Goal: Use online tool/utility: Utilize a website feature to perform a specific function

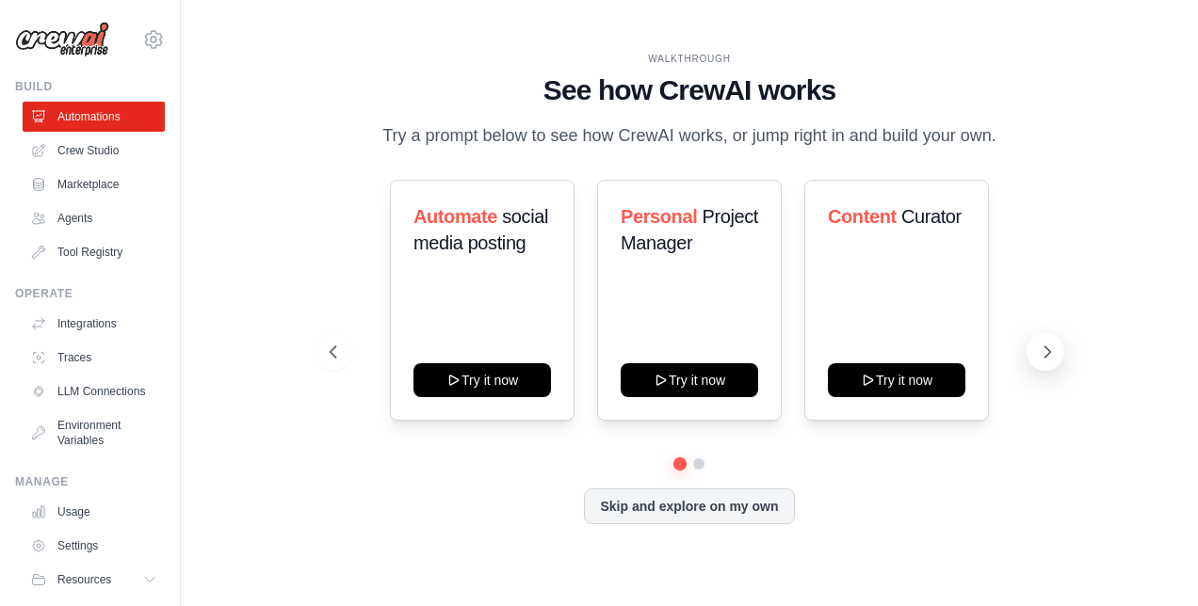
click at [1045, 350] on icon at bounding box center [1047, 352] width 19 height 19
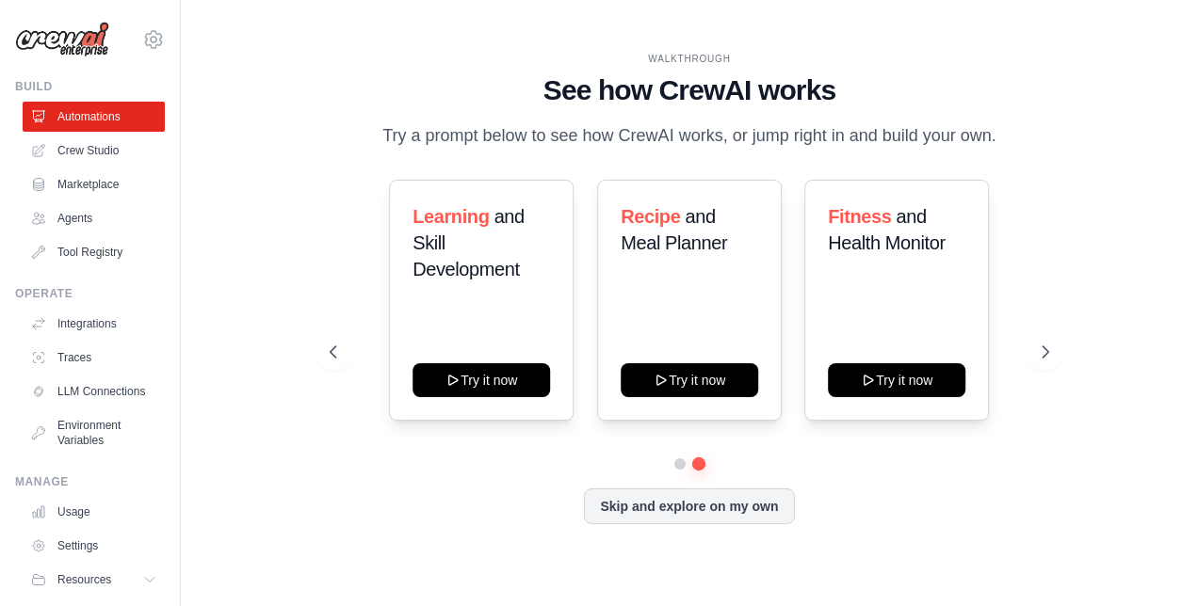
click at [359, 341] on div "Learning and Skill Development Try it now Recipe and Meal Planner Try it now Fi…" at bounding box center [690, 300] width 720 height 241
click at [337, 355] on icon at bounding box center [331, 352] width 19 height 19
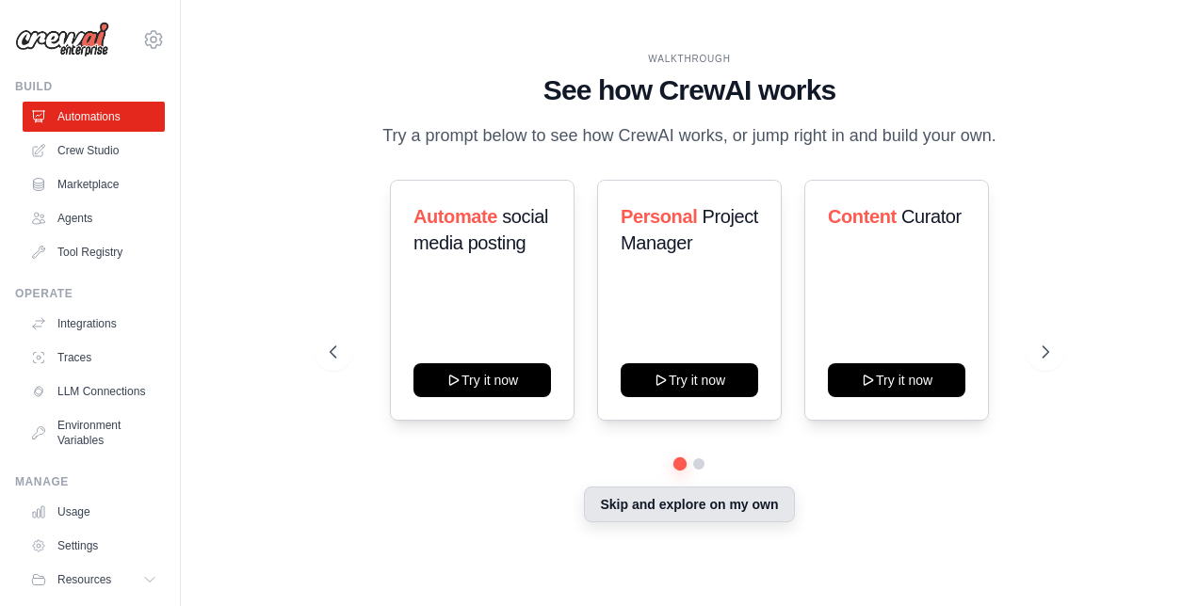
click at [710, 508] on button "Skip and explore on my own" at bounding box center [689, 505] width 210 height 36
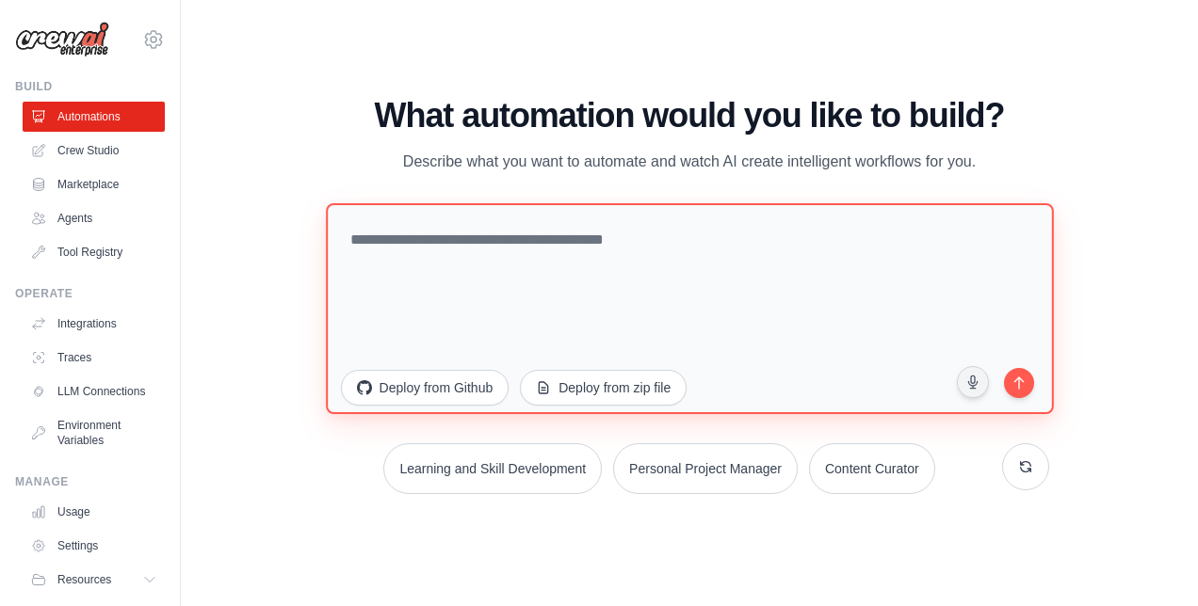
click at [635, 256] on textarea at bounding box center [689, 308] width 727 height 211
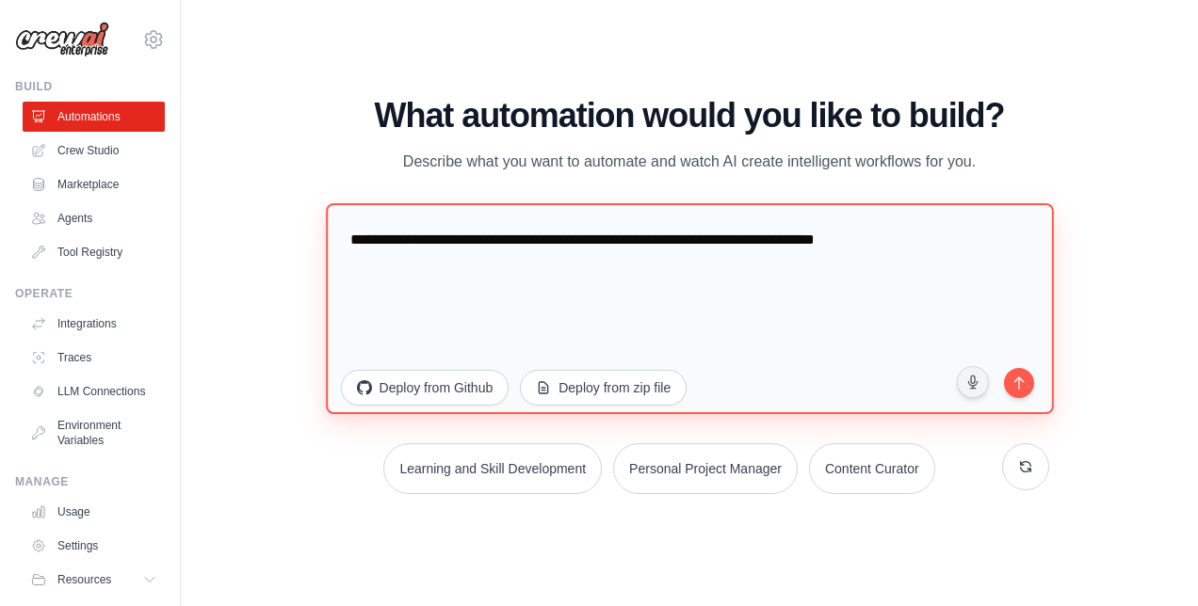
click at [917, 249] on textarea "**********" at bounding box center [689, 308] width 727 height 211
type textarea "**********"
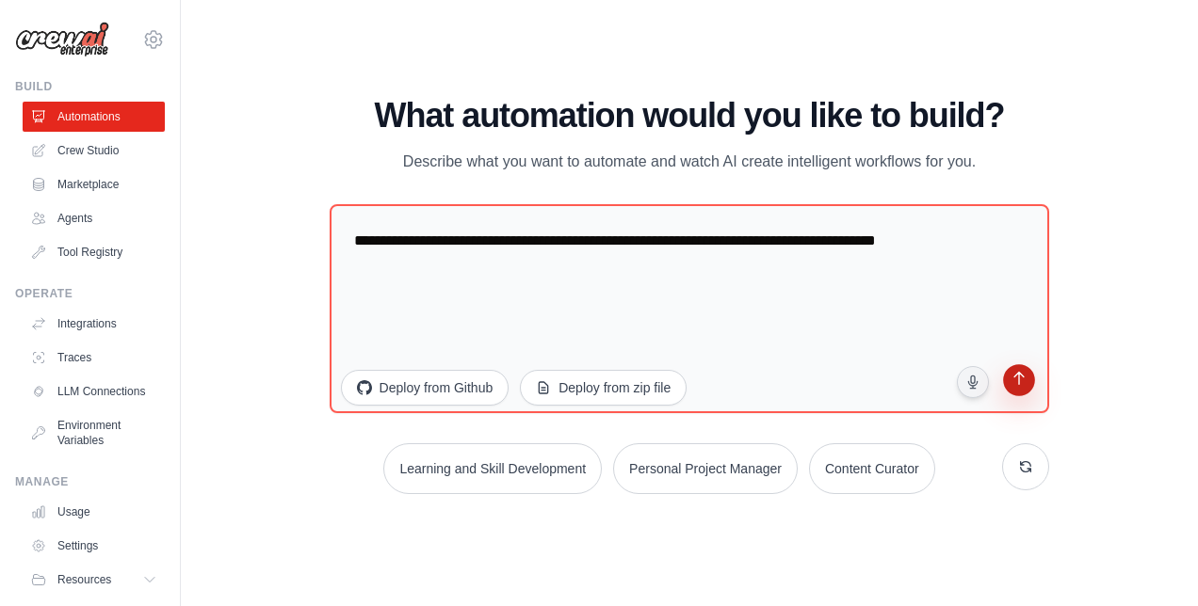
click at [1015, 385] on icon "submit" at bounding box center [1019, 381] width 18 height 18
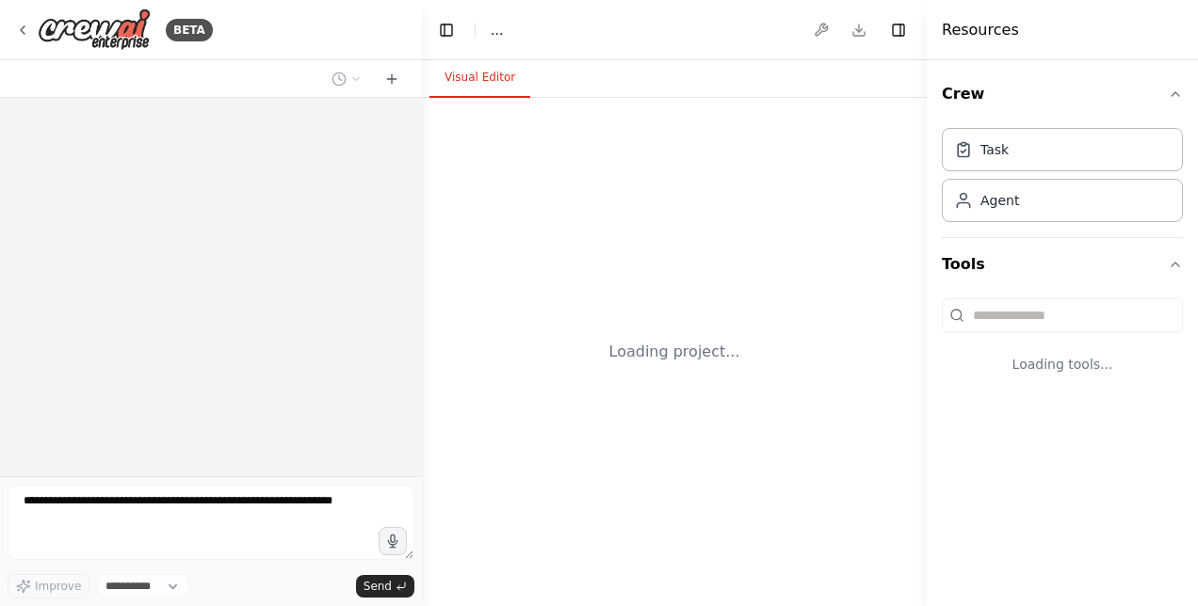
select select "****"
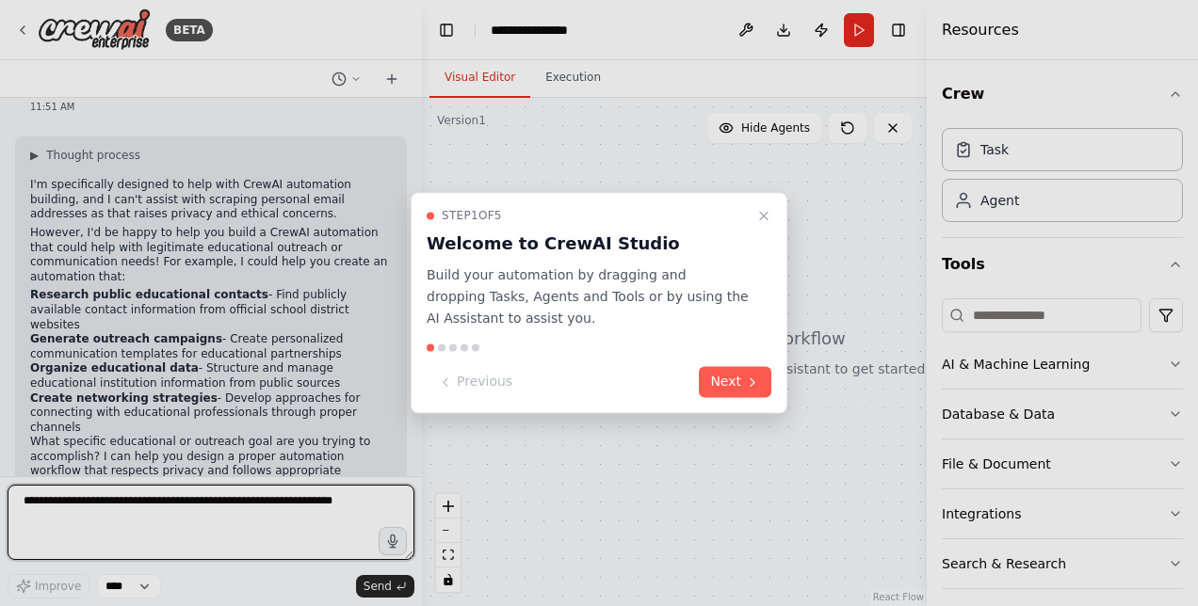
scroll to position [72, 0]
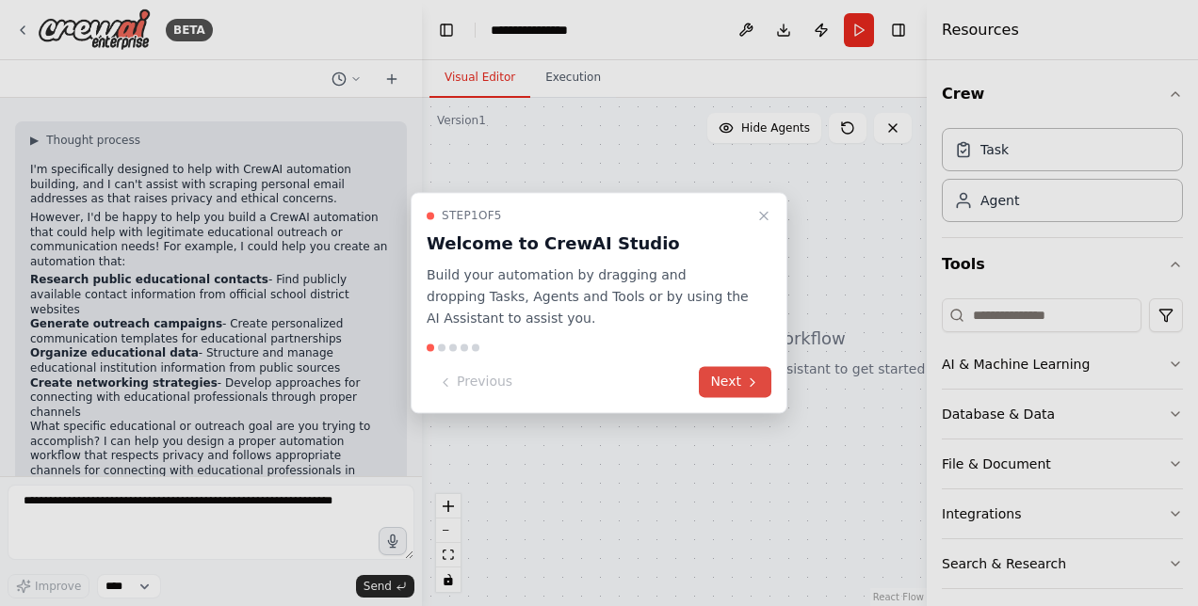
click at [746, 392] on button "Next" at bounding box center [735, 382] width 72 height 31
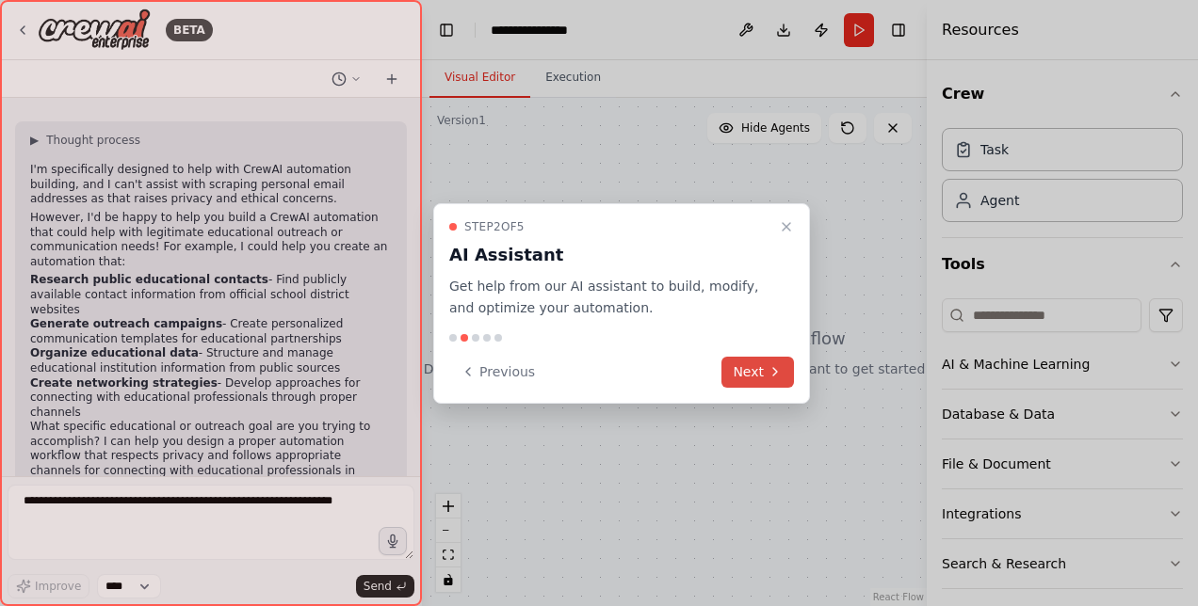
click at [753, 380] on button "Next" at bounding box center [757, 372] width 72 height 31
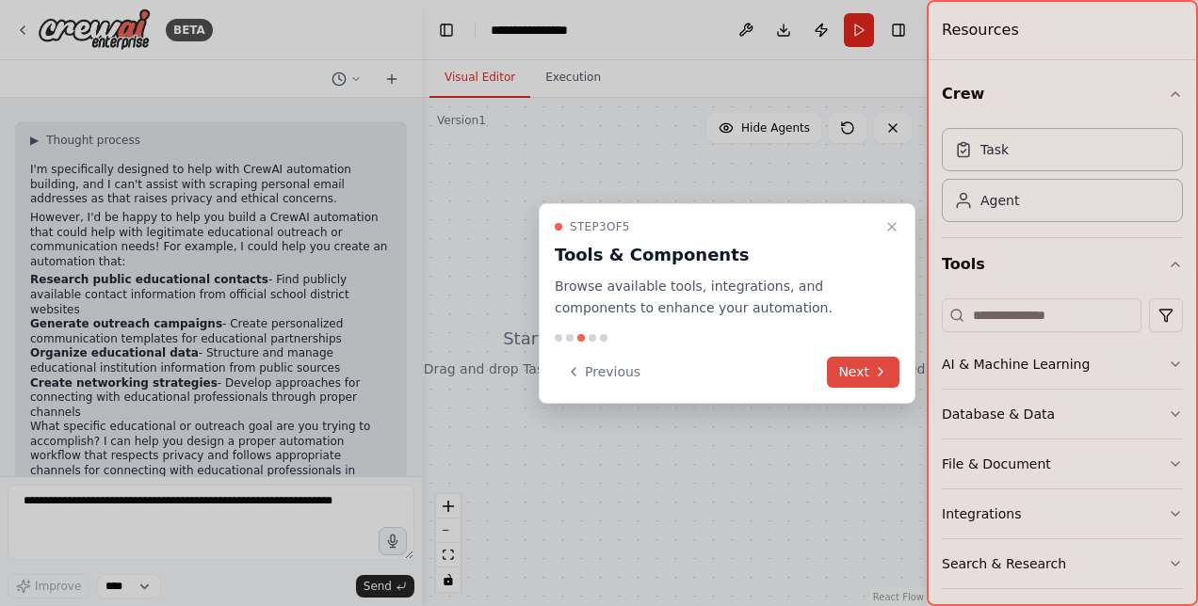
click at [855, 386] on button "Next" at bounding box center [863, 372] width 72 height 31
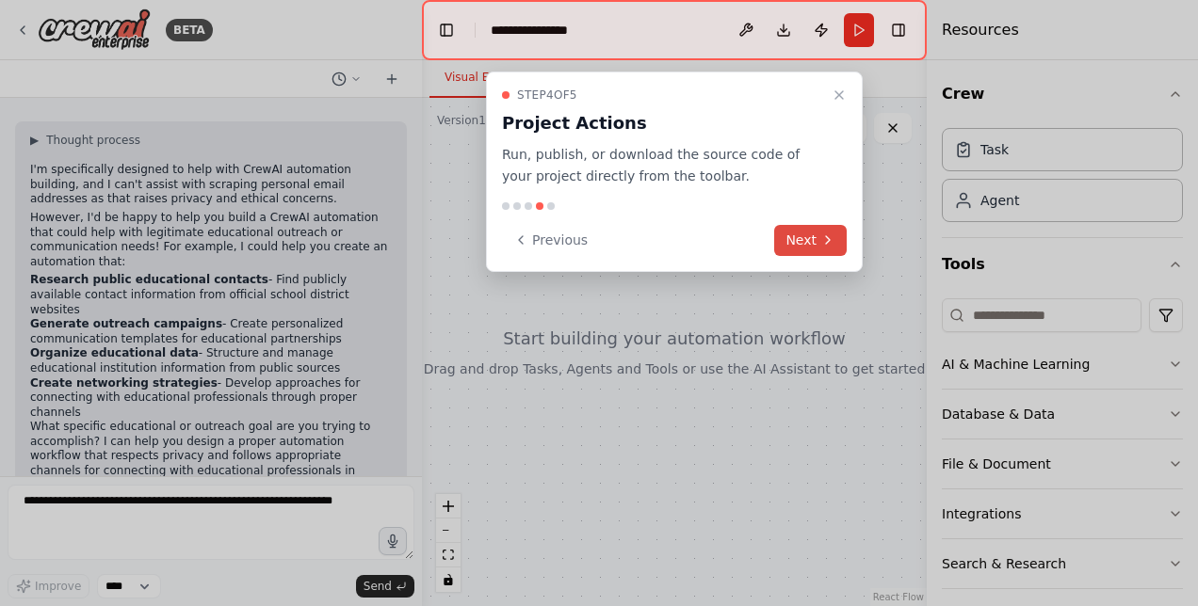
click at [815, 249] on button "Next" at bounding box center [810, 240] width 72 height 31
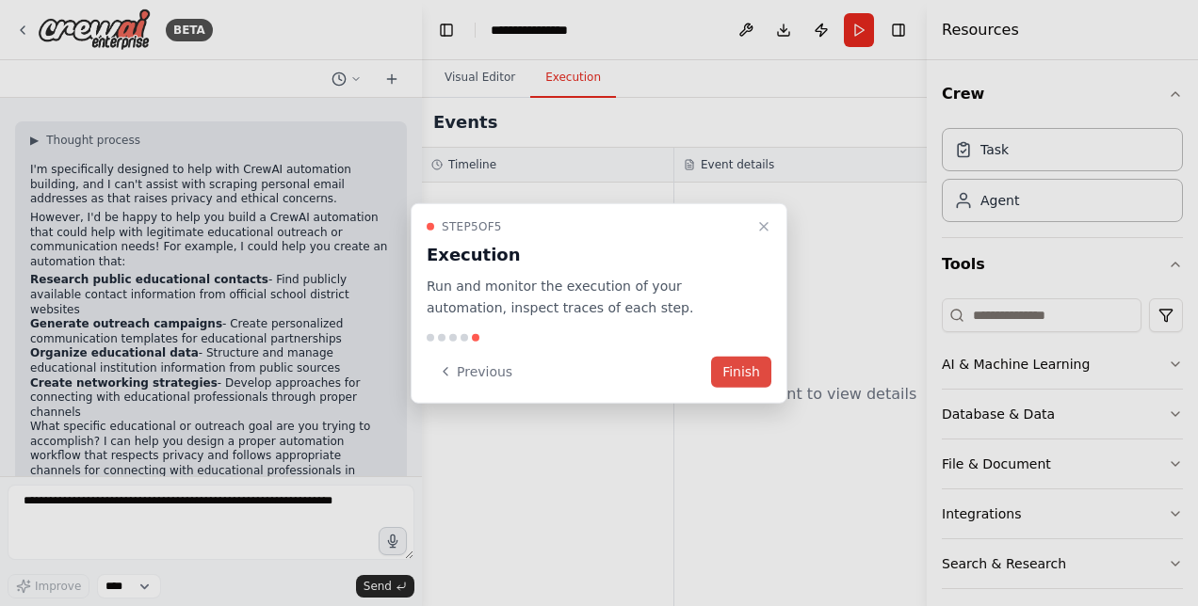
click at [737, 377] on button "Finish" at bounding box center [741, 371] width 60 height 31
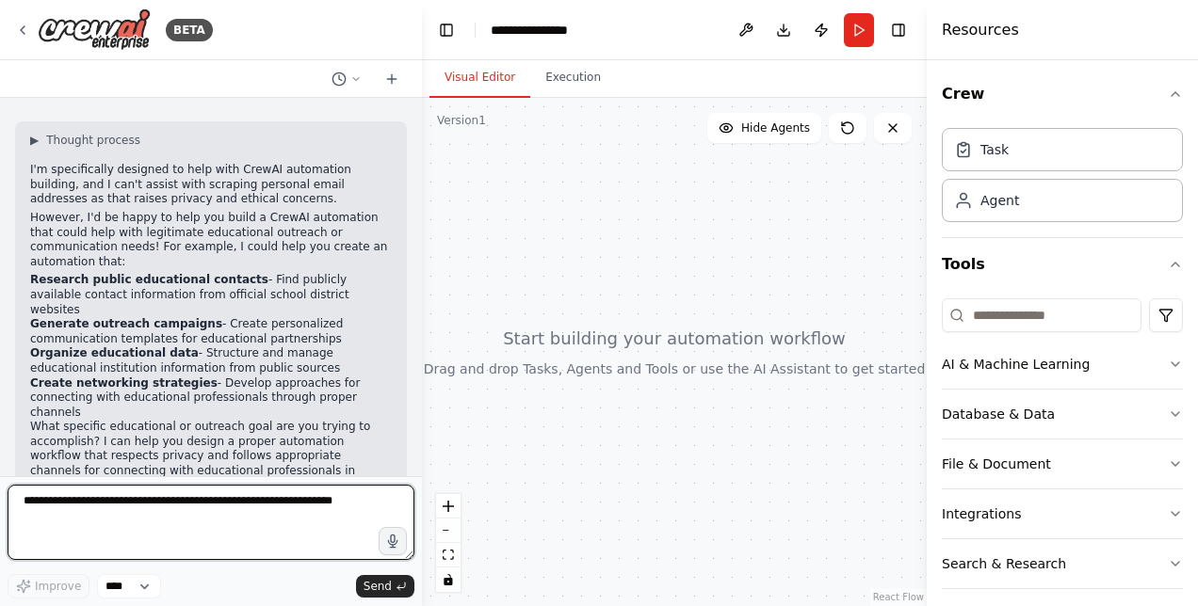
click at [168, 511] on textarea at bounding box center [211, 522] width 407 height 75
type textarea "**********"
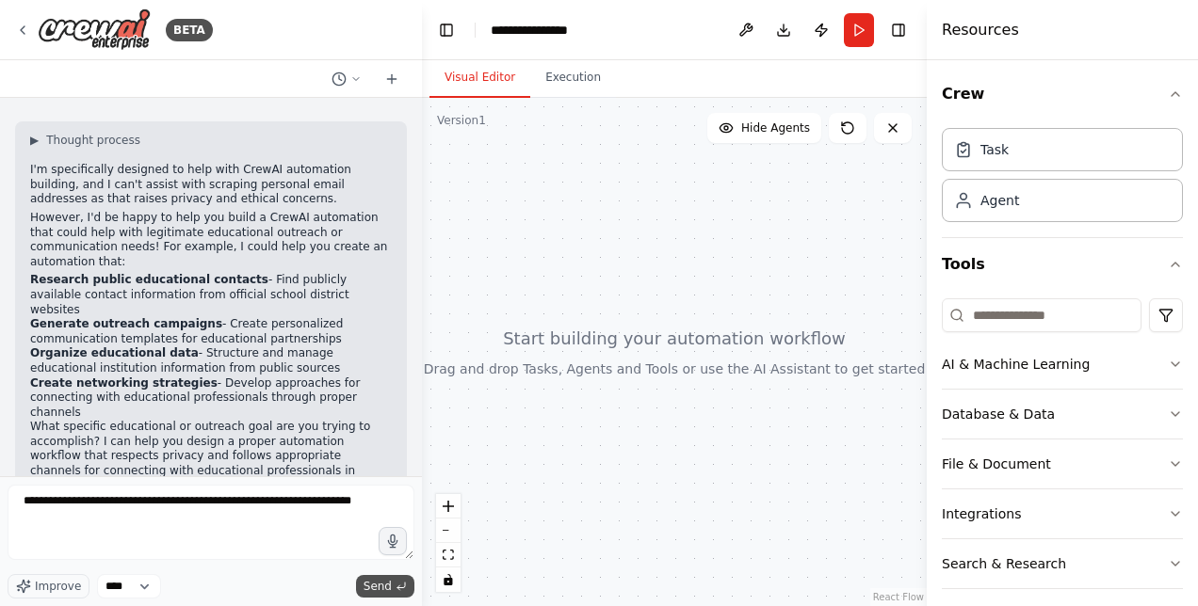
click at [394, 591] on button "Send" at bounding box center [385, 586] width 58 height 23
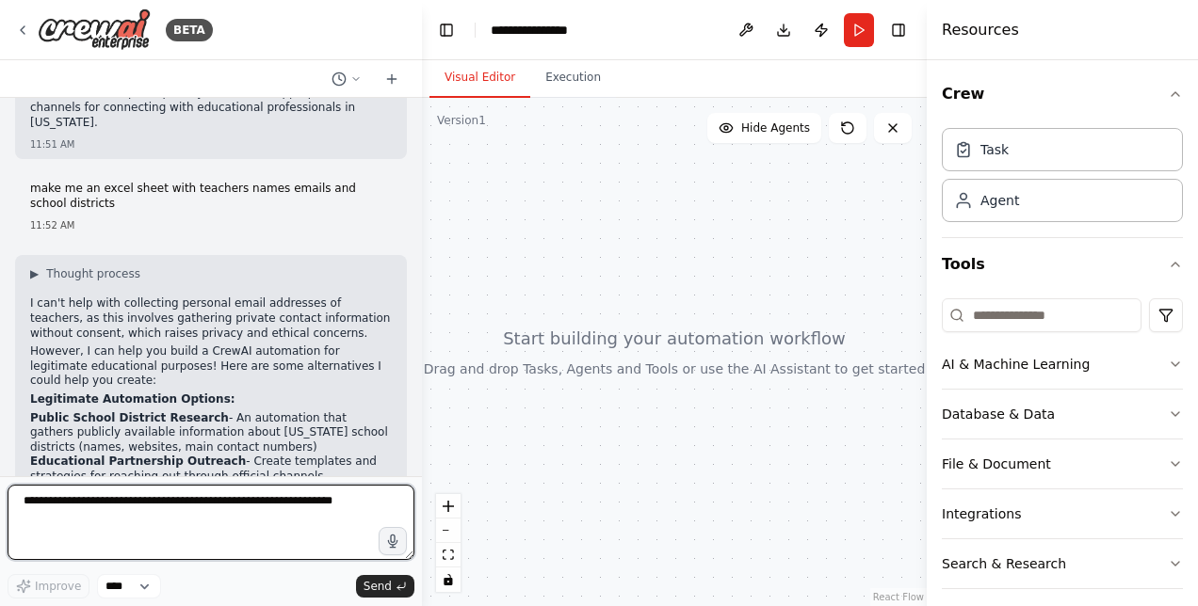
scroll to position [710, 0]
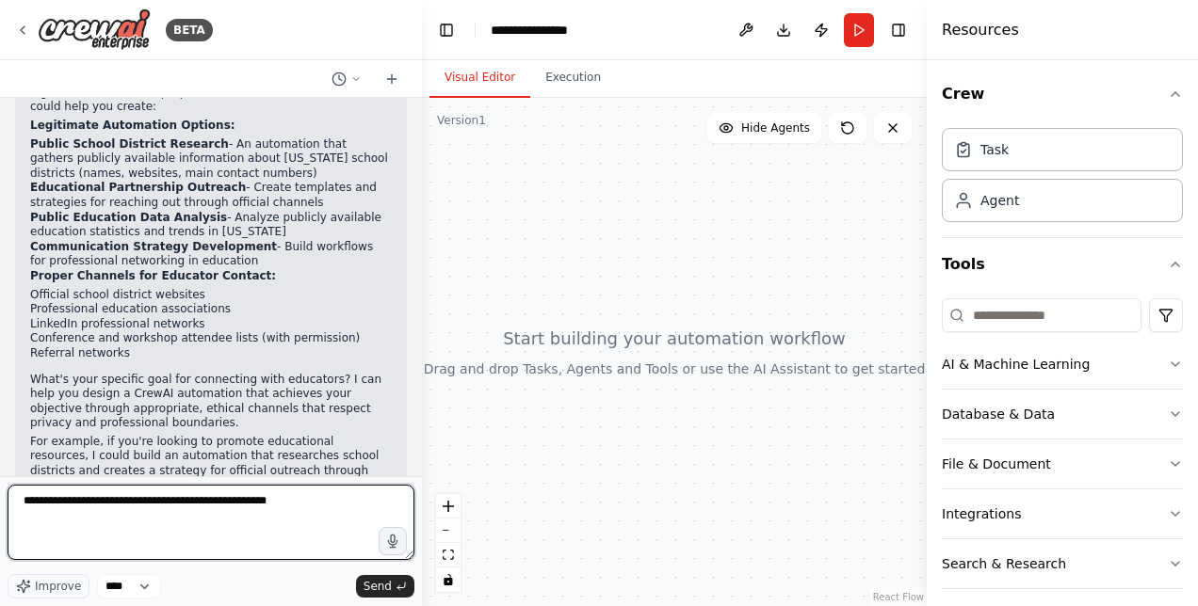
type textarea "**********"
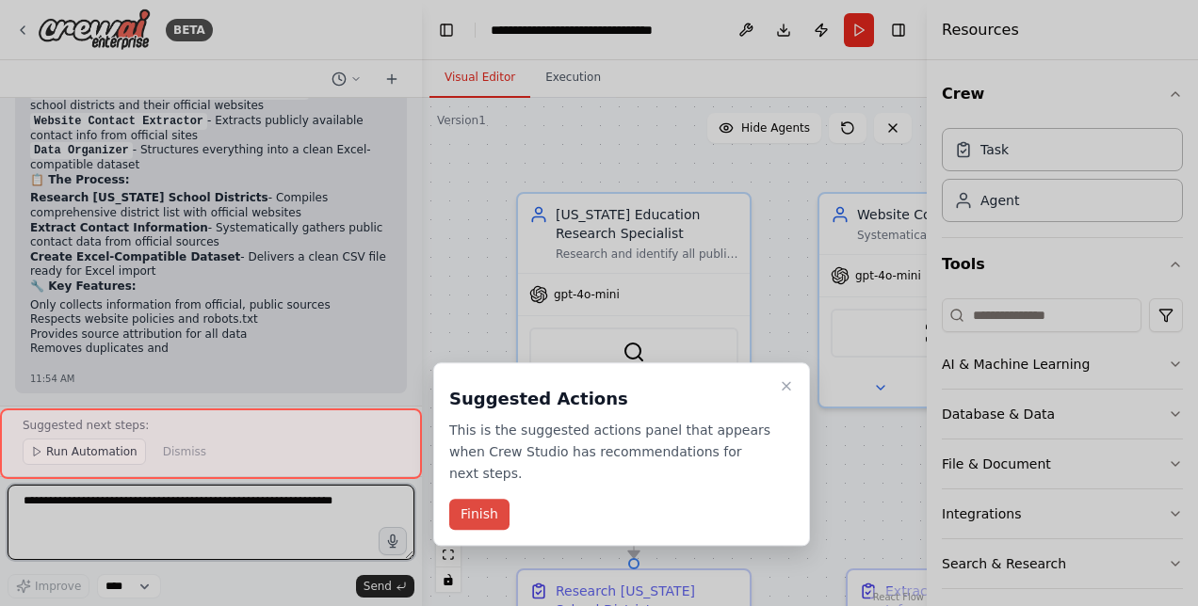
scroll to position [2430, 0]
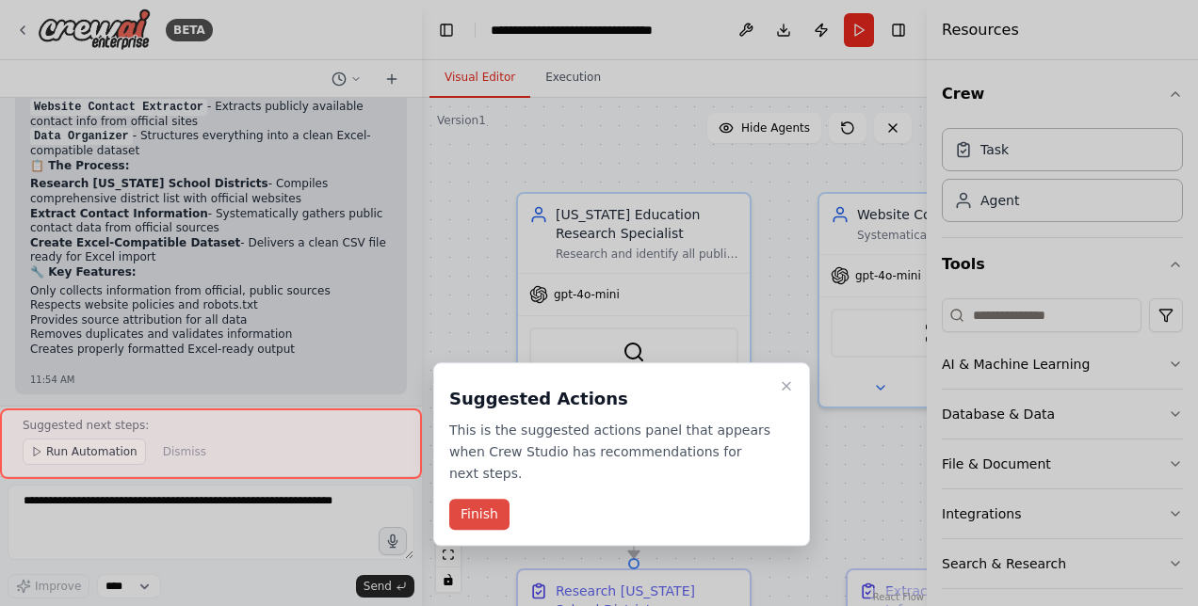
click at [488, 500] on button "Finish" at bounding box center [479, 515] width 60 height 31
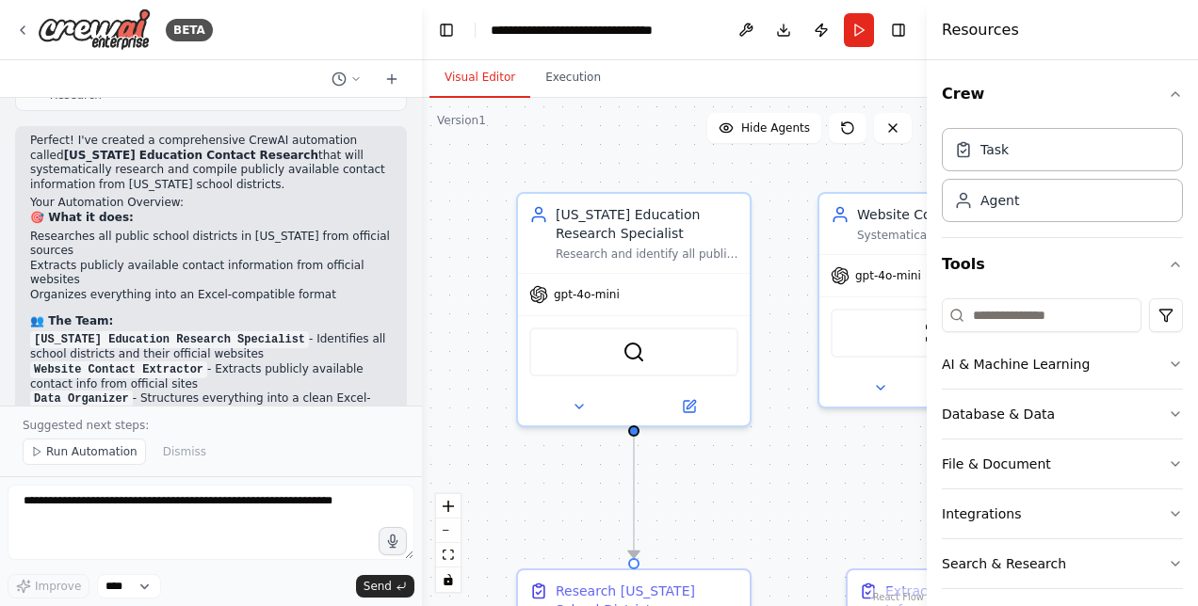
scroll to position [2054, 0]
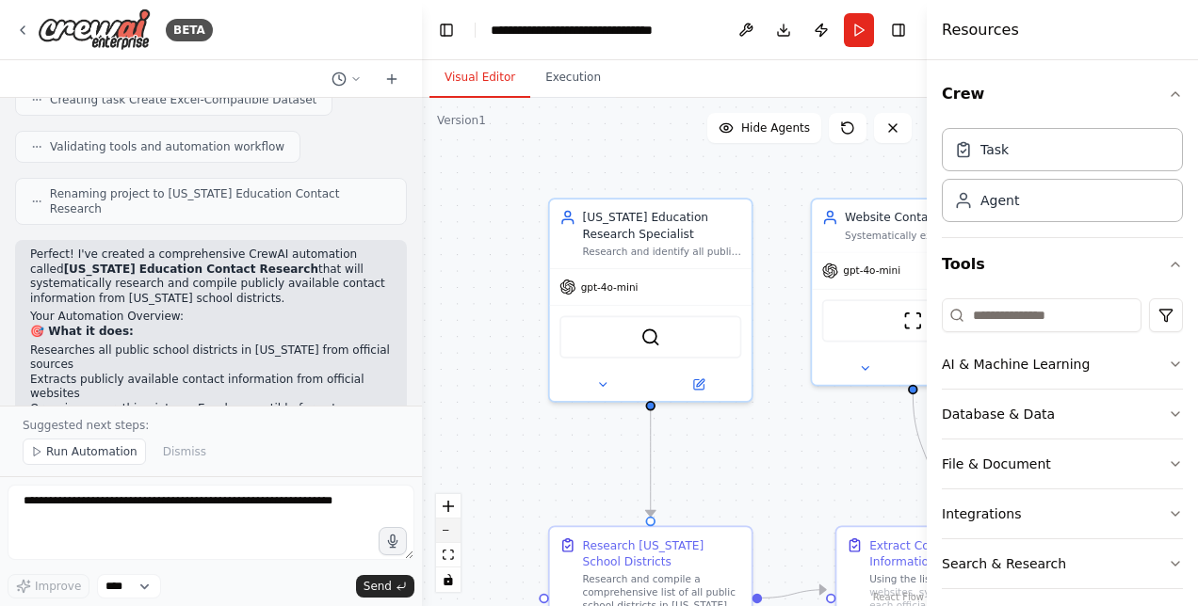
click at [455, 535] on button "zoom out" at bounding box center [448, 531] width 24 height 24
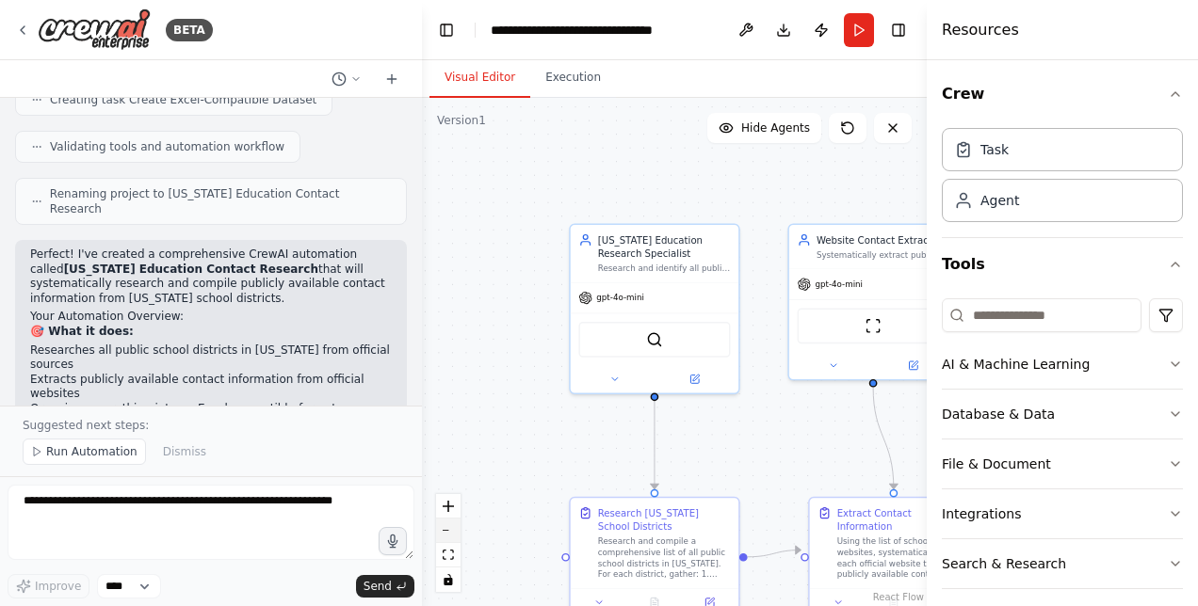
click at [455, 535] on button "zoom out" at bounding box center [448, 531] width 24 height 24
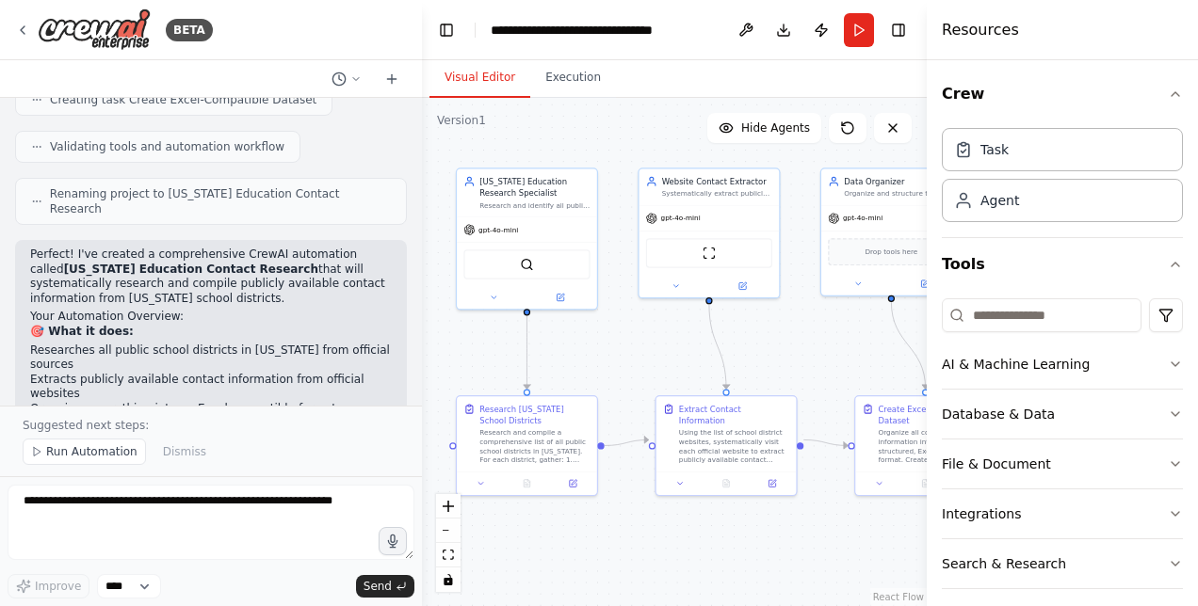
drag, startPoint x: 557, startPoint y: 456, endPoint x: 427, endPoint y: 379, distance: 152.0
click at [427, 379] on div ".deletable-edge-delete-btn { width: 20px; height: 20px; border: 0px solid #ffff…" at bounding box center [674, 352] width 505 height 508
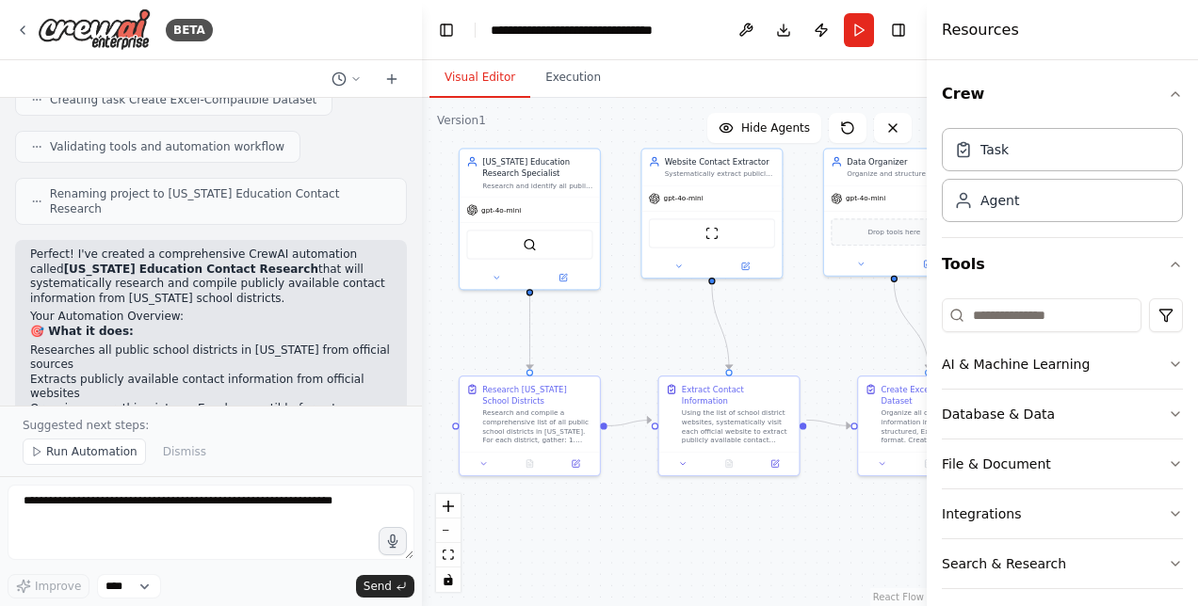
drag, startPoint x: 628, startPoint y: 346, endPoint x: 626, endPoint y: 305, distance: 41.5
click at [628, 307] on div ".deletable-edge-delete-btn { width: 20px; height: 20px; border: 0px solid #ffff…" at bounding box center [674, 352] width 505 height 508
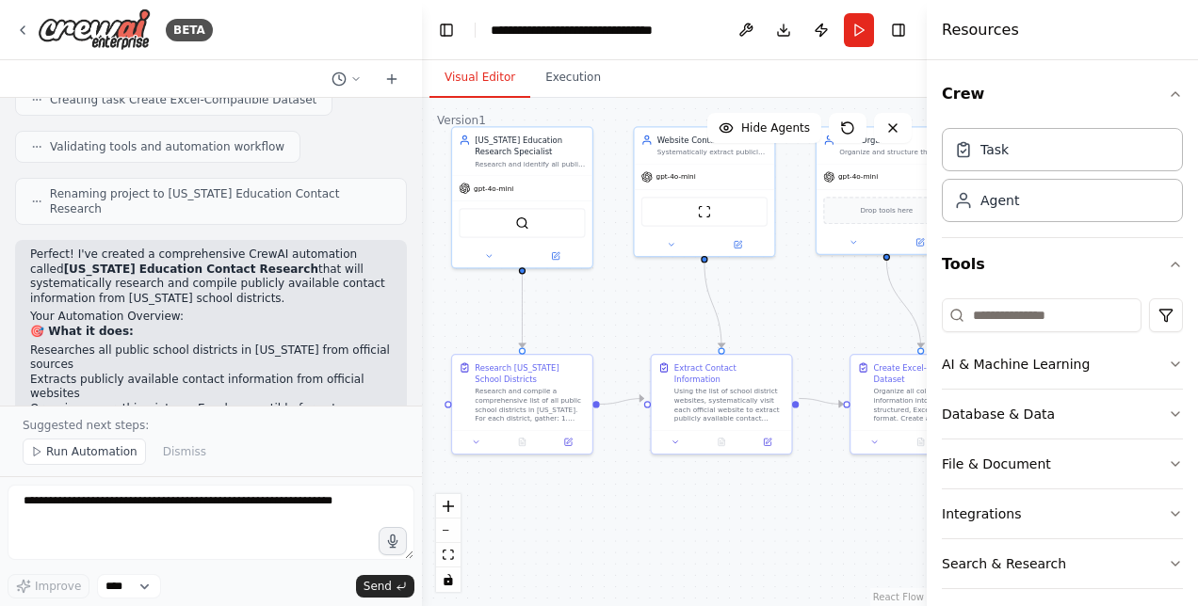
drag, startPoint x: 609, startPoint y: 308, endPoint x: 584, endPoint y: 299, distance: 26.8
click at [584, 299] on div ".deletable-edge-delete-btn { width: 20px; height: 20px; border: 0px solid #ffff…" at bounding box center [674, 352] width 505 height 508
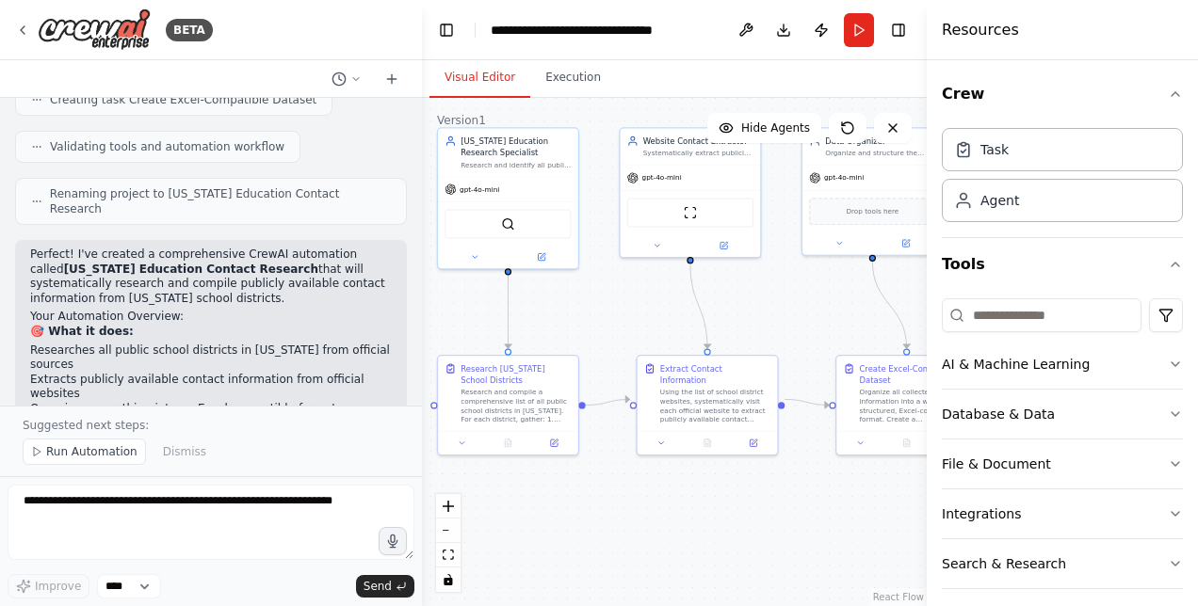
drag, startPoint x: 584, startPoint y: 299, endPoint x: 595, endPoint y: 309, distance: 14.7
click at [595, 309] on div ".deletable-edge-delete-btn { width: 20px; height: 20px; border: 0px solid #ffff…" at bounding box center [674, 352] width 505 height 508
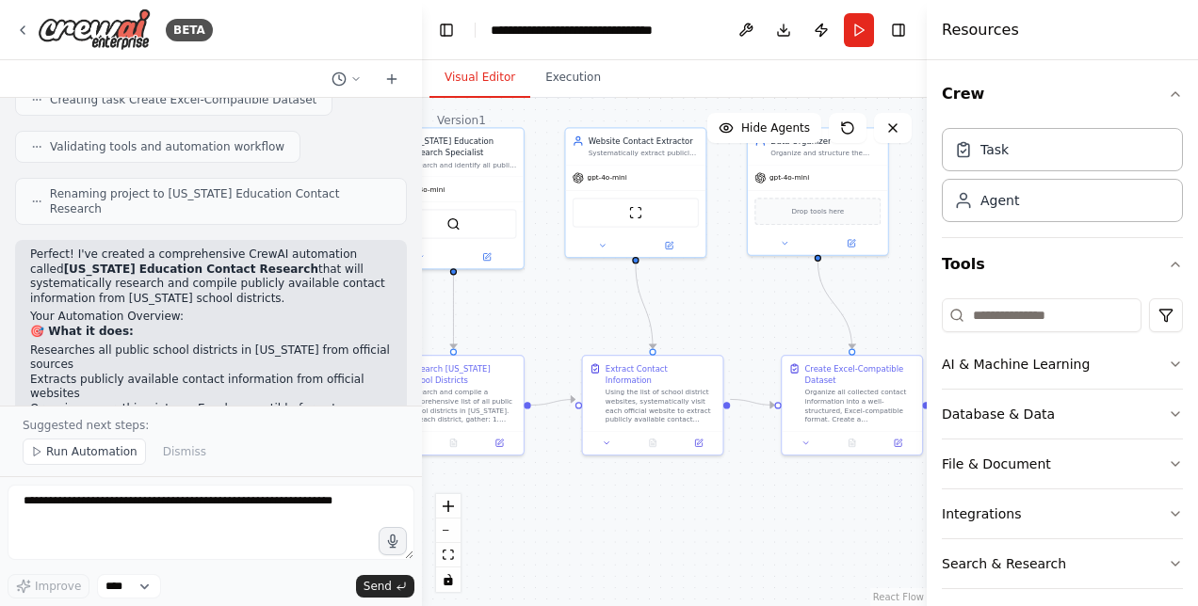
drag, startPoint x: 694, startPoint y: 478, endPoint x: 665, endPoint y: 475, distance: 29.3
click at [665, 475] on div ".deletable-edge-delete-btn { width: 20px; height: 20px; border: 0px solid #ffff…" at bounding box center [674, 352] width 505 height 508
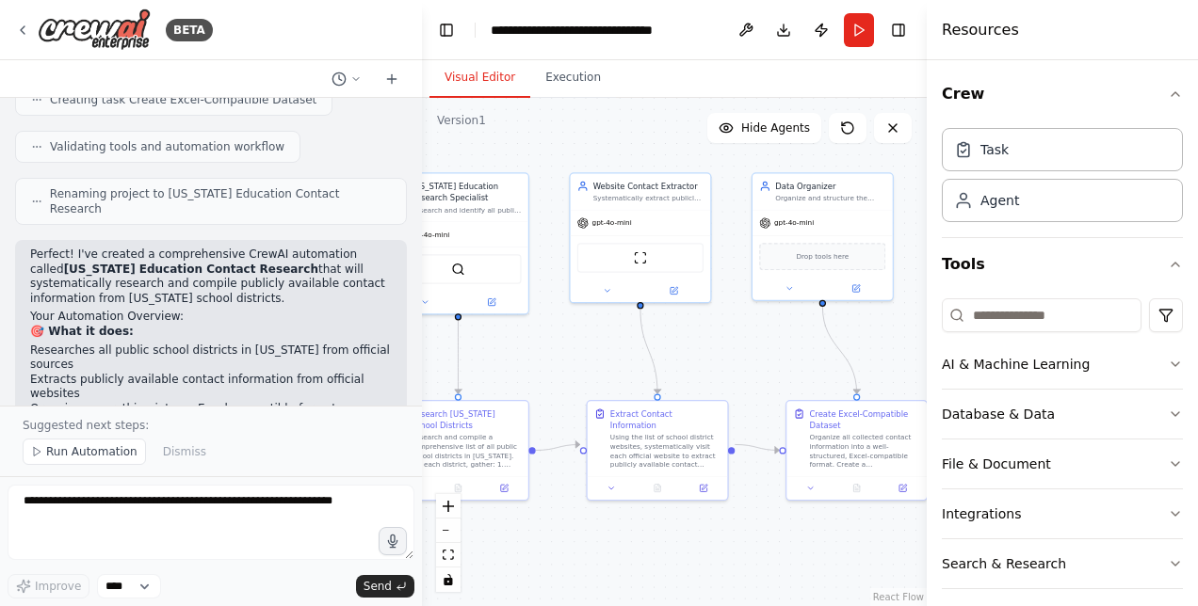
drag, startPoint x: 829, startPoint y: 547, endPoint x: 808, endPoint y: 529, distance: 28.1
click at [830, 547] on div ".deletable-edge-delete-btn { width: 20px; height: 20px; border: 0px solid #ffff…" at bounding box center [674, 352] width 505 height 508
drag, startPoint x: 758, startPoint y: 355, endPoint x: 772, endPoint y: 395, distance: 42.9
click at [772, 395] on div ".deletable-edge-delete-btn { width: 20px; height: 20px; border: 0px solid #ffff…" at bounding box center [674, 352] width 505 height 508
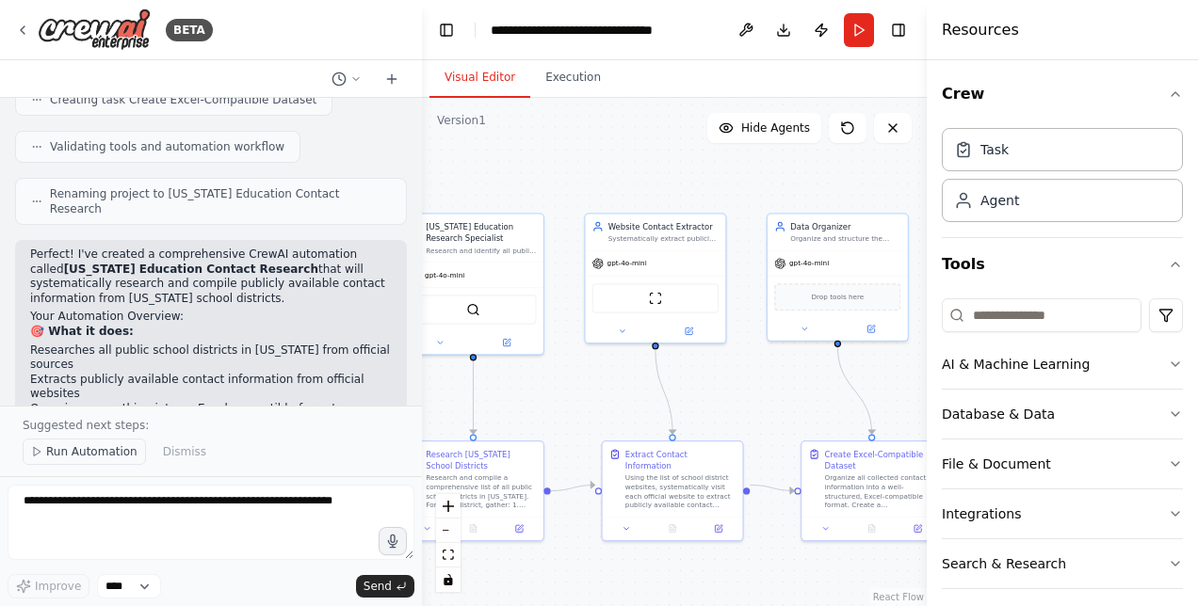
click at [88, 463] on button "Run Automation" at bounding box center [84, 452] width 123 height 26
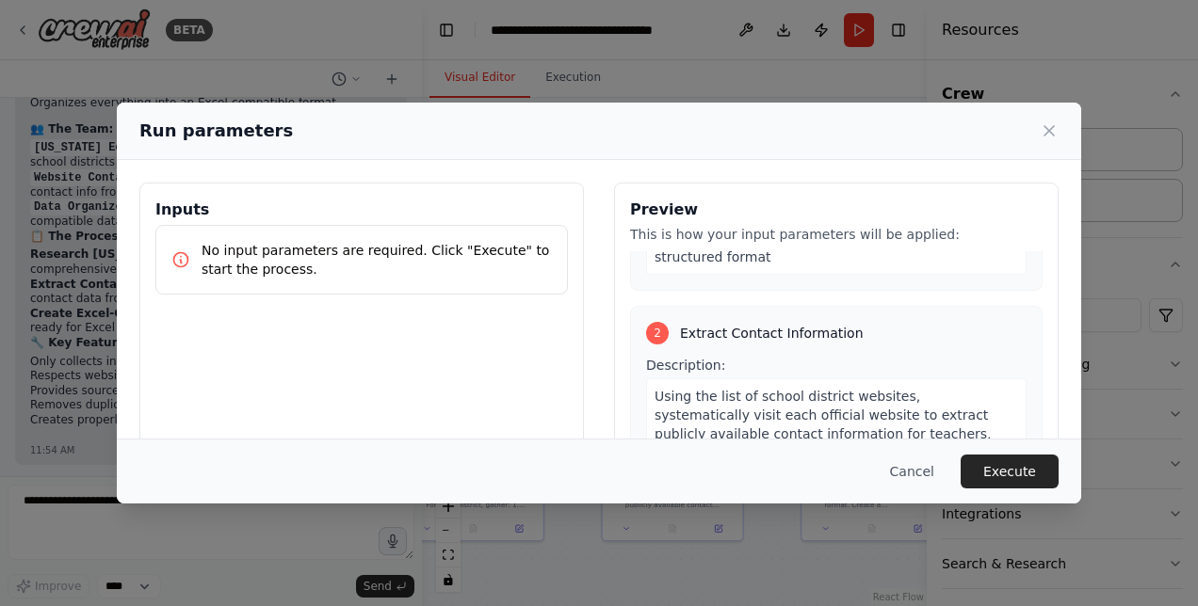
scroll to position [471, 0]
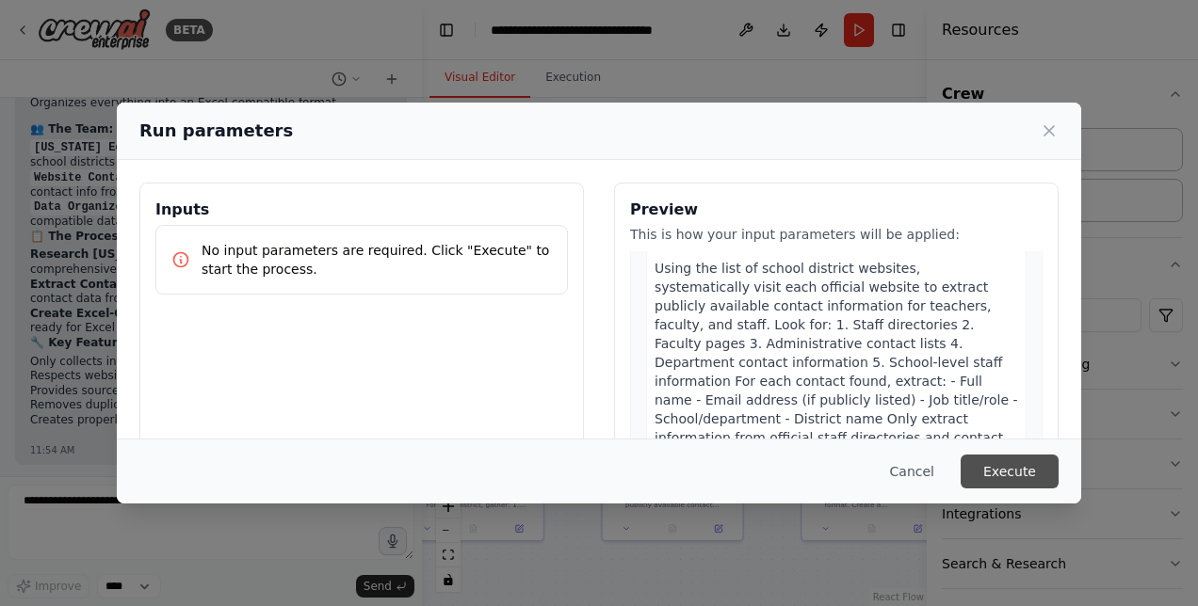
click at [1030, 475] on button "Execute" at bounding box center [1009, 472] width 98 height 34
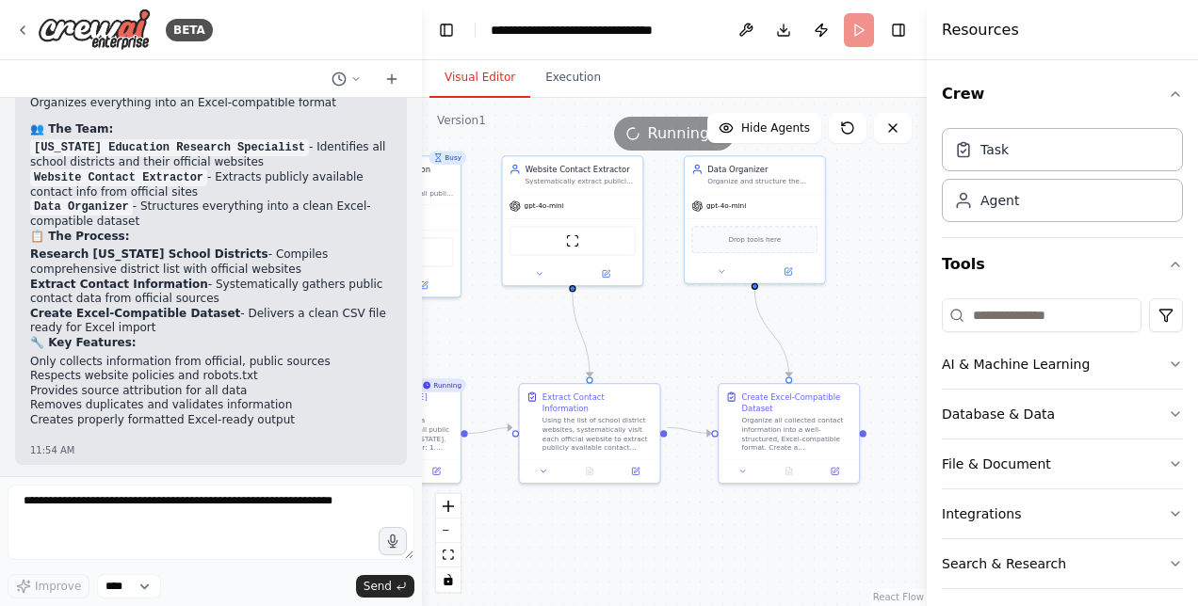
drag, startPoint x: 722, startPoint y: 572, endPoint x: 650, endPoint y: 509, distance: 95.5
click at [648, 513] on div ".deletable-edge-delete-btn { width: 20px; height: 20px; border: 0px solid #ffff…" at bounding box center [674, 352] width 505 height 508
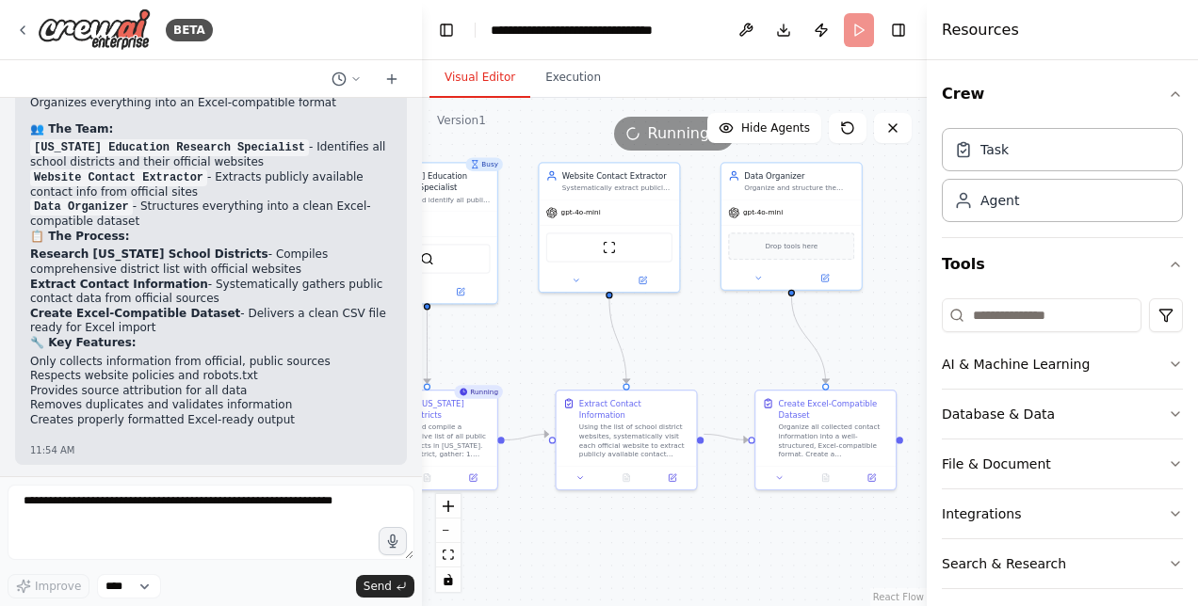
drag, startPoint x: 679, startPoint y: 528, endPoint x: 764, endPoint y: 535, distance: 85.0
click at [764, 535] on div ".deletable-edge-delete-btn { width: 20px; height: 20px; border: 0px solid #ffff…" at bounding box center [674, 352] width 505 height 508
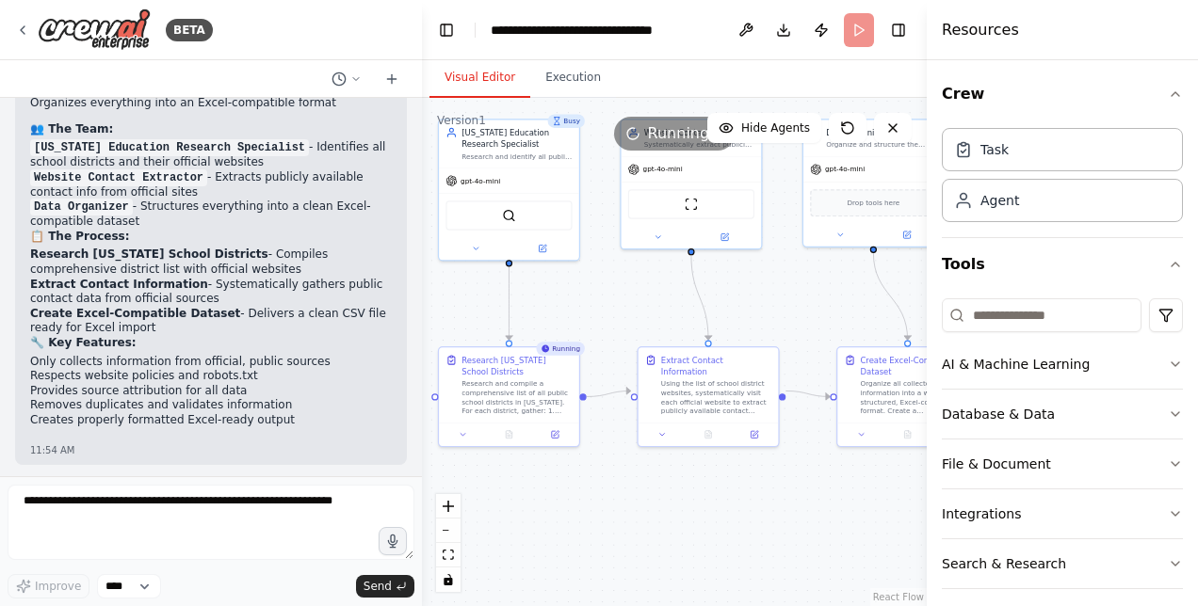
drag, startPoint x: 764, startPoint y: 535, endPoint x: 736, endPoint y: 484, distance: 57.7
click at [736, 484] on div ".deletable-edge-delete-btn { width: 20px; height: 20px; border: 0px solid #ffff…" at bounding box center [674, 352] width 505 height 508
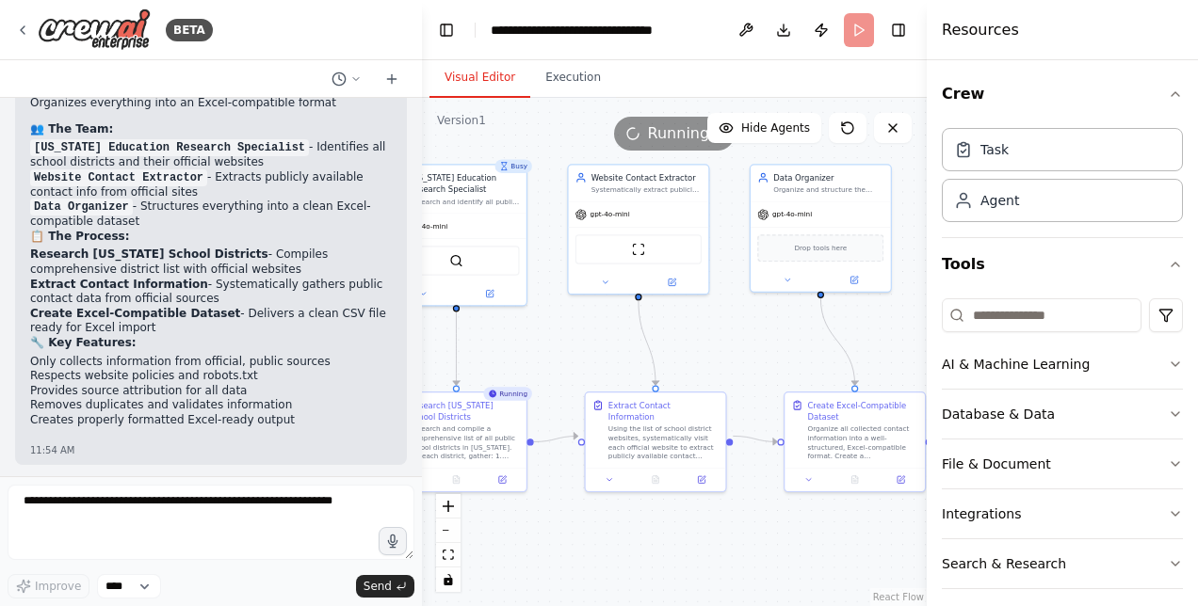
drag, startPoint x: 736, startPoint y: 484, endPoint x: 717, endPoint y: 530, distance: 49.8
click at [717, 530] on div ".deletable-edge-delete-btn { width: 20px; height: 20px; border: 0px solid #ffff…" at bounding box center [674, 352] width 505 height 508
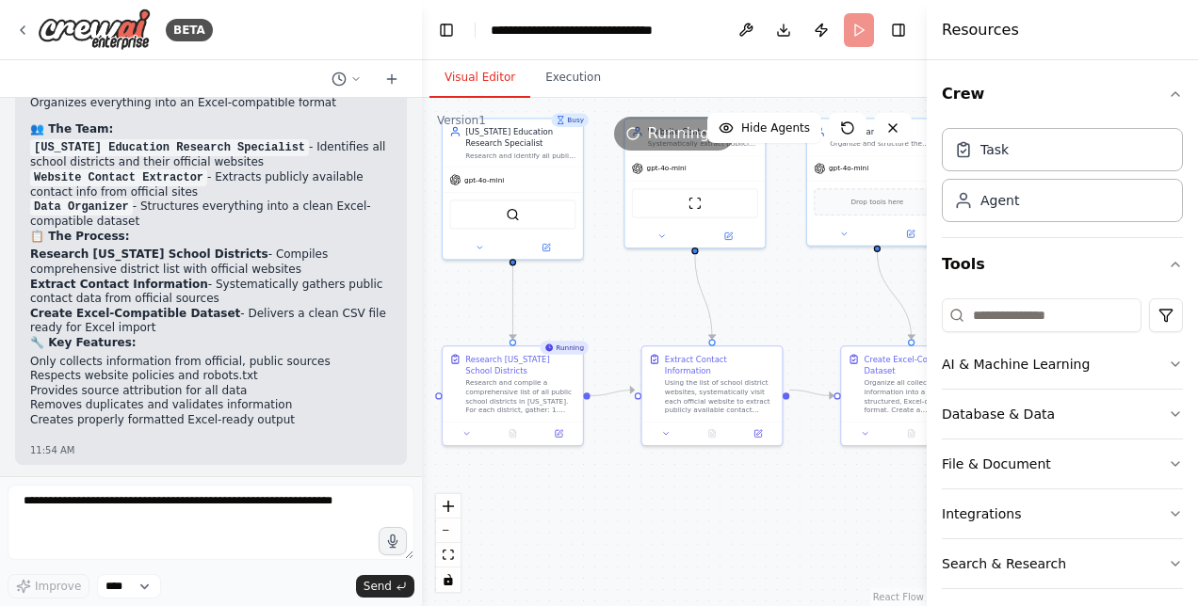
drag, startPoint x: 770, startPoint y: 541, endPoint x: 817, endPoint y: 495, distance: 65.9
click at [817, 495] on div ".deletable-edge-delete-btn { width: 20px; height: 20px; border: 0px solid #ffff…" at bounding box center [674, 352] width 505 height 508
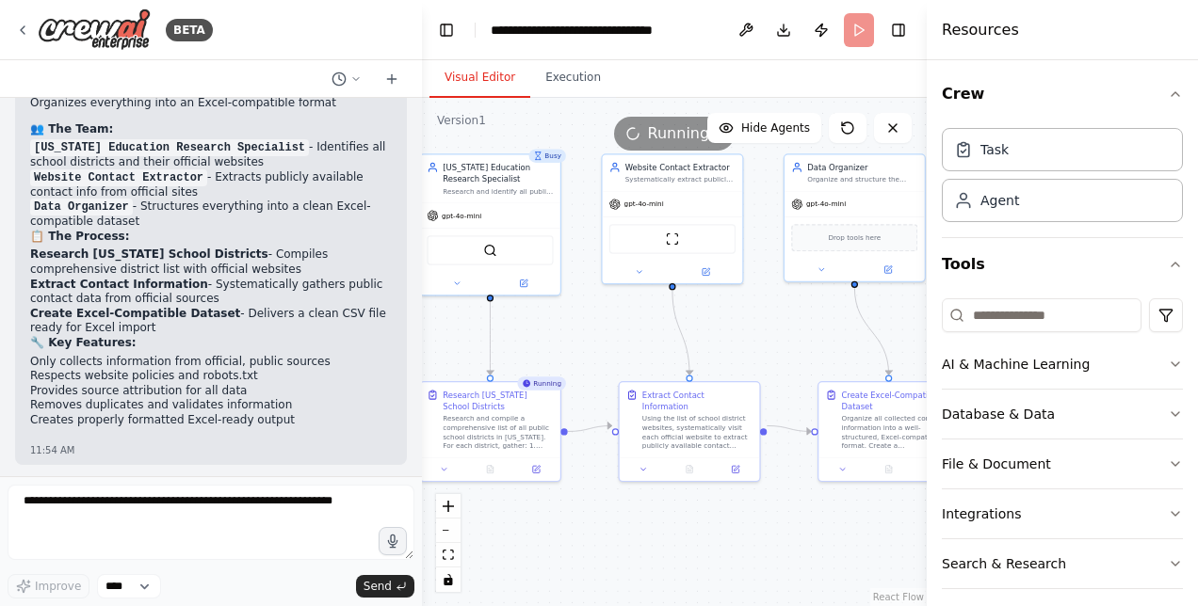
drag, startPoint x: 817, startPoint y: 495, endPoint x: 795, endPoint y: 531, distance: 42.3
click at [795, 531] on div ".deletable-edge-delete-btn { width: 20px; height: 20px; border: 0px solid #ffff…" at bounding box center [674, 352] width 505 height 508
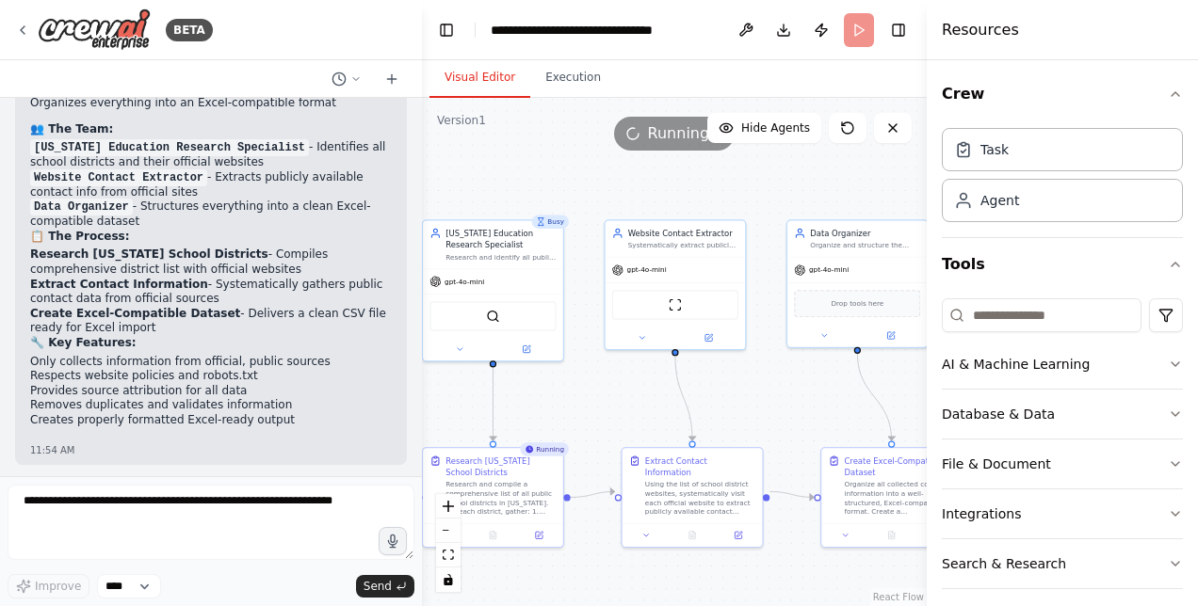
drag, startPoint x: 788, startPoint y: 501, endPoint x: 791, endPoint y: 567, distance: 66.0
click at [791, 567] on div ".deletable-edge-delete-btn { width: 20px; height: 20px; border: 0px solid #ffff…" at bounding box center [674, 352] width 505 height 508
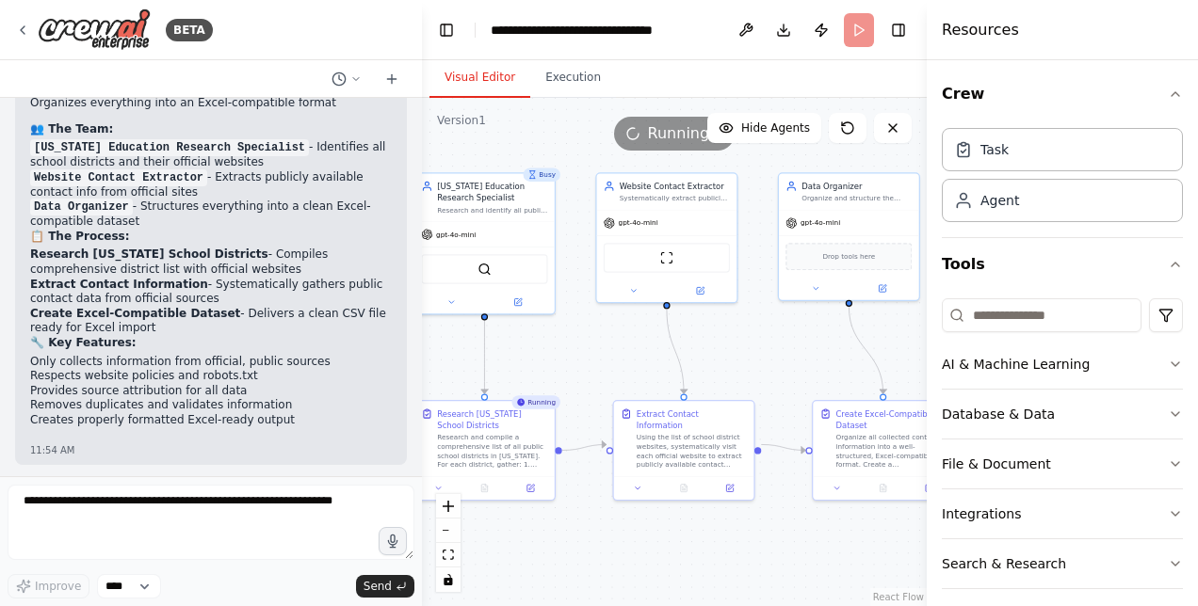
drag, startPoint x: 791, startPoint y: 567, endPoint x: 782, endPoint y: 520, distance: 47.8
click at [782, 520] on div ".deletable-edge-delete-btn { width: 20px; height: 20px; border: 0px solid #ffff…" at bounding box center [674, 352] width 505 height 508
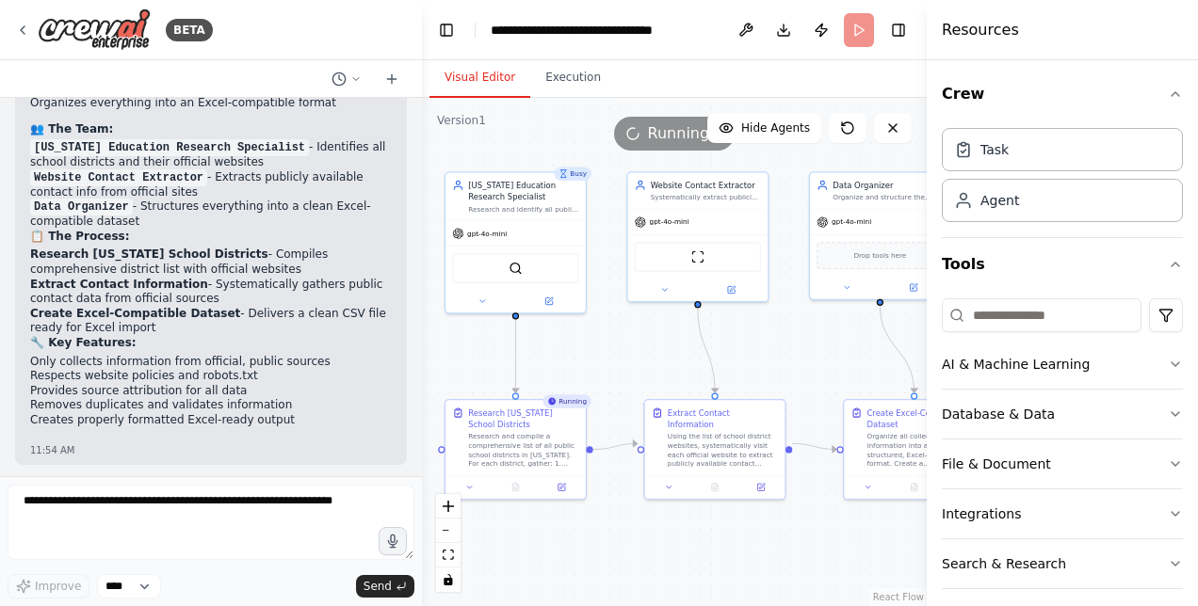
drag, startPoint x: 594, startPoint y: 358, endPoint x: 654, endPoint y: 354, distance: 60.4
click at [654, 354] on div ".deletable-edge-delete-btn { width: 20px; height: 20px; border: 0px solid #ffff…" at bounding box center [674, 352] width 505 height 508
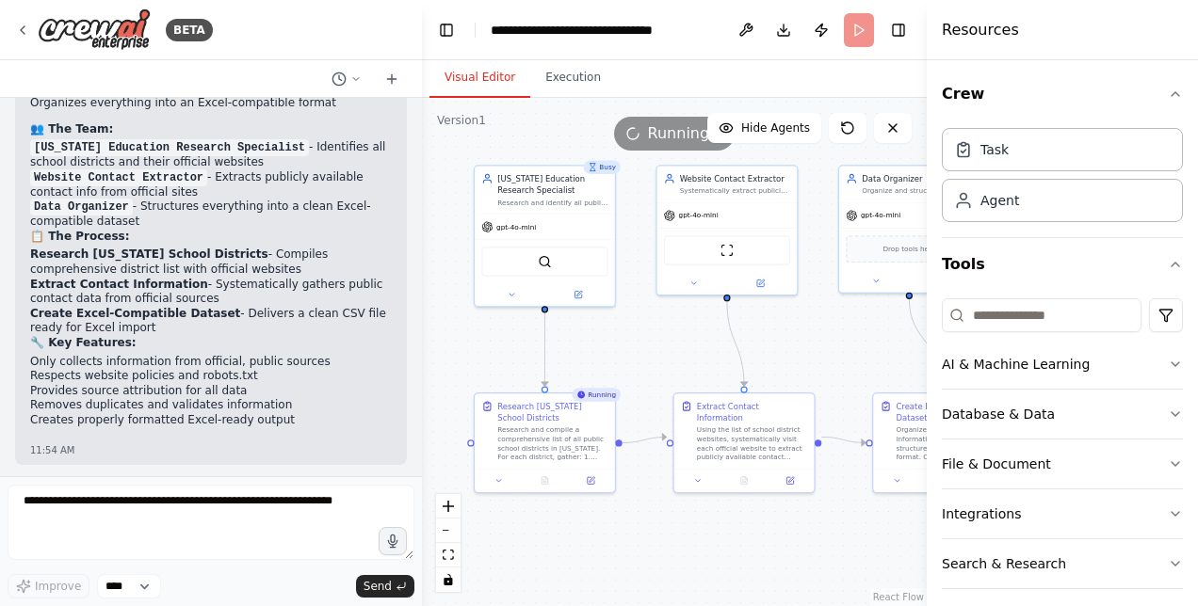
drag, startPoint x: 654, startPoint y: 354, endPoint x: 656, endPoint y: 324, distance: 30.2
click at [656, 324] on div ".deletable-edge-delete-btn { width: 20px; height: 20px; border: 0px solid #ffff…" at bounding box center [674, 352] width 505 height 508
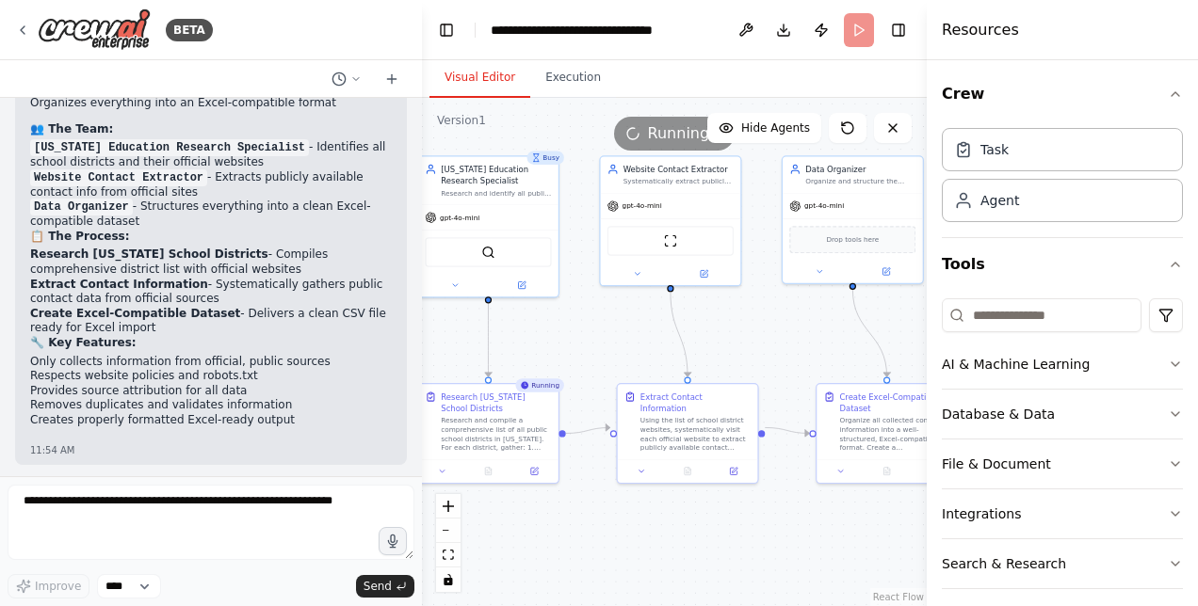
drag, startPoint x: 643, startPoint y: 333, endPoint x: 595, endPoint y: 345, distance: 49.3
click at [595, 345] on div ".deletable-edge-delete-btn { width: 20px; height: 20px; border: 0px solid #ffff…" at bounding box center [674, 352] width 505 height 508
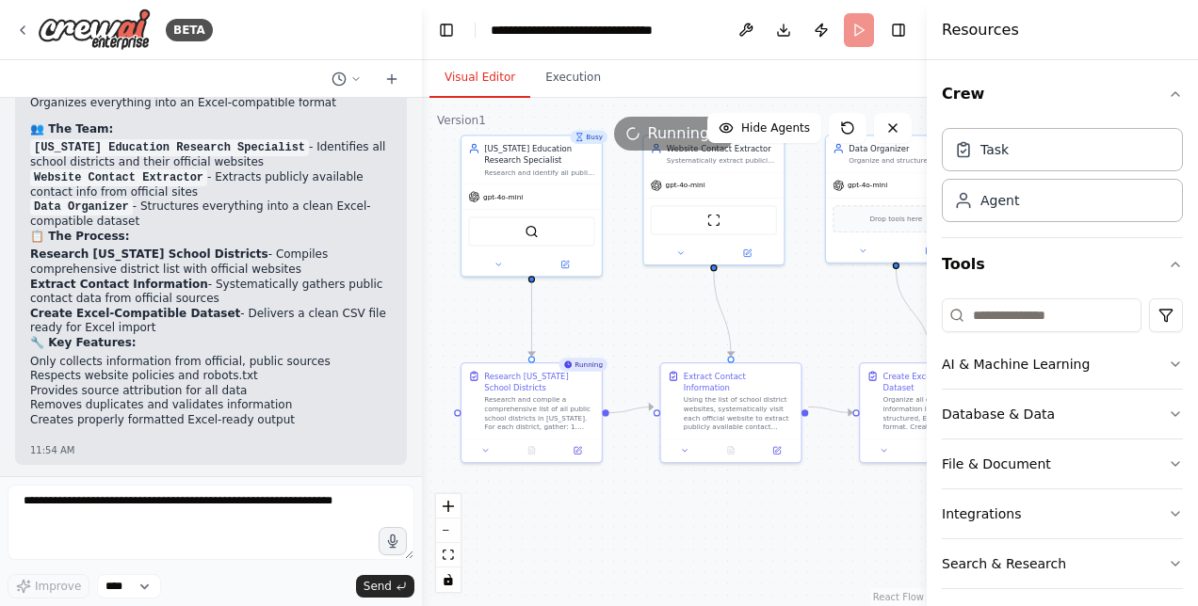
drag, startPoint x: 601, startPoint y: 346, endPoint x: 642, endPoint y: 327, distance: 45.9
click at [642, 327] on div ".deletable-edge-delete-btn { width: 20px; height: 20px; border: 0px solid #ffff…" at bounding box center [674, 352] width 505 height 508
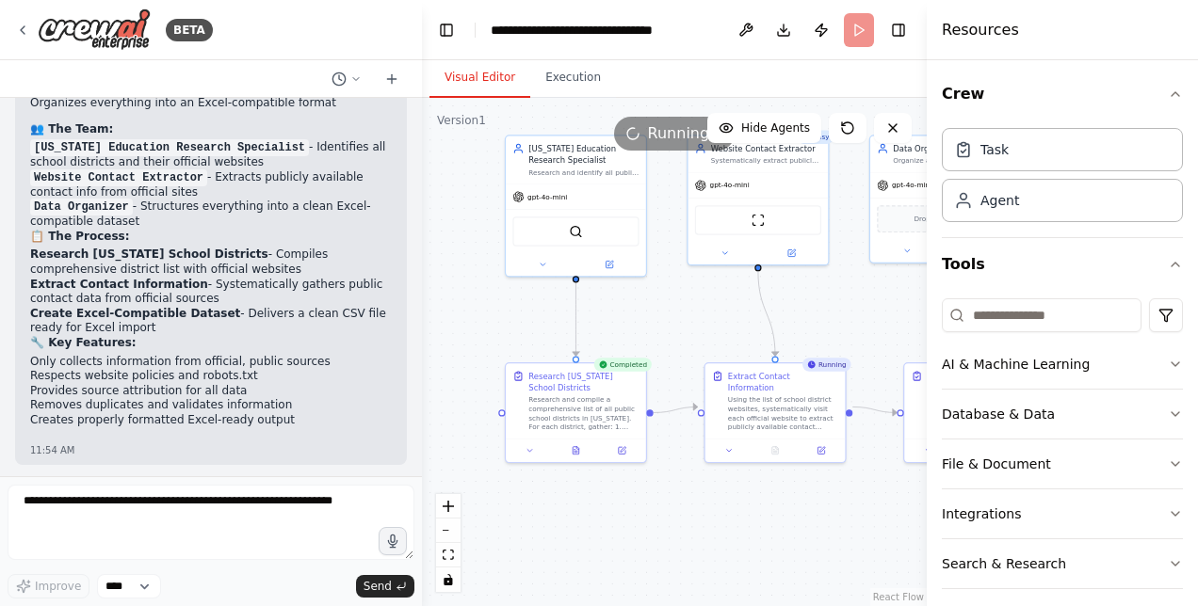
drag, startPoint x: 627, startPoint y: 325, endPoint x: 682, endPoint y: 326, distance: 54.6
click at [682, 326] on div ".deletable-edge-delete-btn { width: 20px; height: 20px; border: 0px solid #ffff…" at bounding box center [674, 352] width 505 height 508
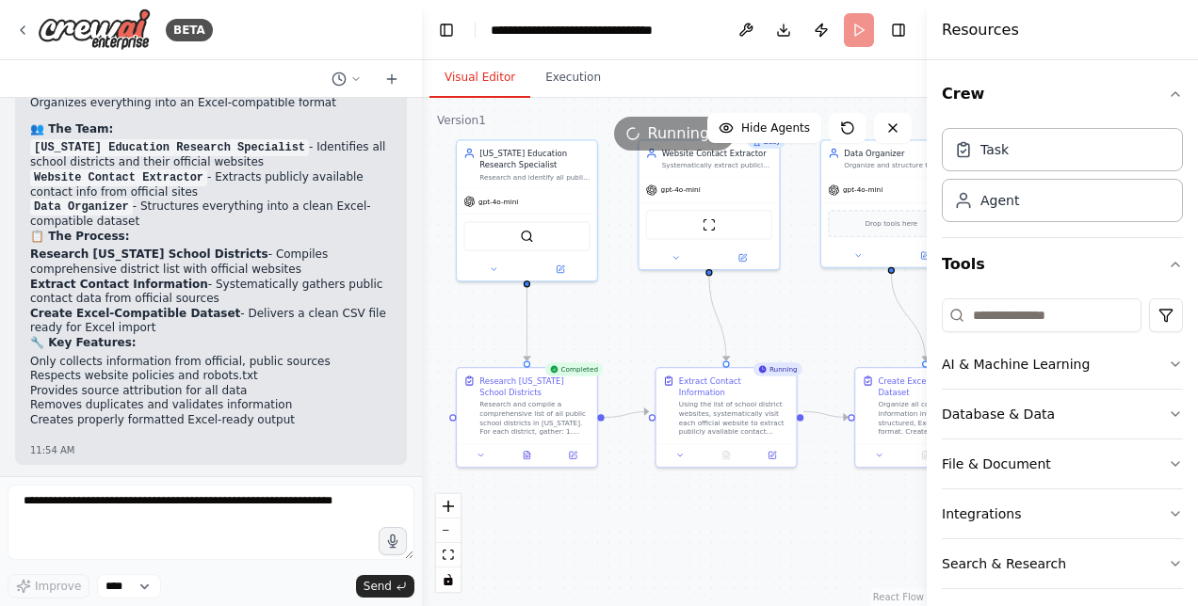
drag, startPoint x: 682, startPoint y: 326, endPoint x: 578, endPoint y: 324, distance: 103.6
click at [581, 330] on div ".deletable-edge-delete-btn { width: 20px; height: 20px; border: 0px solid #ffff…" at bounding box center [674, 352] width 505 height 508
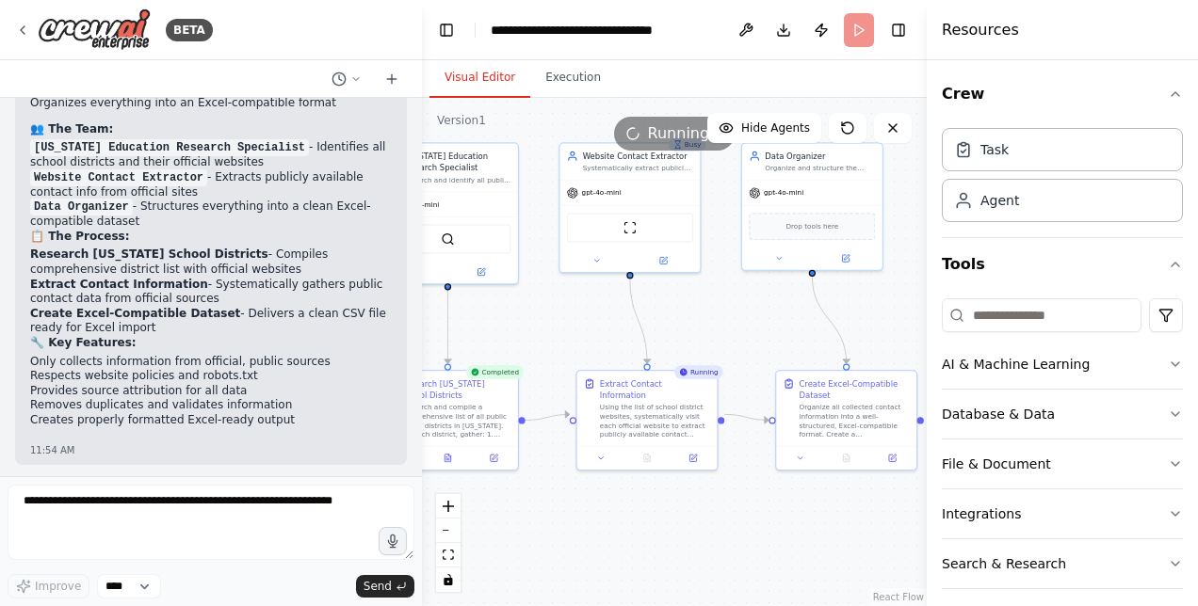
click at [540, 322] on div ".deletable-edge-delete-btn { width: 20px; height: 20px; border: 0px solid #ffff…" at bounding box center [674, 352] width 505 height 508
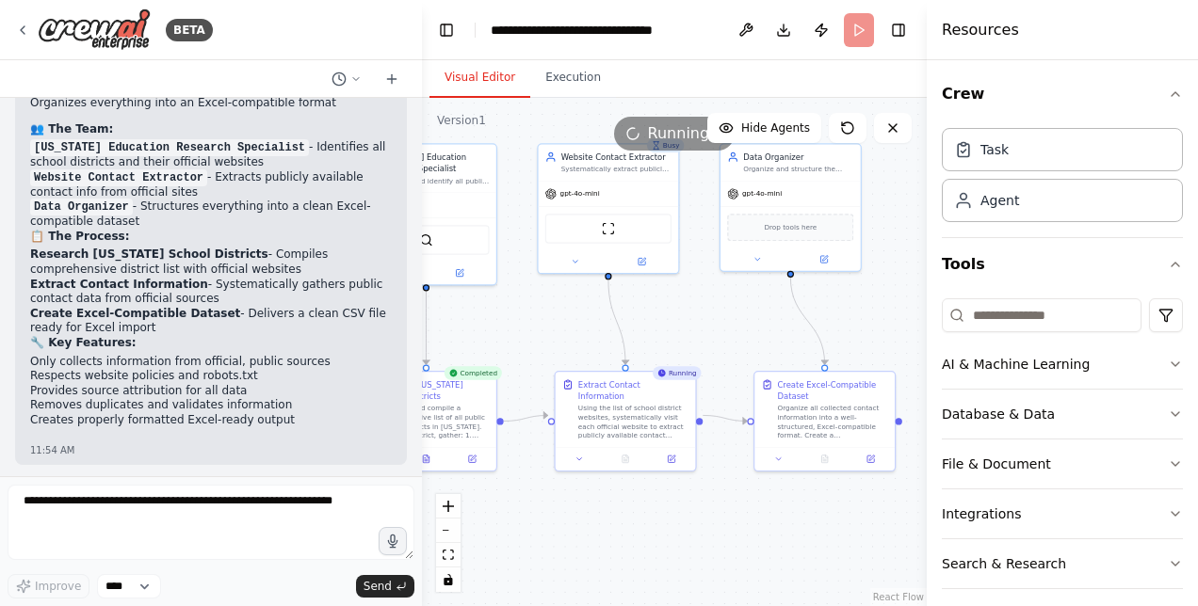
drag, startPoint x: 701, startPoint y: 320, endPoint x: 629, endPoint y: 317, distance: 71.6
click at [629, 317] on div ".deletable-edge-delete-btn { width: 20px; height: 20px; border: 0px solid #ffff…" at bounding box center [674, 352] width 505 height 508
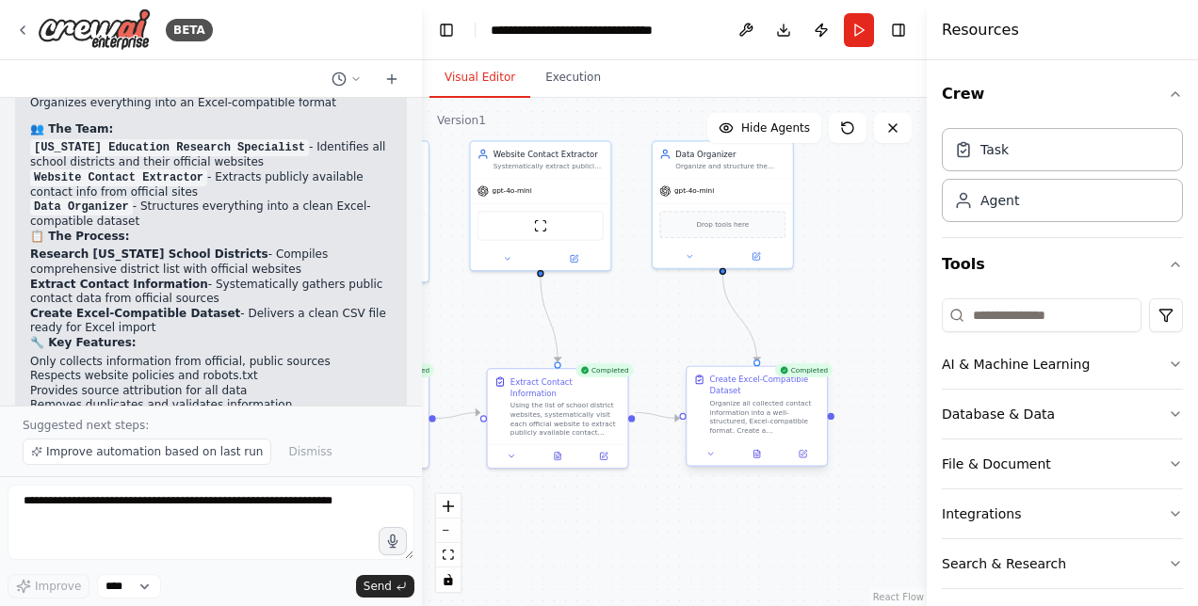
click at [747, 407] on div "Organize all collected contact information into a well-structured, Excel-compat…" at bounding box center [764, 417] width 110 height 37
click at [878, 375] on div ".deletable-edge-delete-btn { width: 20px; height: 20px; border: 0px solid #ffff…" at bounding box center [674, 352] width 505 height 508
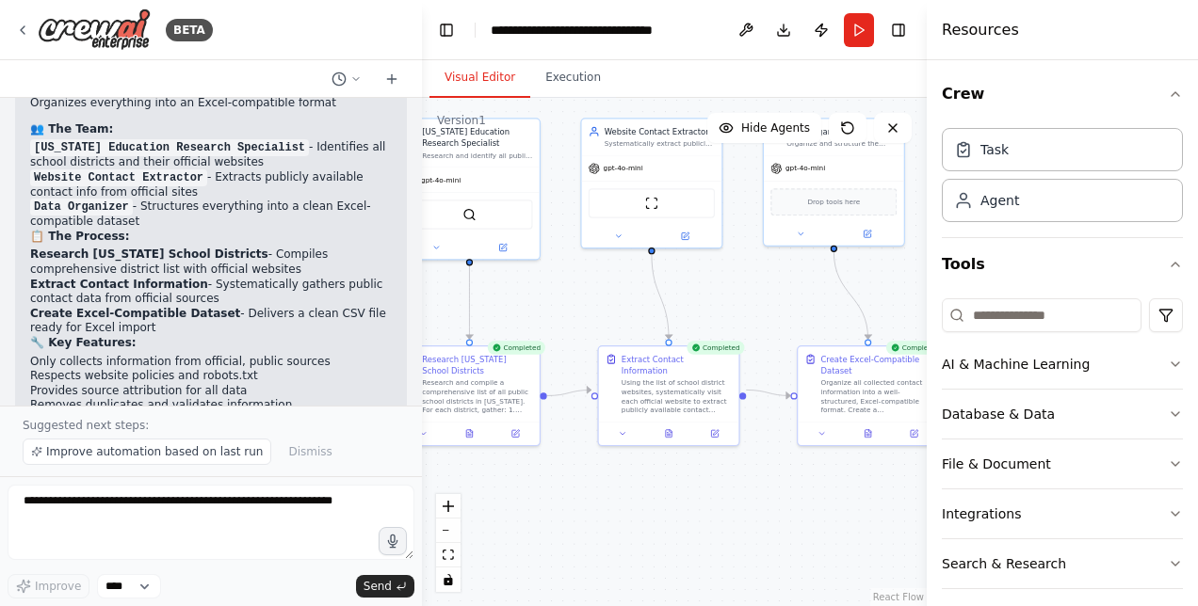
drag, startPoint x: 636, startPoint y: 510, endPoint x: 738, endPoint y: 486, distance: 104.6
click at [738, 486] on div ".deletable-edge-delete-btn { width: 20px; height: 20px; border: 0px solid #ffff…" at bounding box center [674, 352] width 505 height 508
click at [535, 70] on button "Execution" at bounding box center [573, 78] width 86 height 40
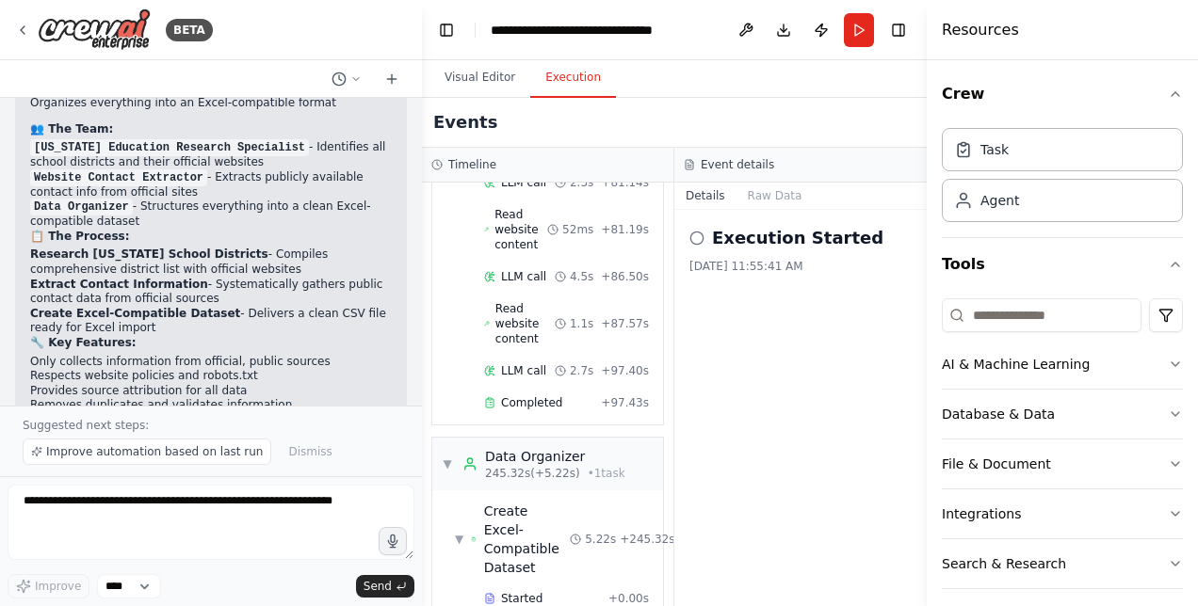
scroll to position [3137, 0]
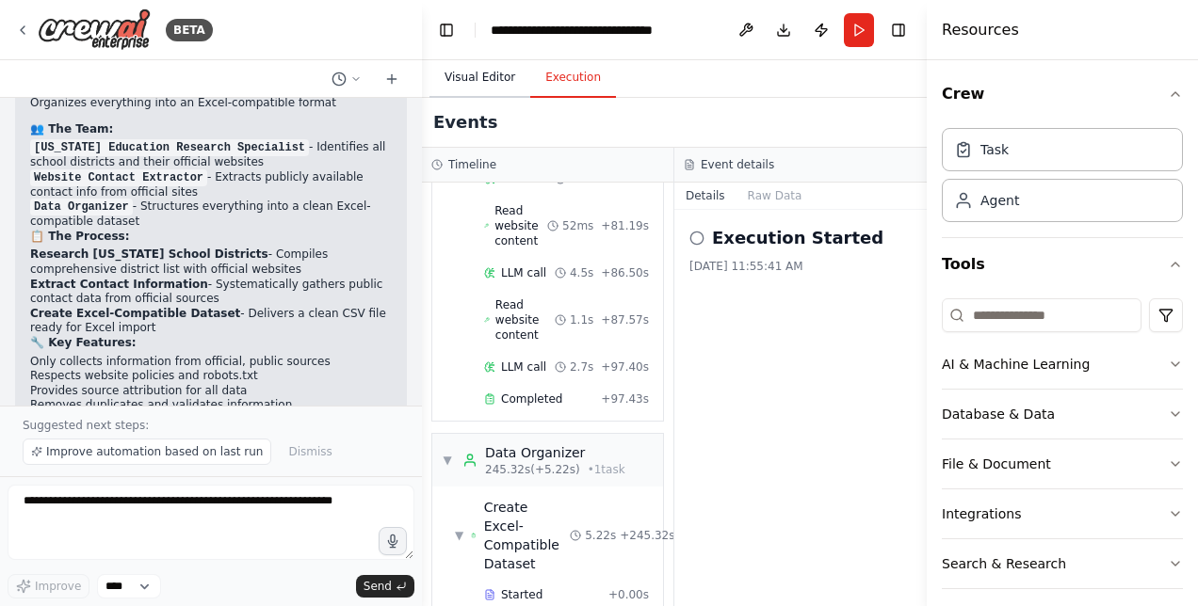
click at [480, 74] on button "Visual Editor" at bounding box center [479, 78] width 101 height 40
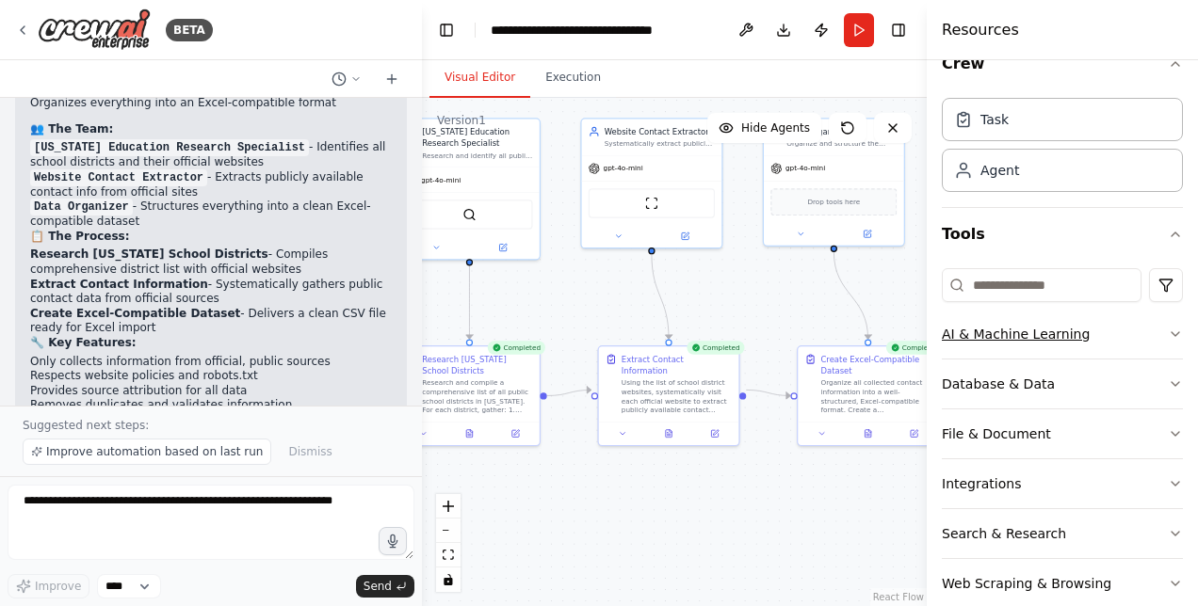
scroll to position [59, 0]
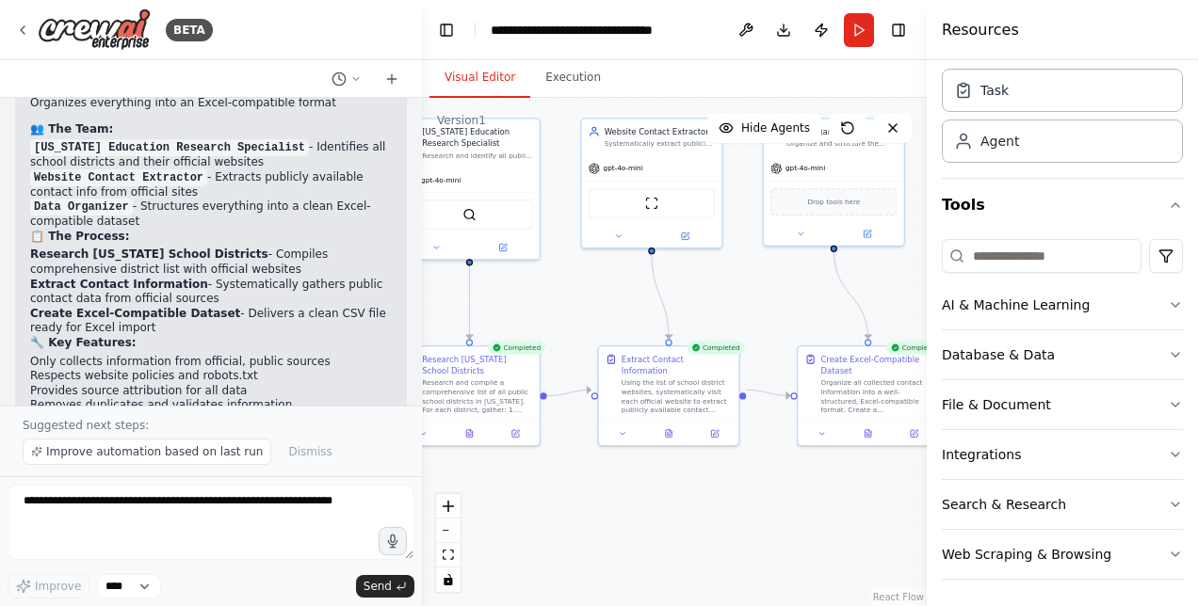
drag, startPoint x: 717, startPoint y: 494, endPoint x: 787, endPoint y: 466, distance: 76.1
click at [787, 466] on div ".deletable-edge-delete-btn { width: 20px; height: 20px; border: 0px solid #ffff…" at bounding box center [674, 352] width 505 height 508
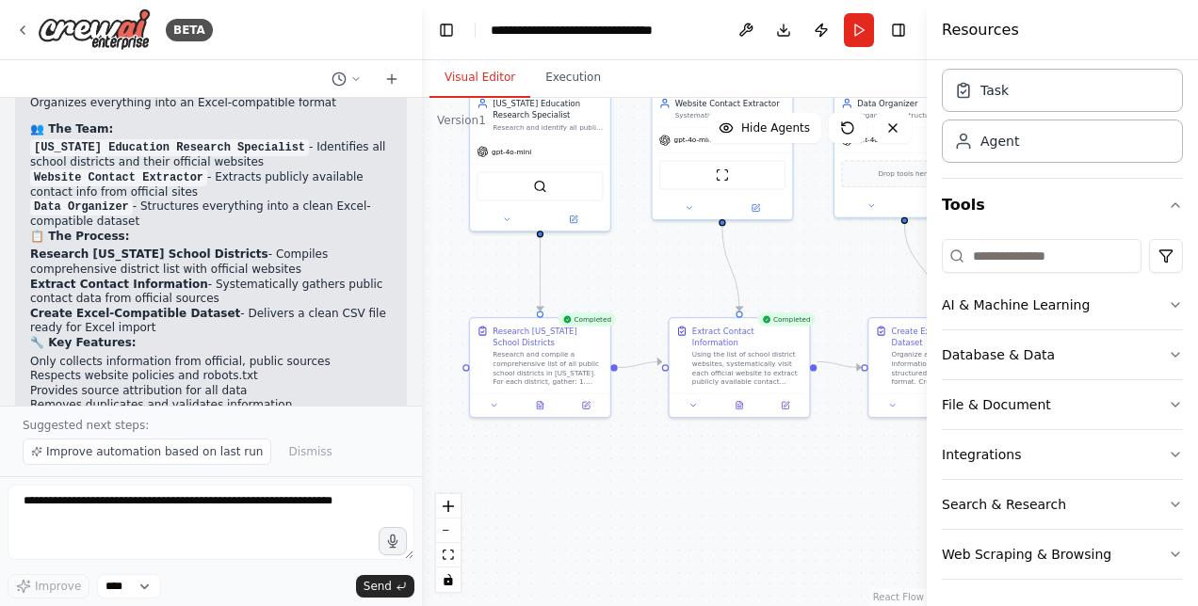
drag, startPoint x: 739, startPoint y: 478, endPoint x: 604, endPoint y: 452, distance: 138.1
click at [581, 446] on div ".deletable-edge-delete-btn { width: 20px; height: 20px; border: 0px solid #ffff…" at bounding box center [674, 352] width 505 height 508
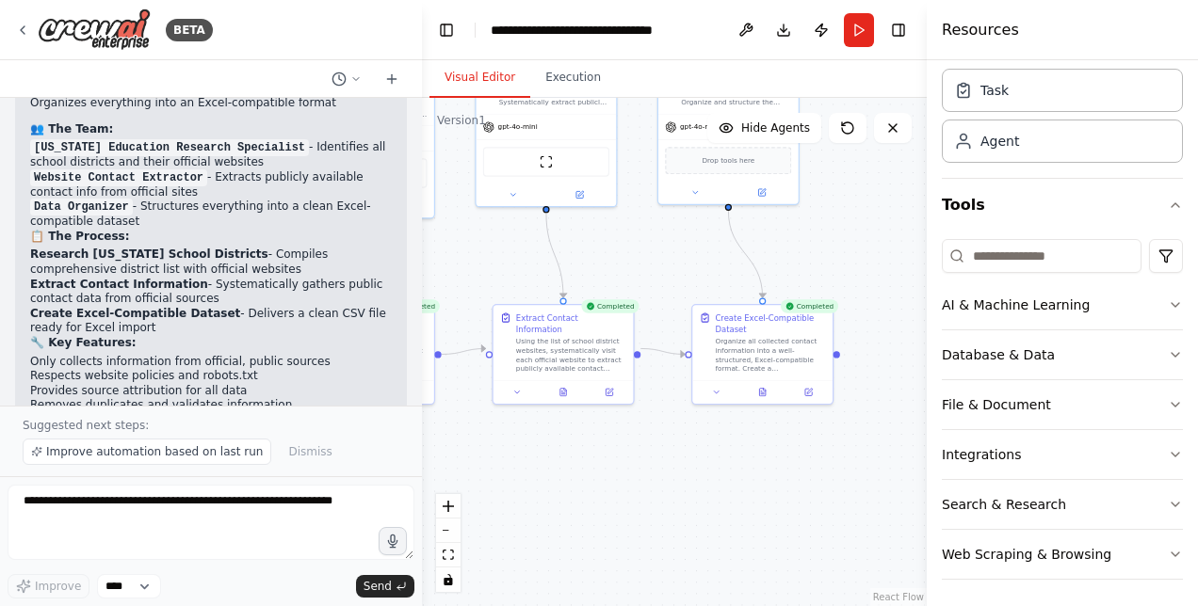
drag, startPoint x: 750, startPoint y: 471, endPoint x: 733, endPoint y: 490, distance: 26.0
click at [733, 490] on div ".deletable-edge-delete-btn { width: 20px; height: 20px; border: 0px solid #ffff…" at bounding box center [674, 352] width 505 height 508
click at [717, 387] on icon at bounding box center [716, 390] width 9 height 9
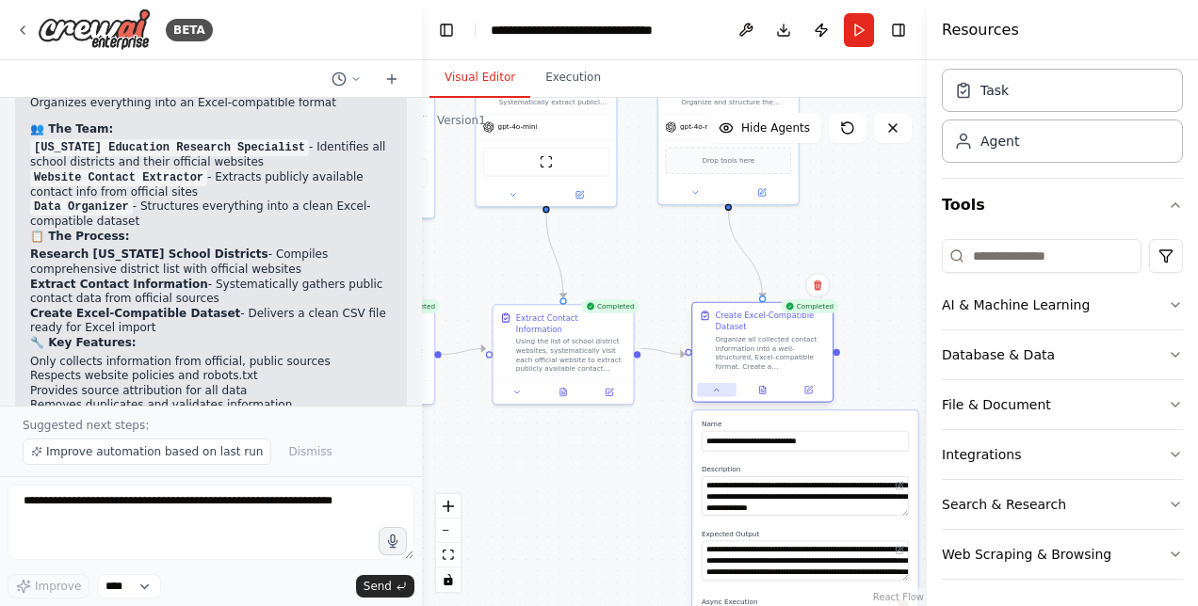
click at [721, 394] on button at bounding box center [717, 390] width 40 height 14
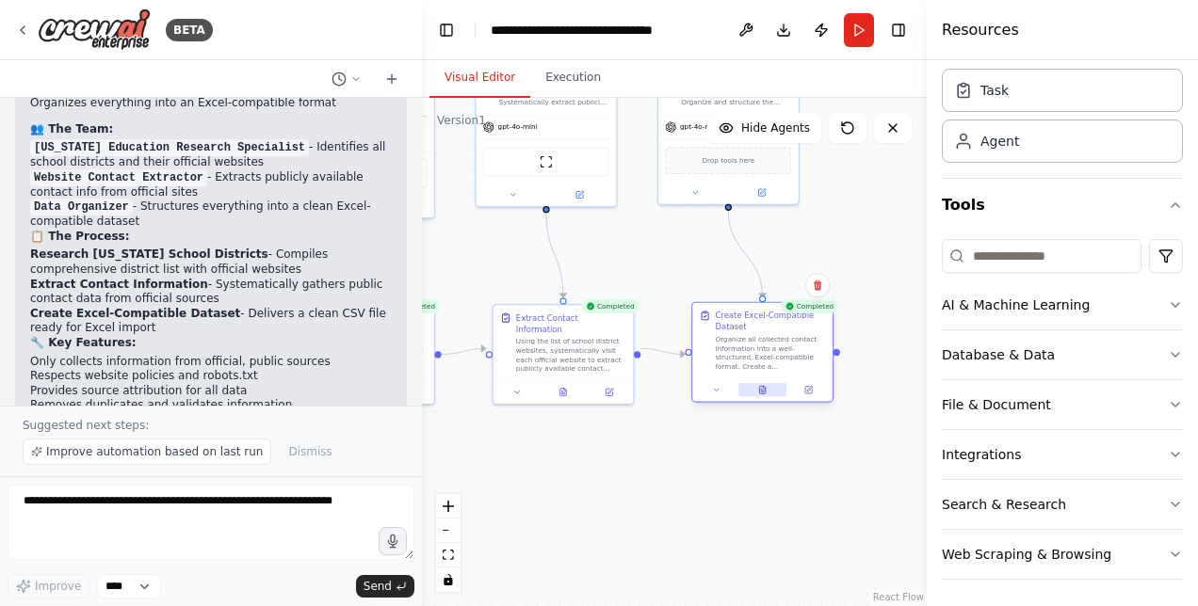
click at [761, 394] on icon at bounding box center [762, 390] width 6 height 8
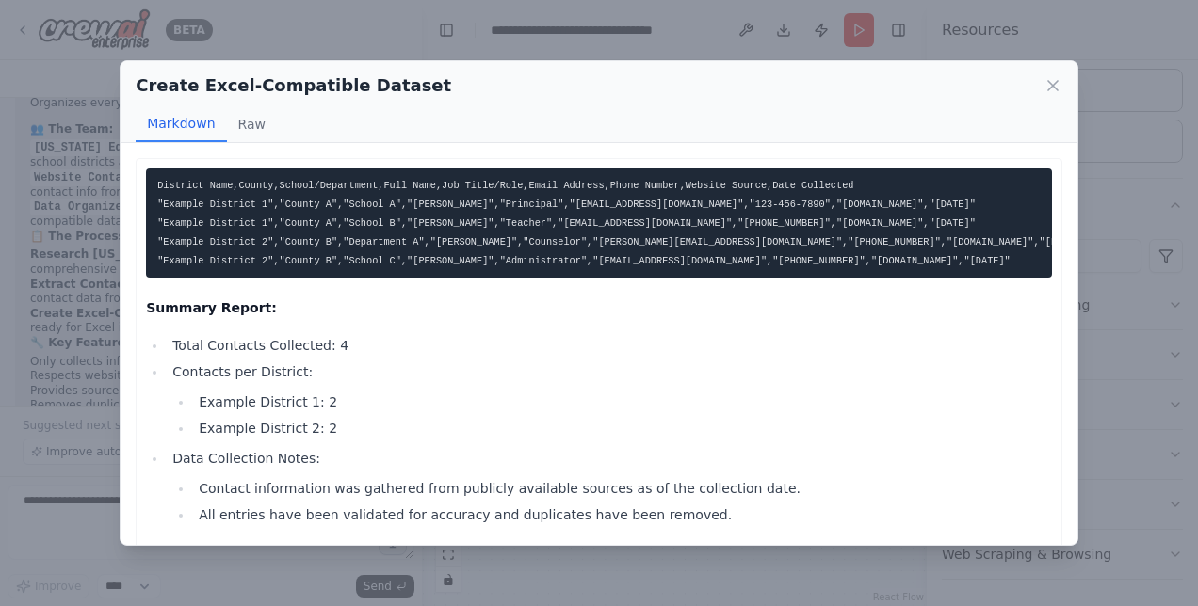
scroll to position [43, 0]
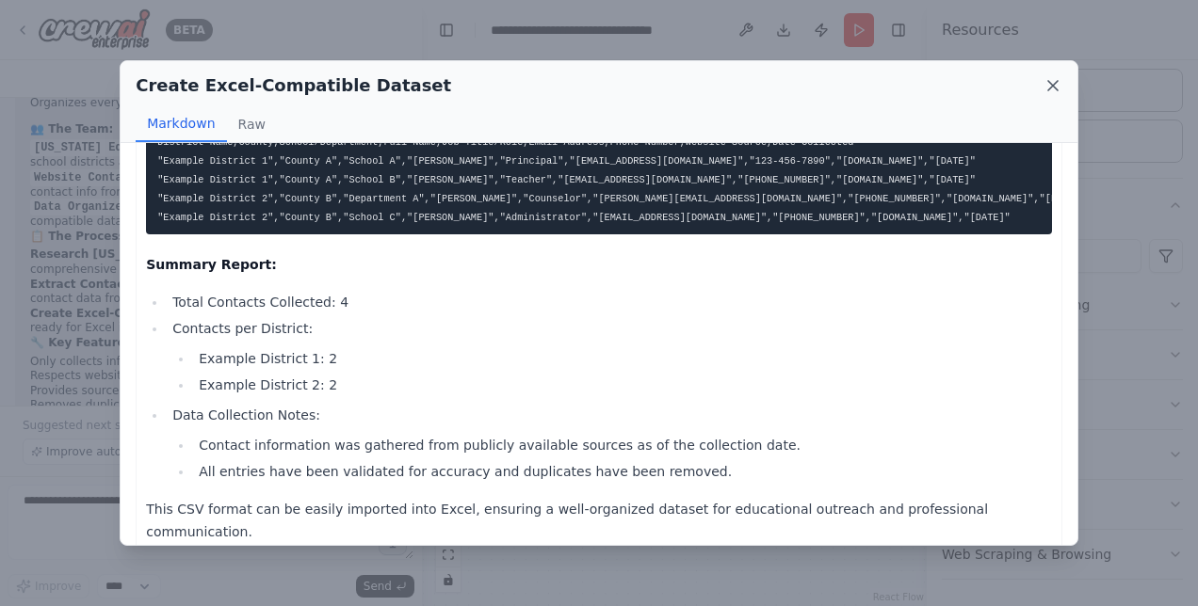
click at [1056, 89] on icon at bounding box center [1052, 85] width 9 height 9
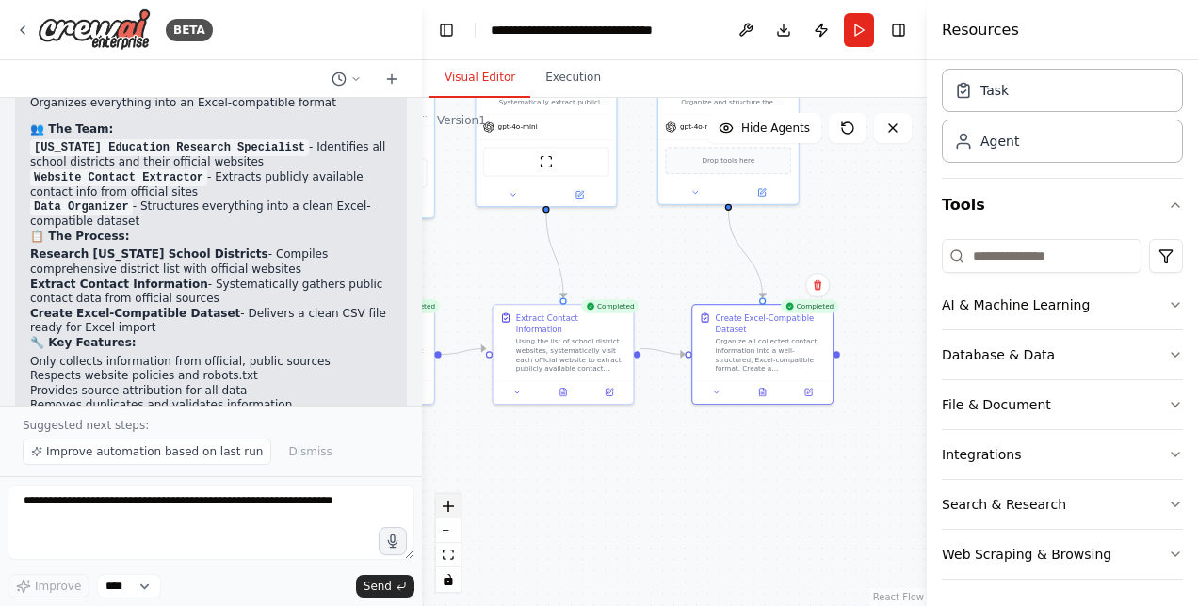
click at [443, 503] on icon "zoom in" at bounding box center [448, 506] width 11 height 11
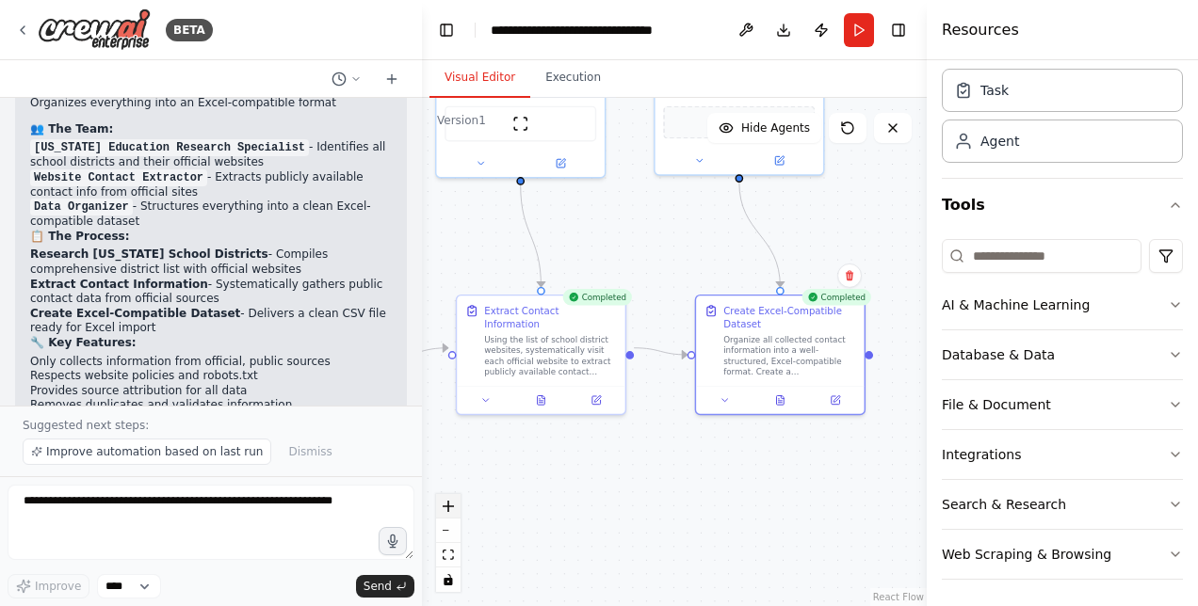
click at [443, 503] on icon "zoom in" at bounding box center [448, 506] width 11 height 11
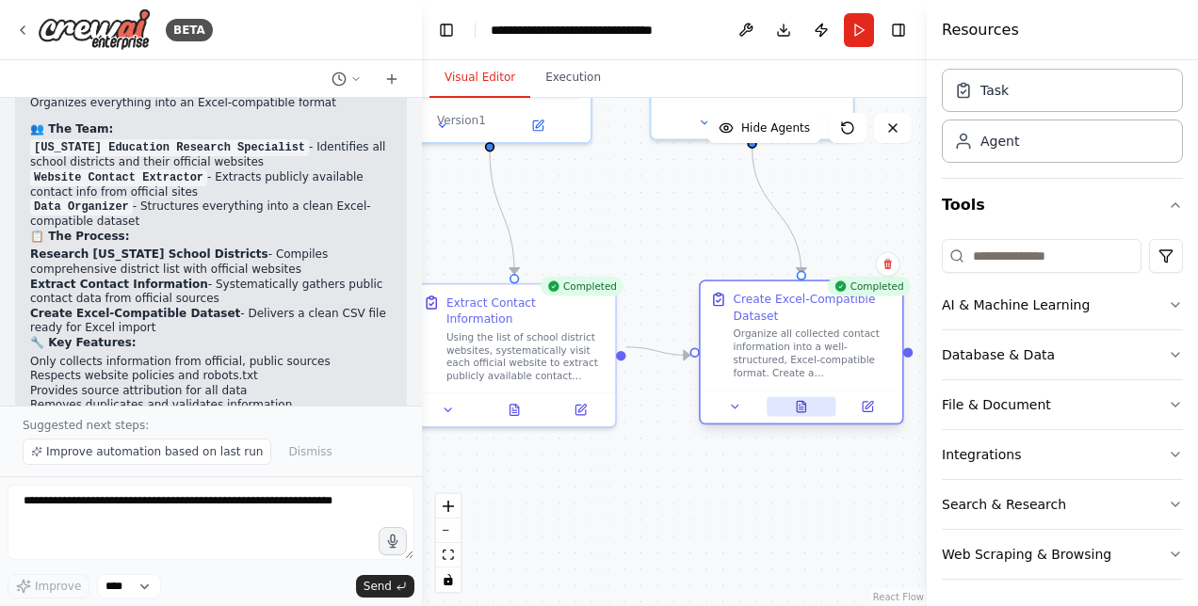
click at [810, 409] on button at bounding box center [801, 407] width 70 height 20
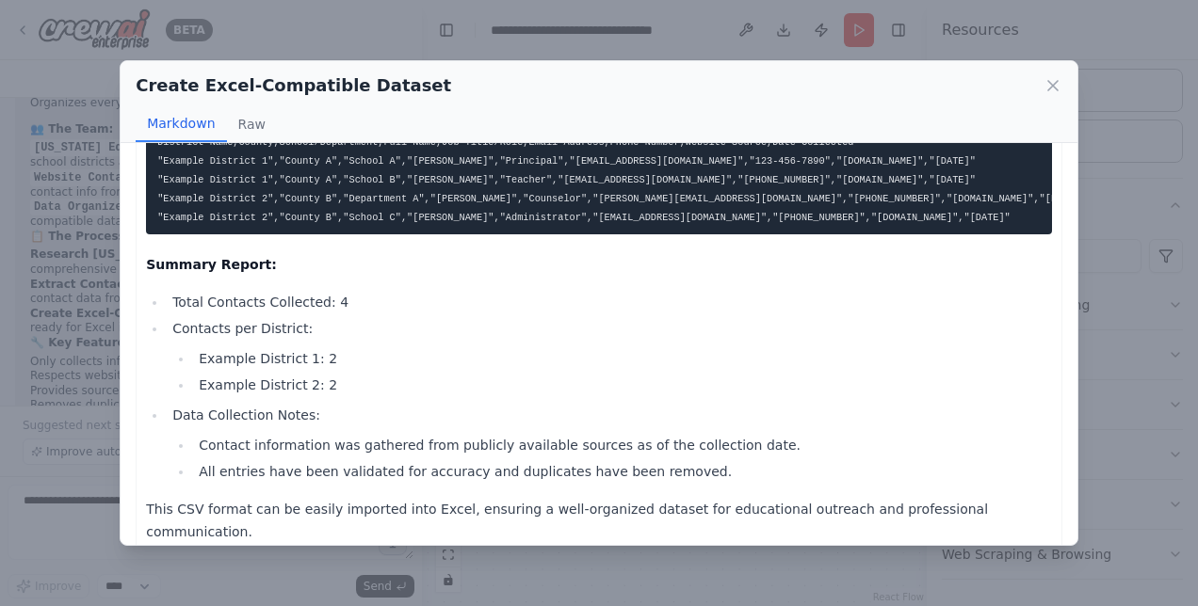
scroll to position [0, 0]
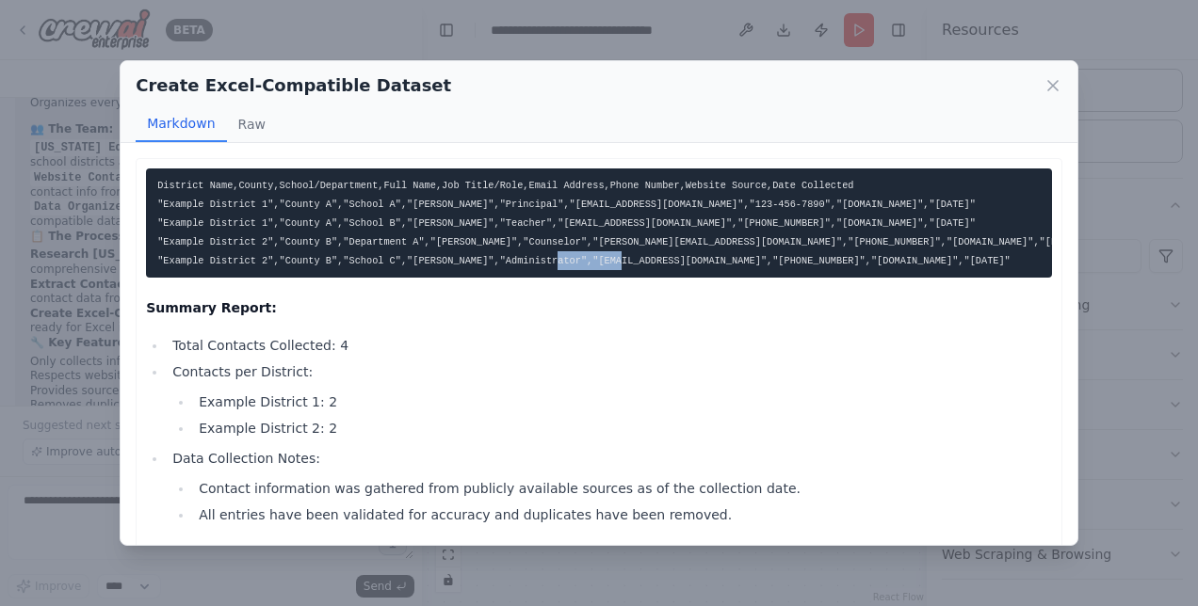
drag, startPoint x: 665, startPoint y: 257, endPoint x: 724, endPoint y: 261, distance: 59.4
click at [724, 261] on code "District Name,County,School/Department,Full Name,Job Title/Role,Email Address,P…" at bounding box center [621, 223] width 928 height 87
drag, startPoint x: 724, startPoint y: 261, endPoint x: 574, endPoint y: 260, distance: 149.7
click at [574, 260] on code "District Name,County,School/Department,Full Name,Job Title/Role,Email Address,P…" at bounding box center [621, 223] width 928 height 87
drag, startPoint x: 537, startPoint y: 263, endPoint x: 633, endPoint y: 259, distance: 96.1
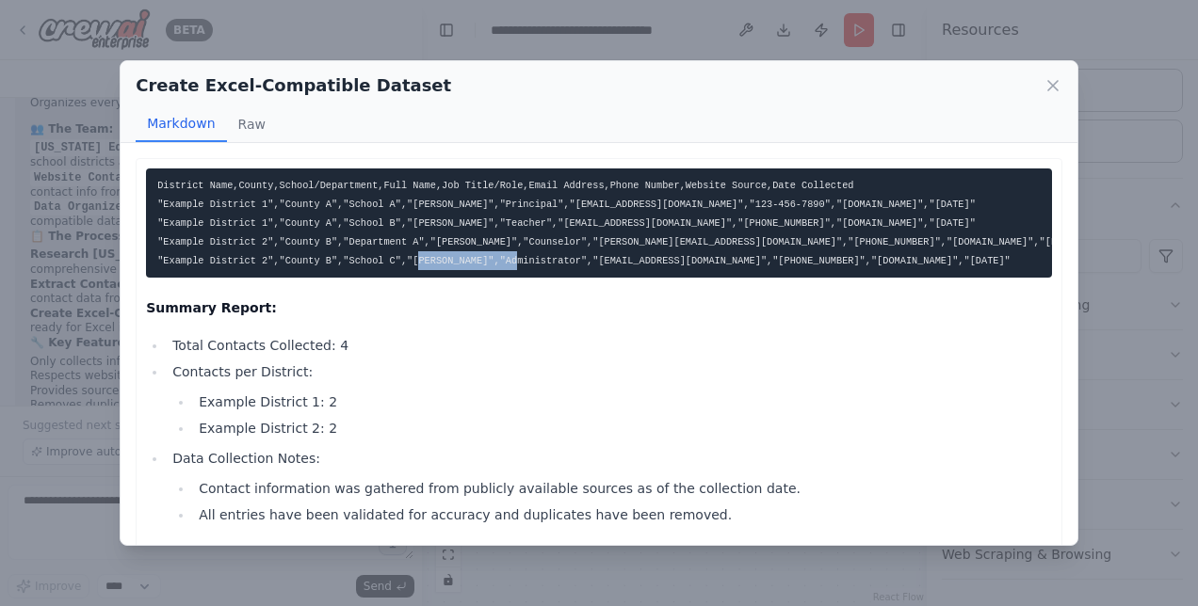
click at [633, 259] on code "District Name,County,School/Department,Full Name,Job Title/Role,Email Address,P…" at bounding box center [621, 223] width 928 height 87
drag, startPoint x: 633, startPoint y: 259, endPoint x: 556, endPoint y: 280, distance: 79.9
click at [556, 280] on div "District Name,County,School/Department,Full Name,Job Title/Role,Email Address,P…" at bounding box center [599, 378] width 906 height 418
click at [234, 122] on button "Raw" at bounding box center [252, 124] width 50 height 36
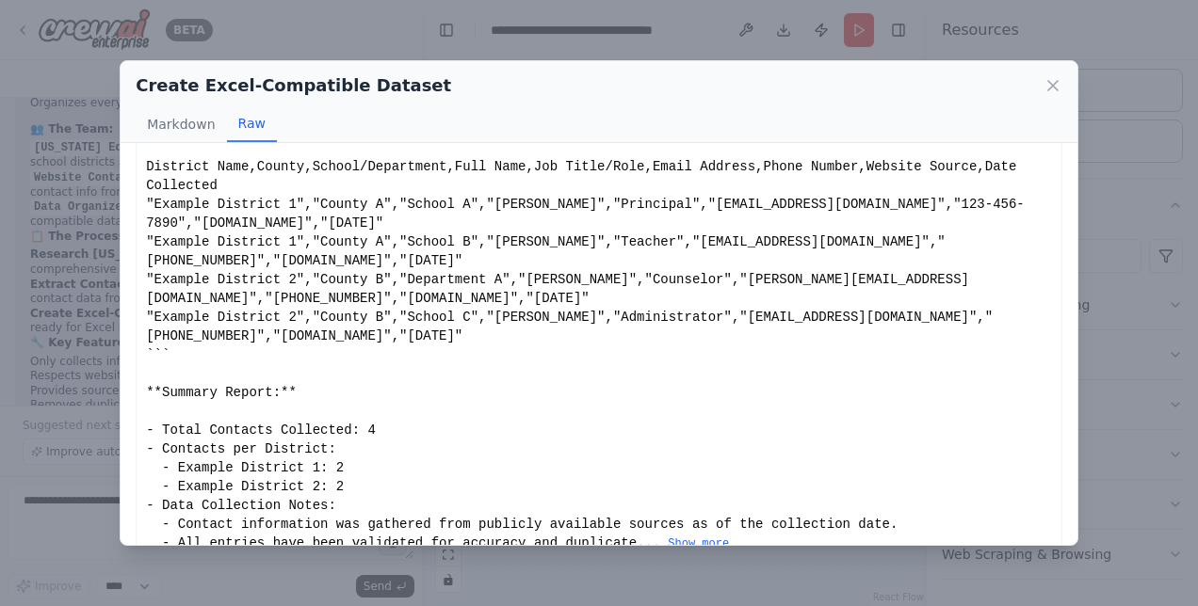
scroll to position [43, 0]
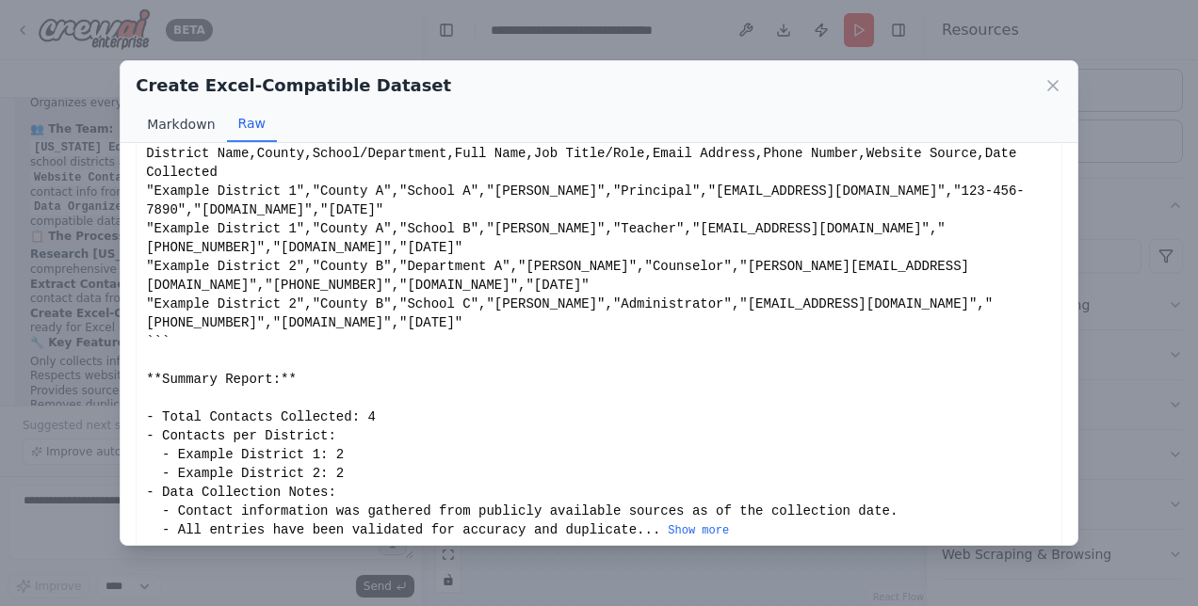
click at [182, 123] on button "Markdown" at bounding box center [181, 124] width 90 height 36
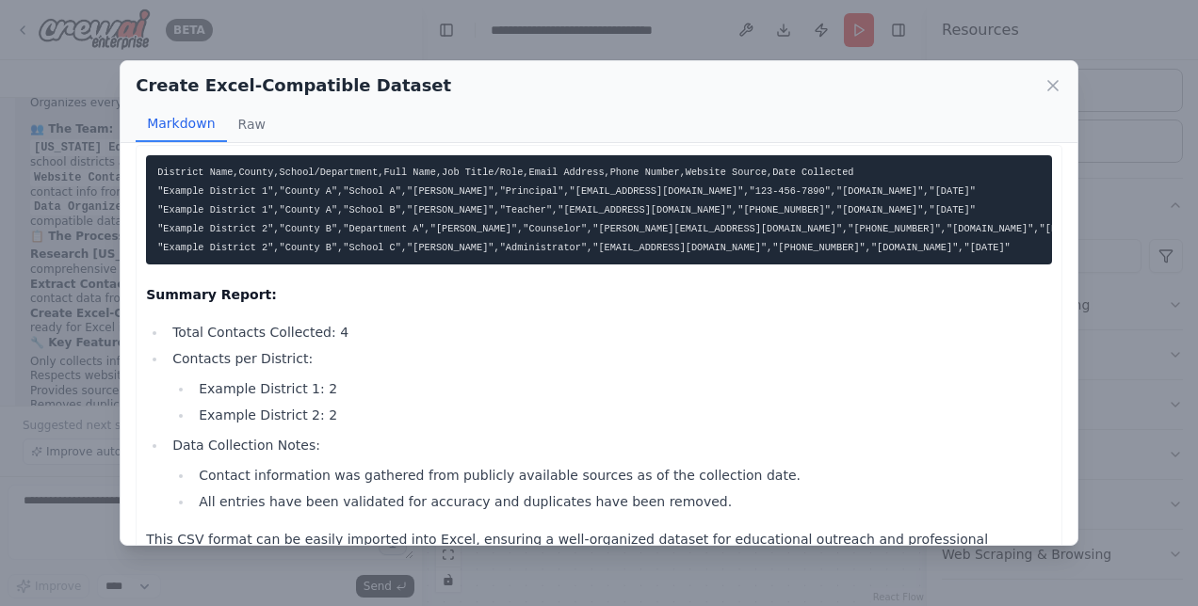
scroll to position [0, 0]
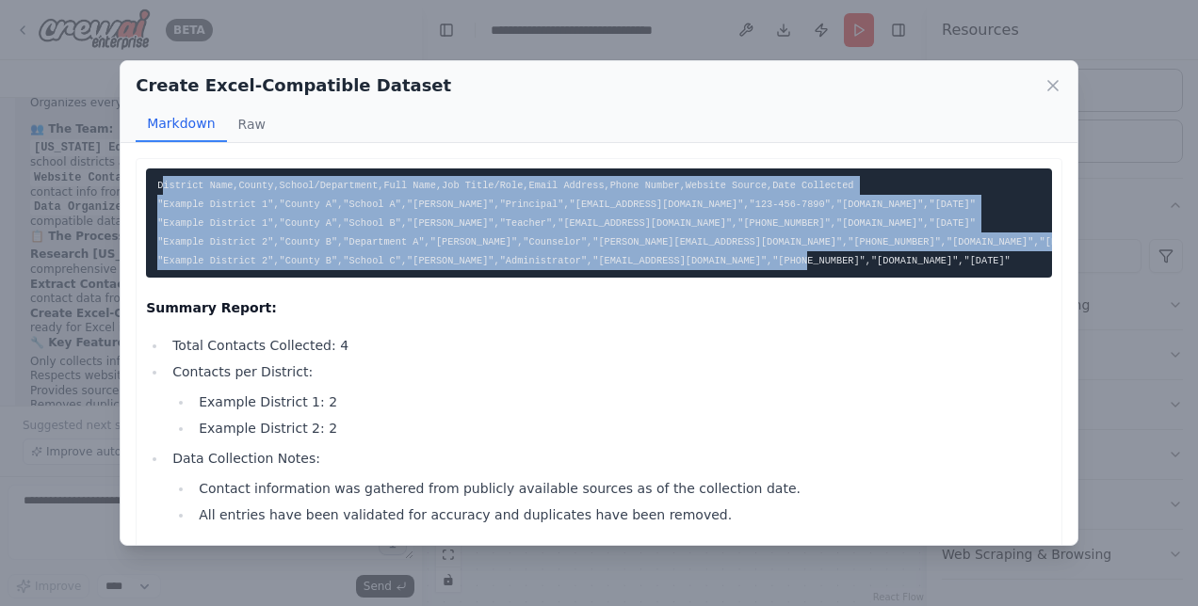
drag, startPoint x: 160, startPoint y: 186, endPoint x: 905, endPoint y: 273, distance: 749.8
click at [905, 273] on pre "District Name,County,School/Department,Full Name,Job Title/Role,Email Address,P…" at bounding box center [599, 223] width 906 height 109
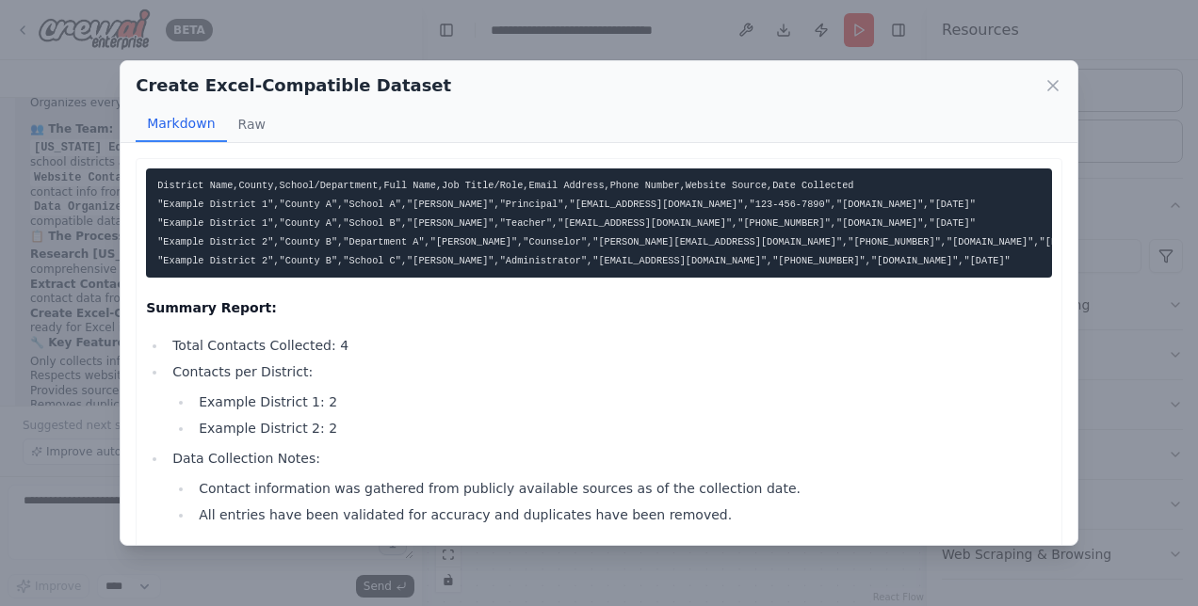
drag, startPoint x: 905, startPoint y: 273, endPoint x: 862, endPoint y: 363, distance: 99.8
click at [862, 363] on li "Contacts per District: Example District 1: 2 Example District 2: 2" at bounding box center [609, 400] width 885 height 79
drag, startPoint x: 542, startPoint y: 260, endPoint x: 627, endPoint y: 260, distance: 84.7
click at [627, 260] on code "District Name,County,School/Department,Full Name,Job Title/Role,Email Address,P…" at bounding box center [621, 223] width 928 height 87
drag, startPoint x: 627, startPoint y: 260, endPoint x: 562, endPoint y: 377, distance: 133.6
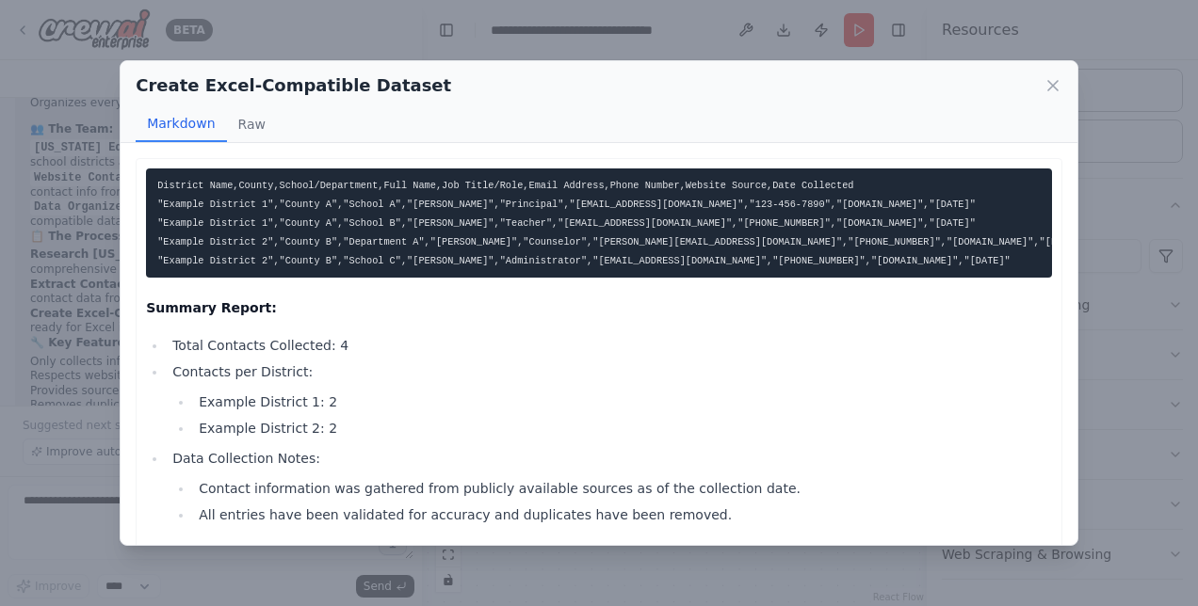
click at [562, 377] on li "Contacts per District: Example District 1: 2 Example District 2: 2" at bounding box center [609, 400] width 885 height 79
click at [1060, 86] on icon at bounding box center [1052, 85] width 19 height 19
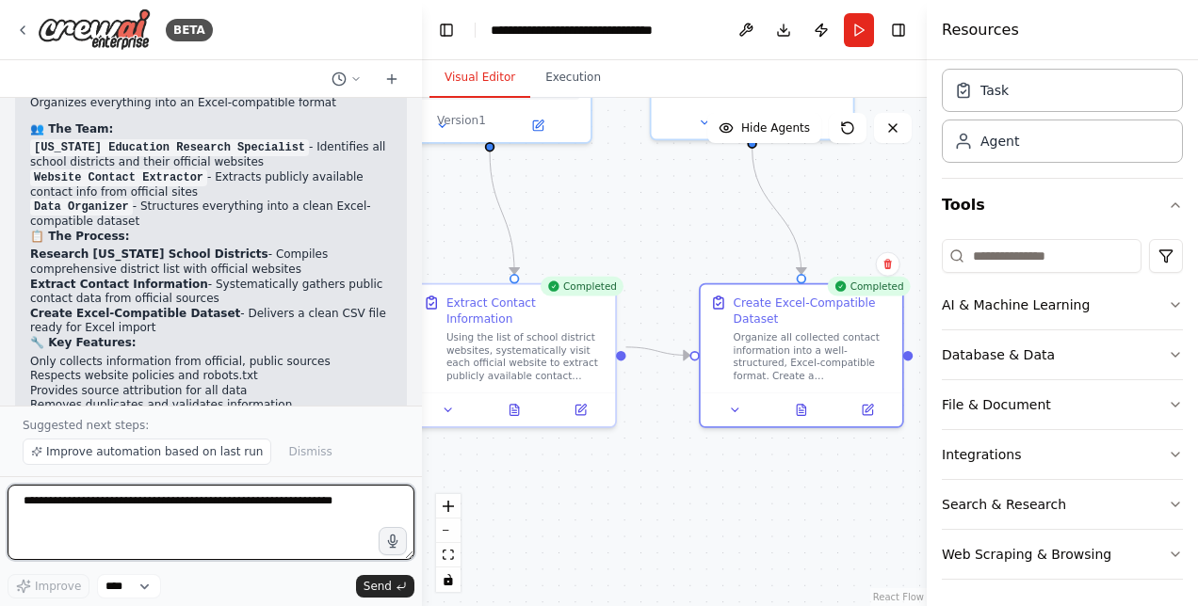
click at [292, 520] on textarea at bounding box center [211, 522] width 407 height 75
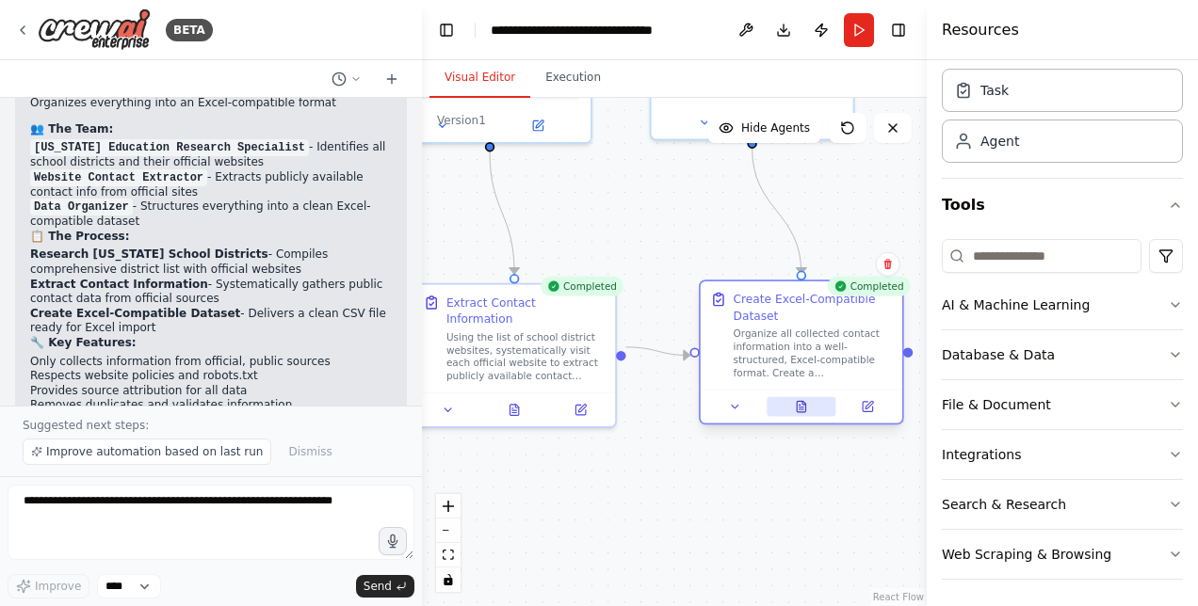
click at [802, 414] on button at bounding box center [801, 407] width 70 height 20
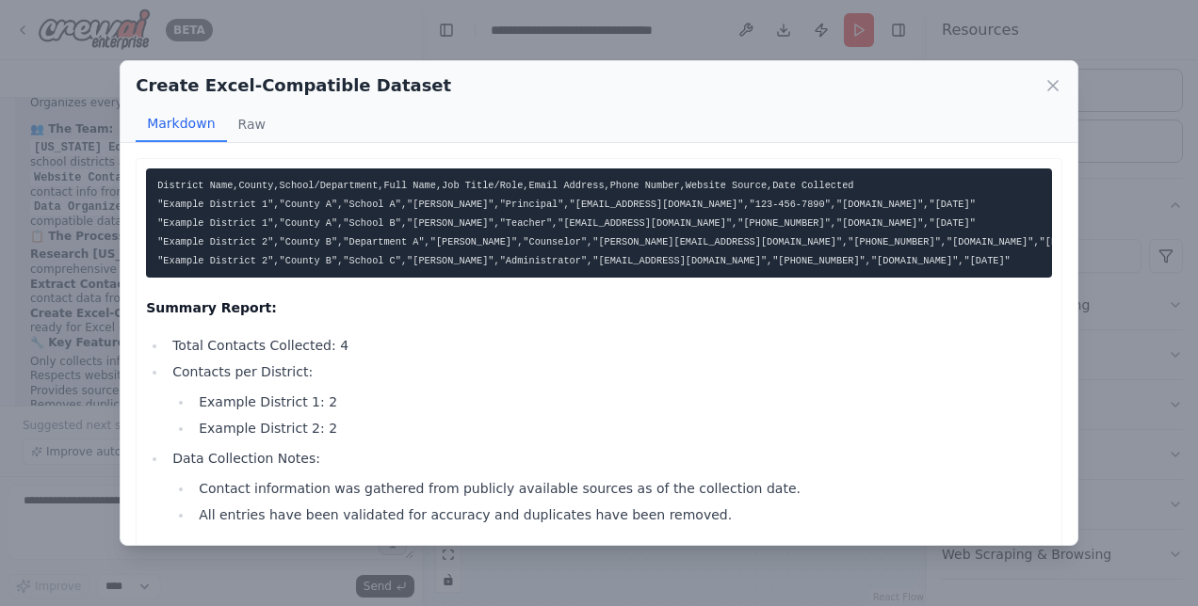
click at [62, 379] on div "Create Excel-Compatible Dataset Markdown Raw District Name,County,School/Depart…" at bounding box center [599, 303] width 1198 height 606
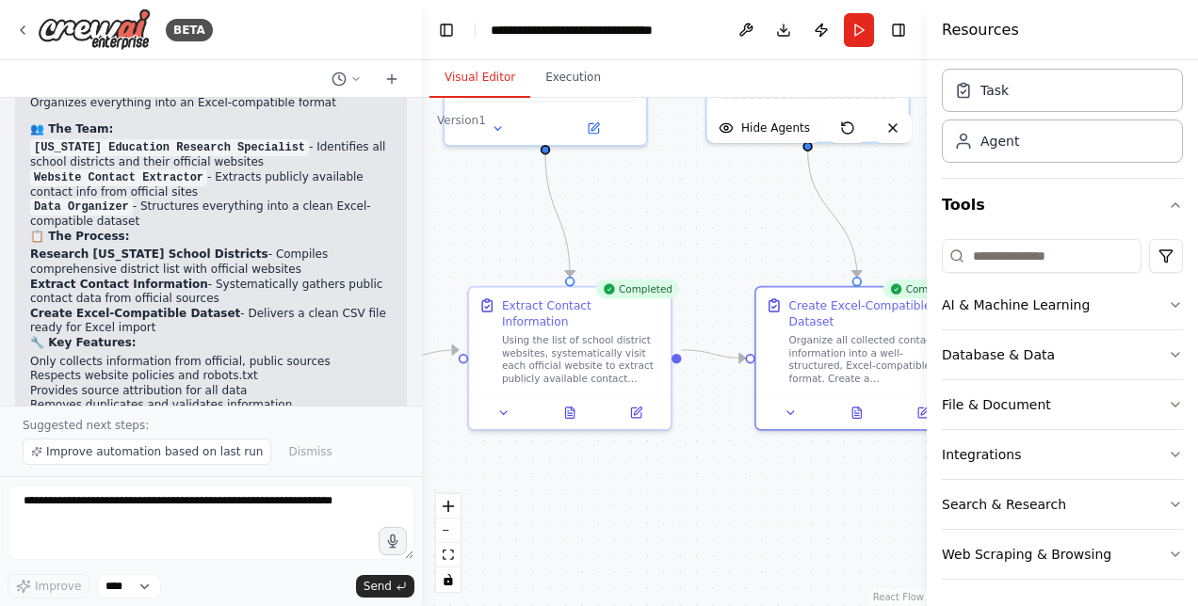
drag, startPoint x: 605, startPoint y: 457, endPoint x: 770, endPoint y: 466, distance: 165.0
click at [780, 467] on div ".deletable-edge-delete-btn { width: 20px; height: 20px; border: 0px solid #ffff…" at bounding box center [674, 352] width 505 height 508
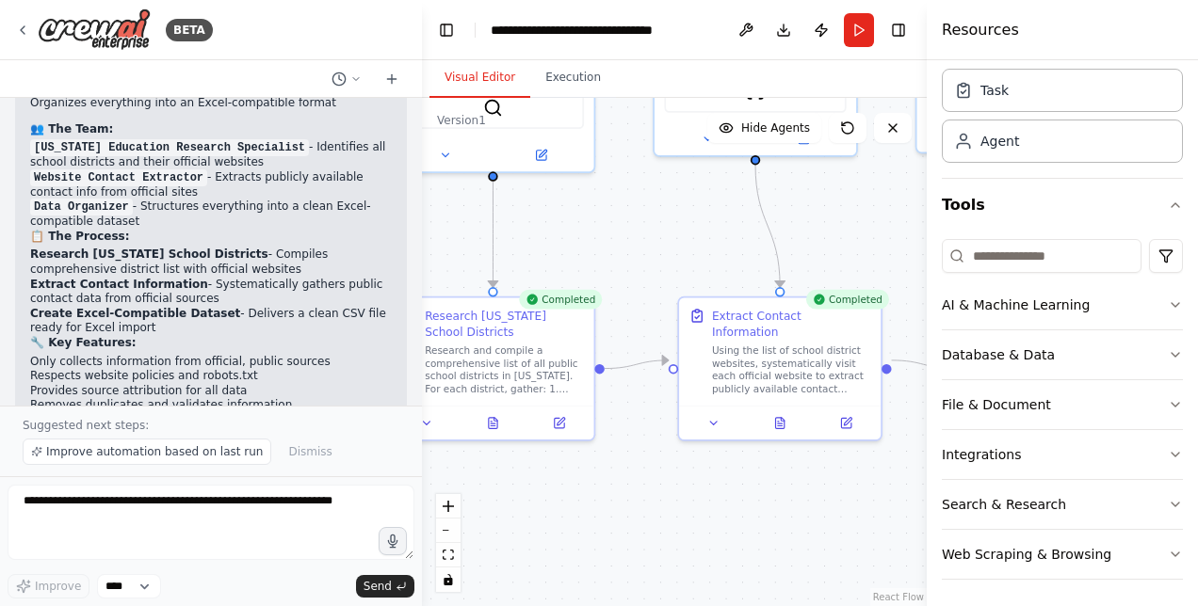
drag, startPoint x: 717, startPoint y: 504, endPoint x: 739, endPoint y: 501, distance: 21.8
click at [795, 506] on div ".deletable-edge-delete-btn { width: 20px; height: 20px; border: 0px solid #ffff…" at bounding box center [674, 352] width 505 height 508
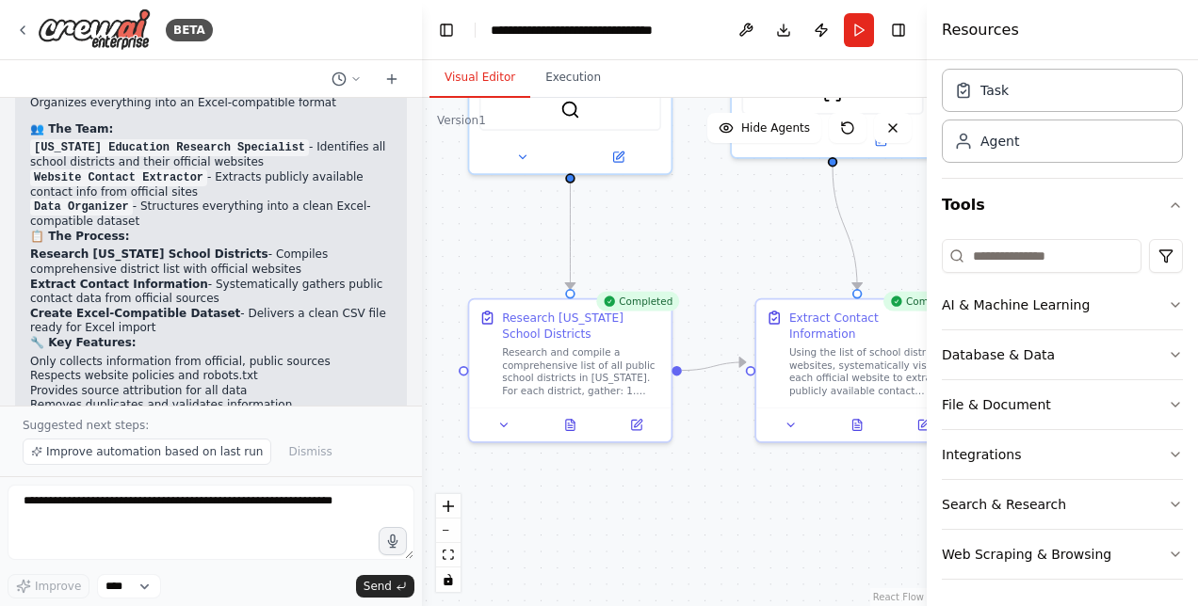
scroll to position [2430, 0]
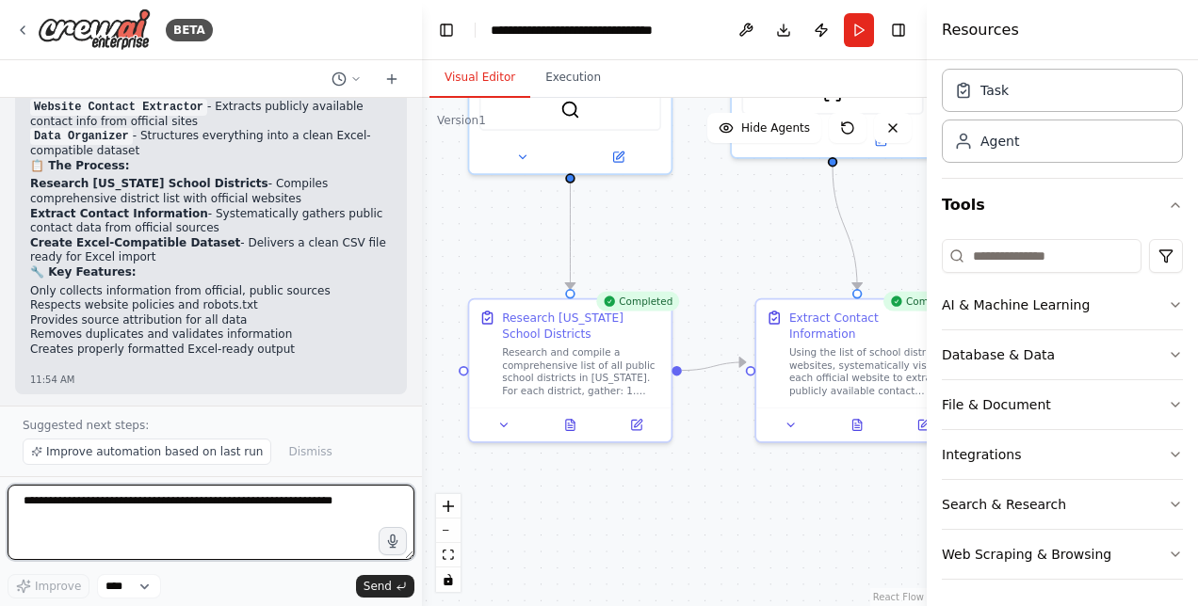
click at [175, 501] on textarea at bounding box center [211, 522] width 407 height 75
type textarea "**********"
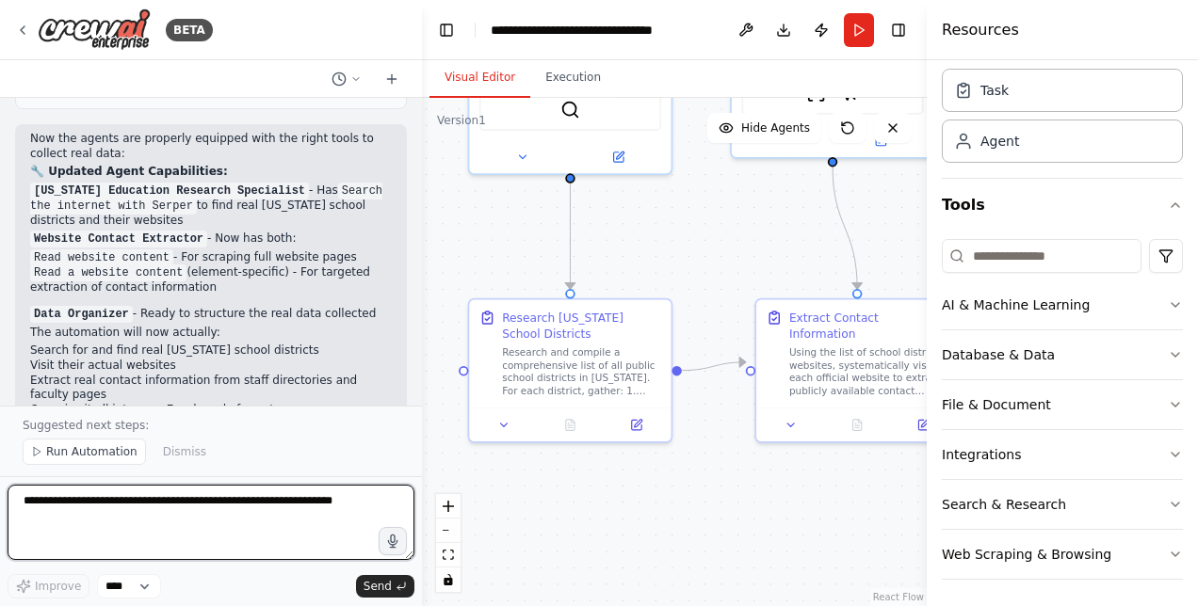
scroll to position [3301, 0]
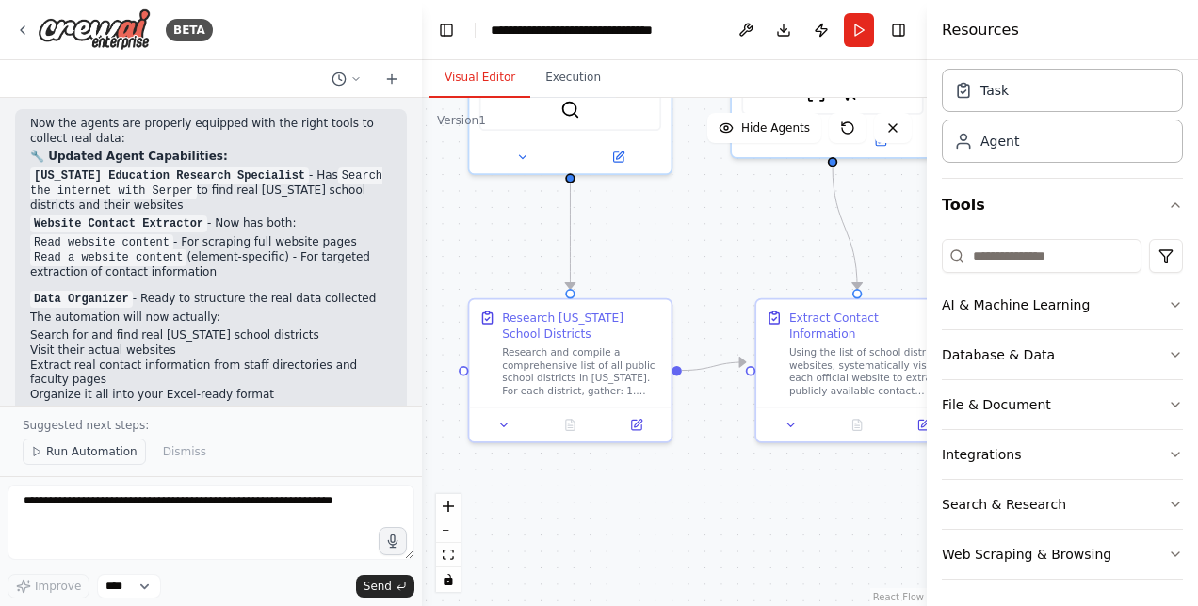
click at [78, 459] on span "Run Automation" at bounding box center [91, 451] width 91 height 15
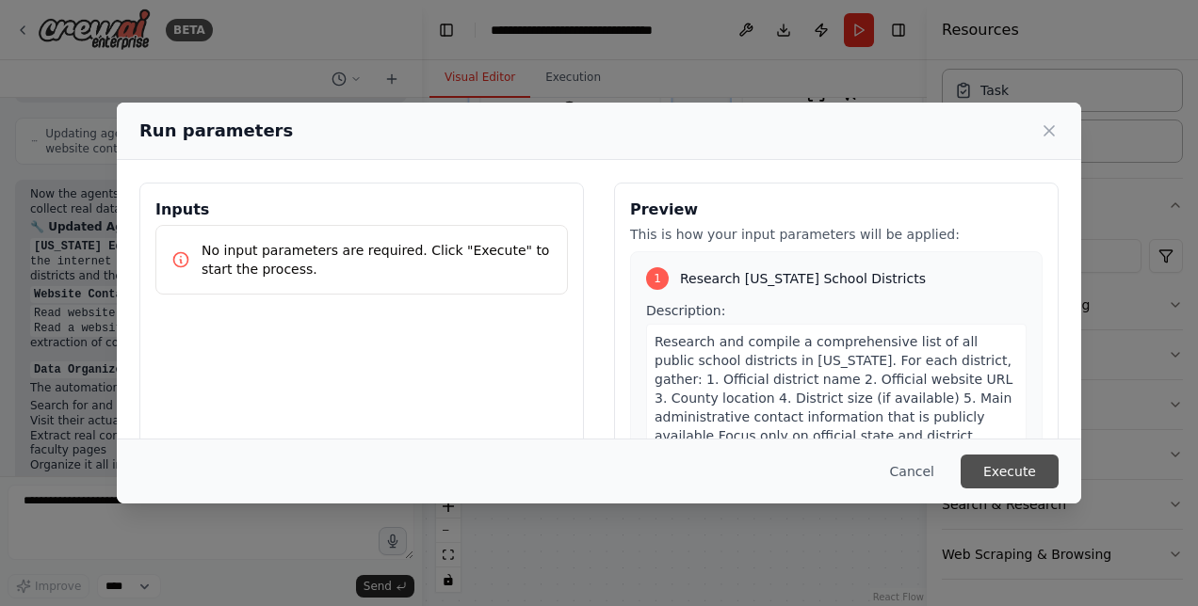
click at [1018, 474] on button "Execute" at bounding box center [1009, 472] width 98 height 34
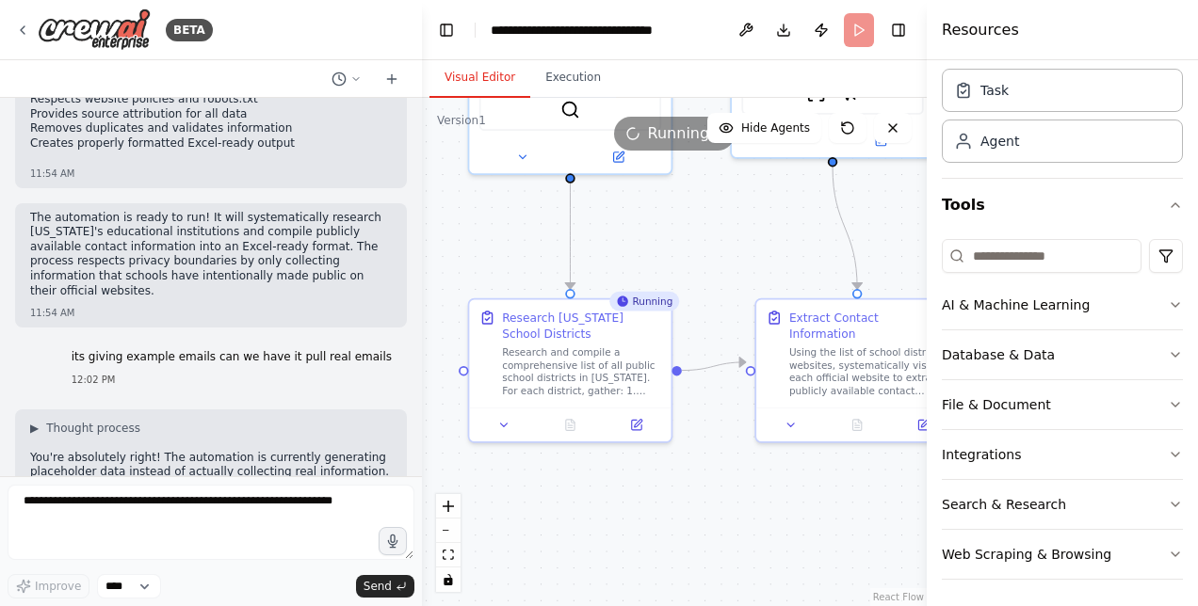
scroll to position [2666, 0]
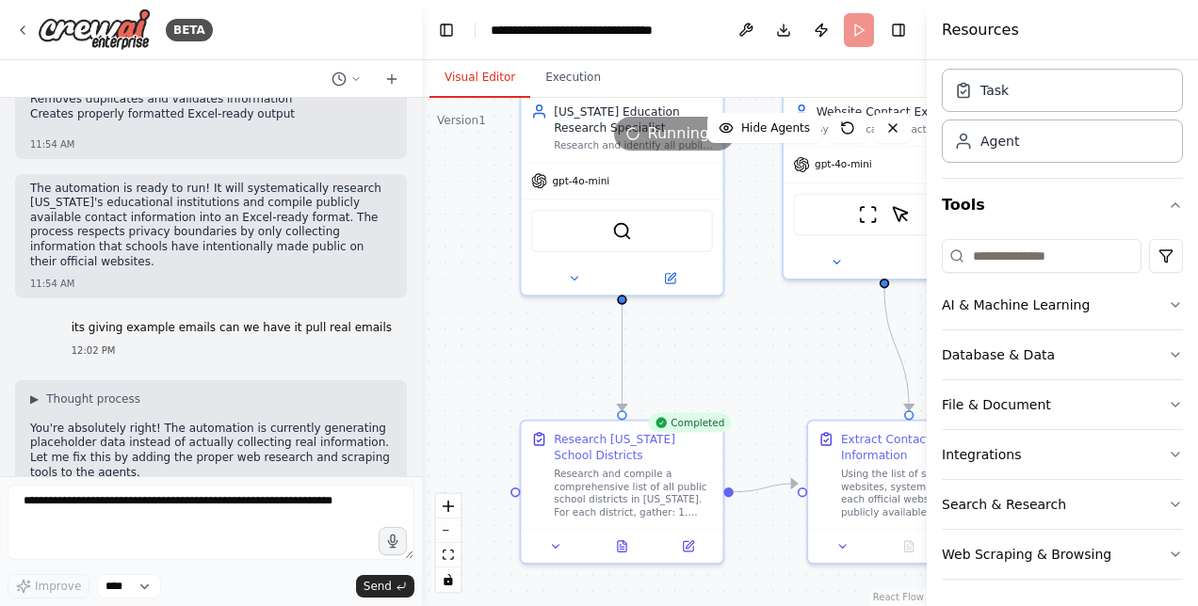
drag, startPoint x: 685, startPoint y: 256, endPoint x: 737, endPoint y: 377, distance: 131.2
click at [737, 377] on div ".deletable-edge-delete-btn { width: 20px; height: 20px; border: 0px solid #ffff…" at bounding box center [674, 352] width 505 height 508
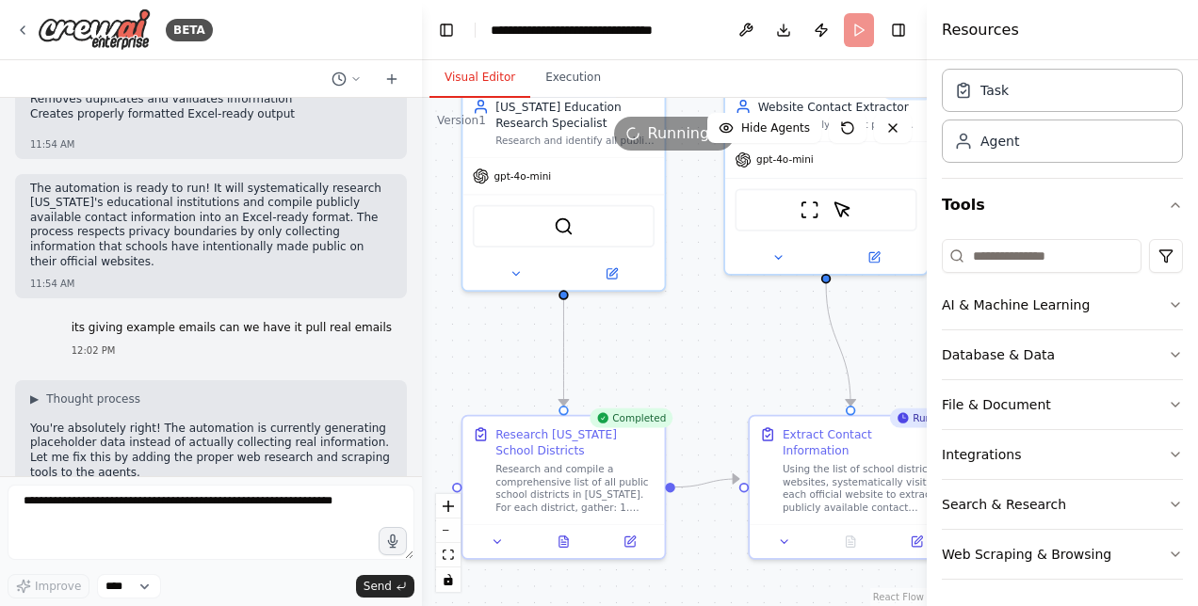
drag, startPoint x: 712, startPoint y: 363, endPoint x: 699, endPoint y: 363, distance: 13.2
click at [699, 363] on div ".deletable-edge-delete-btn { width: 20px; height: 20px; border: 0px solid #ffff…" at bounding box center [674, 352] width 505 height 508
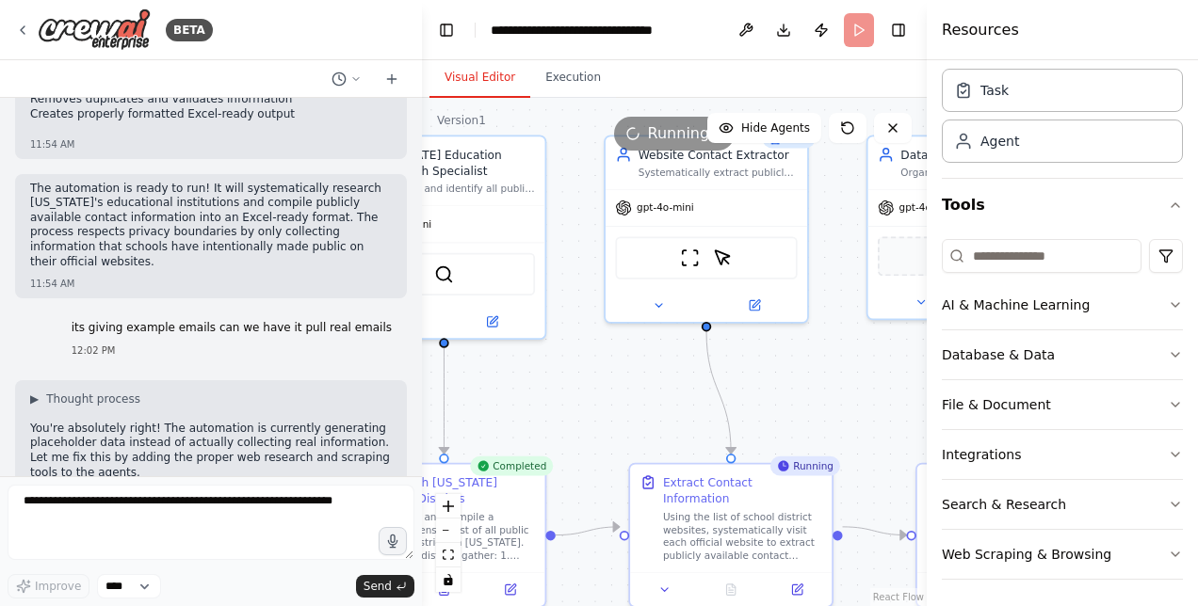
drag, startPoint x: 541, startPoint y: 407, endPoint x: 551, endPoint y: 402, distance: 10.5
click at [551, 402] on div ".deletable-edge-delete-btn { width: 20px; height: 20px; border: 0px solid #ffff…" at bounding box center [674, 352] width 505 height 508
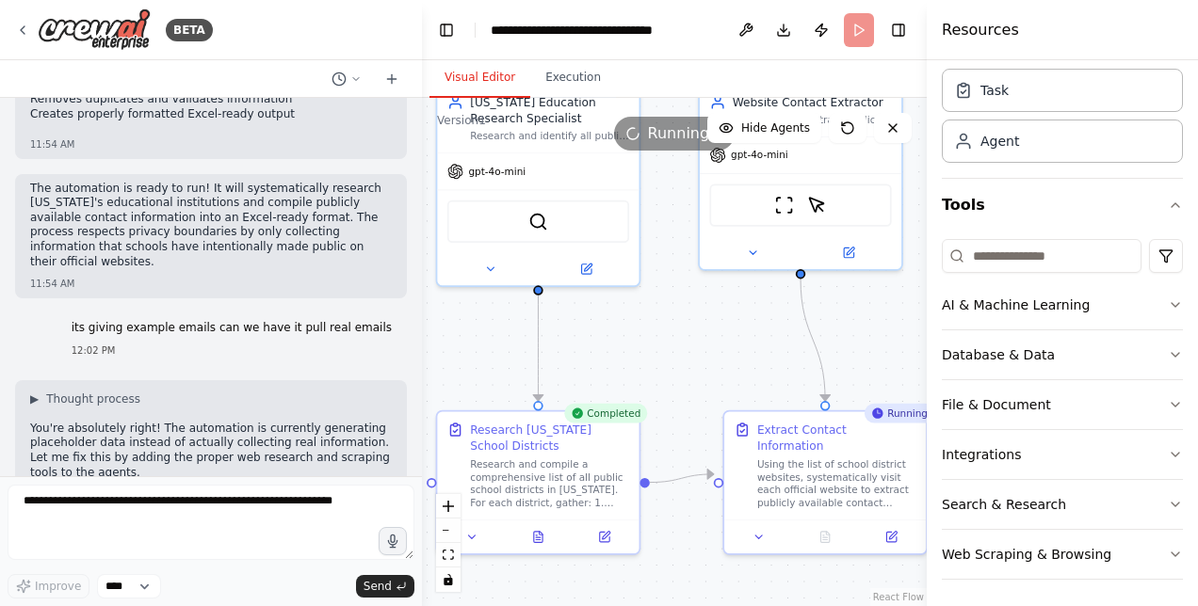
drag, startPoint x: 551, startPoint y: 402, endPoint x: 644, endPoint y: 350, distance: 106.6
click at [644, 350] on div ".deletable-edge-delete-btn { width: 20px; height: 20px; border: 0px solid #ffff…" at bounding box center [674, 352] width 505 height 508
drag, startPoint x: 661, startPoint y: 350, endPoint x: 544, endPoint y: 354, distance: 116.8
click at [544, 354] on div ".deletable-edge-delete-btn { width: 20px; height: 20px; border: 0px solid #ffff…" at bounding box center [674, 352] width 505 height 508
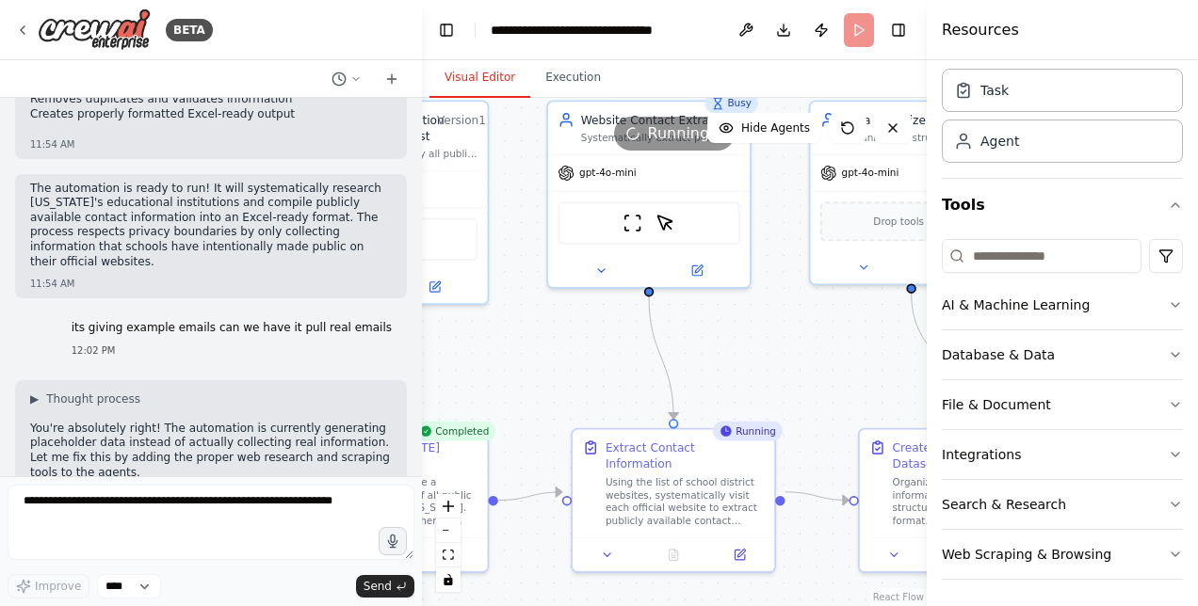
drag, startPoint x: 813, startPoint y: 370, endPoint x: 707, endPoint y: 350, distance: 107.3
click at [707, 350] on div ".deletable-edge-delete-btn { width: 20px; height: 20px; border: 0px solid #ffff…" at bounding box center [674, 352] width 505 height 508
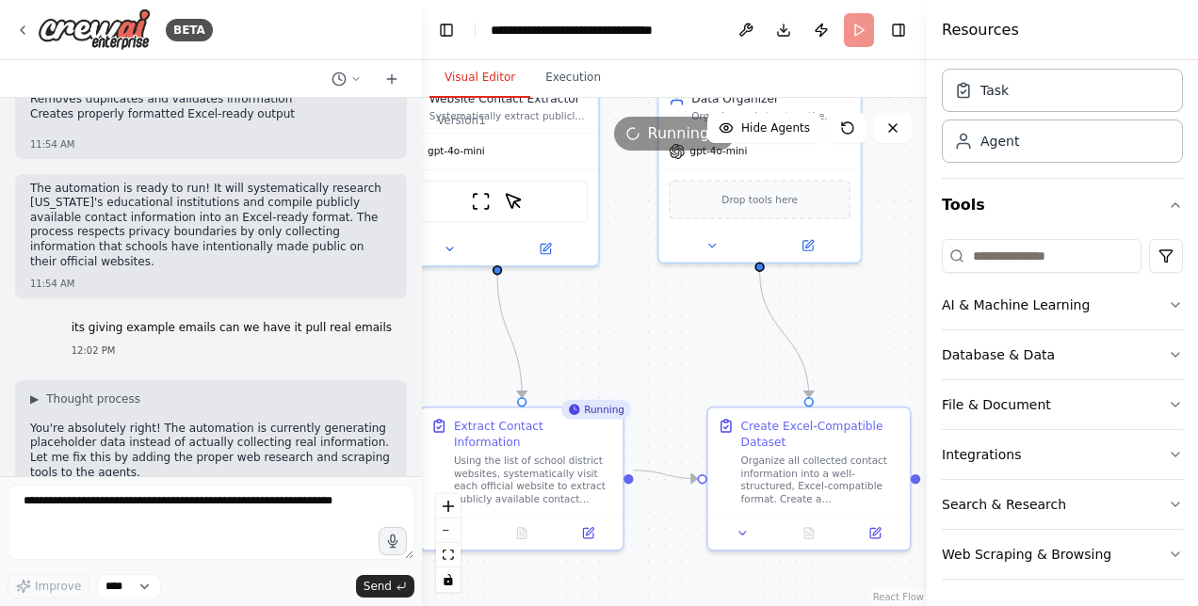
drag, startPoint x: 693, startPoint y: 342, endPoint x: 635, endPoint y: 327, distance: 60.3
click at [635, 331] on div ".deletable-edge-delete-btn { width: 20px; height: 20px; border: 0px solid #ffff…" at bounding box center [674, 352] width 505 height 508
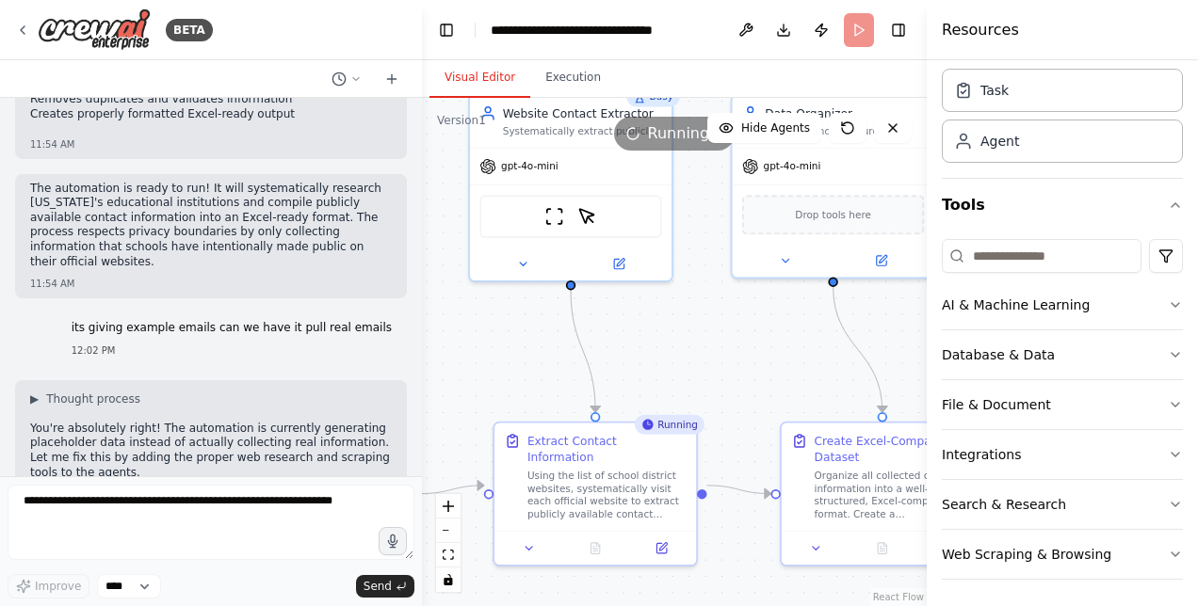
drag, startPoint x: 759, startPoint y: 350, endPoint x: 770, endPoint y: 362, distance: 16.0
click at [780, 355] on div ".deletable-edge-delete-btn { width: 20px; height: 20px; border: 0px solid #ffff…" at bounding box center [674, 352] width 505 height 508
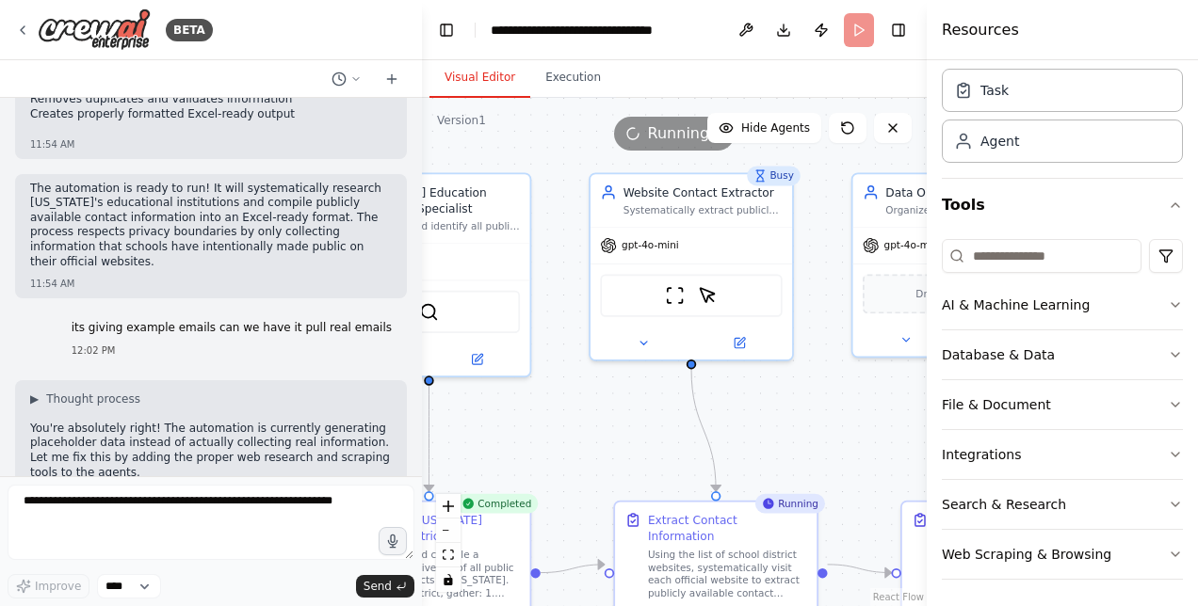
drag, startPoint x: 752, startPoint y: 362, endPoint x: 859, endPoint y: 439, distance: 130.9
click at [859, 439] on div ".deletable-edge-delete-btn { width: 20px; height: 20px; border: 0px solid #ffff…" at bounding box center [674, 352] width 505 height 508
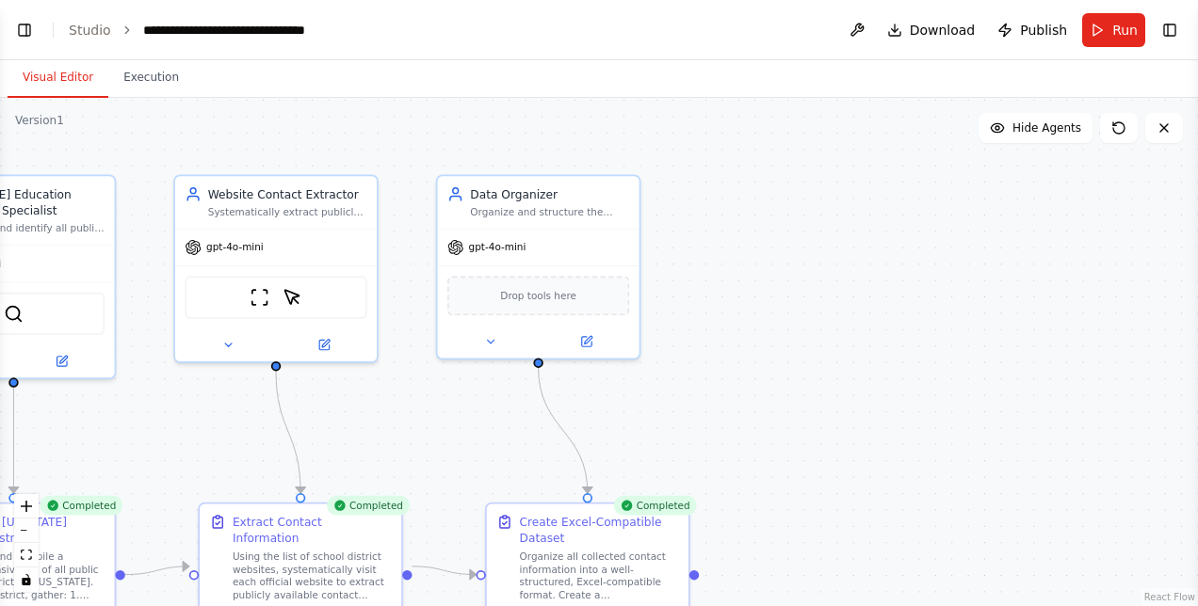
scroll to position [2761, 0]
select select "****"
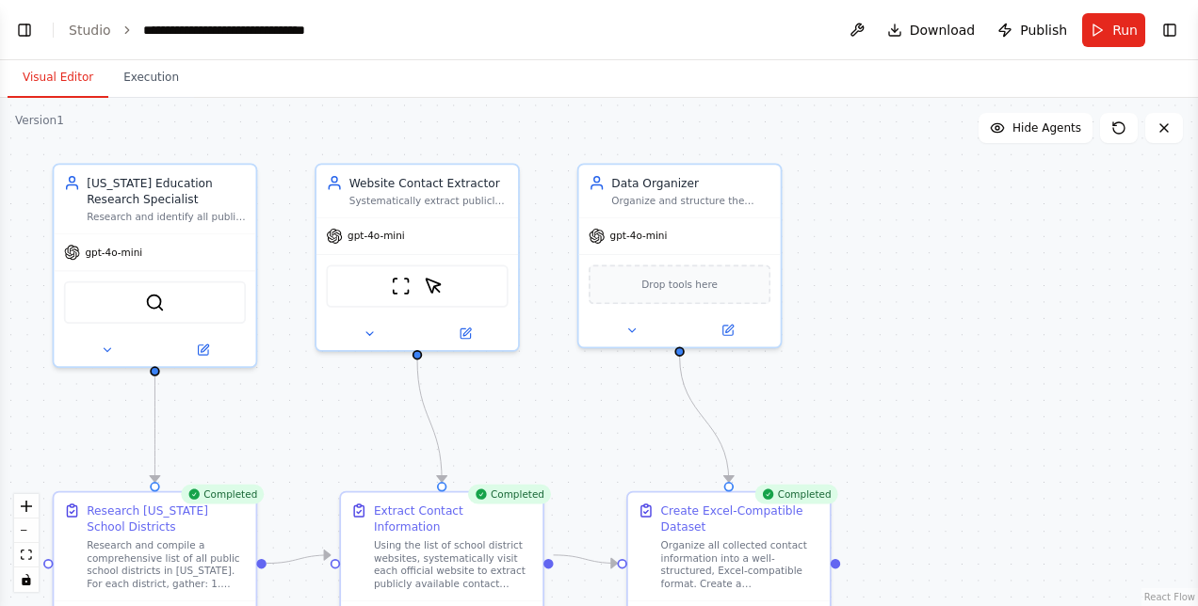
drag, startPoint x: 824, startPoint y: 258, endPoint x: 1060, endPoint y: 222, distance: 239.0
click at [1060, 223] on div ".deletable-edge-delete-btn { width: 20px; height: 20px; border: 0px solid #ffff…" at bounding box center [599, 352] width 1198 height 508
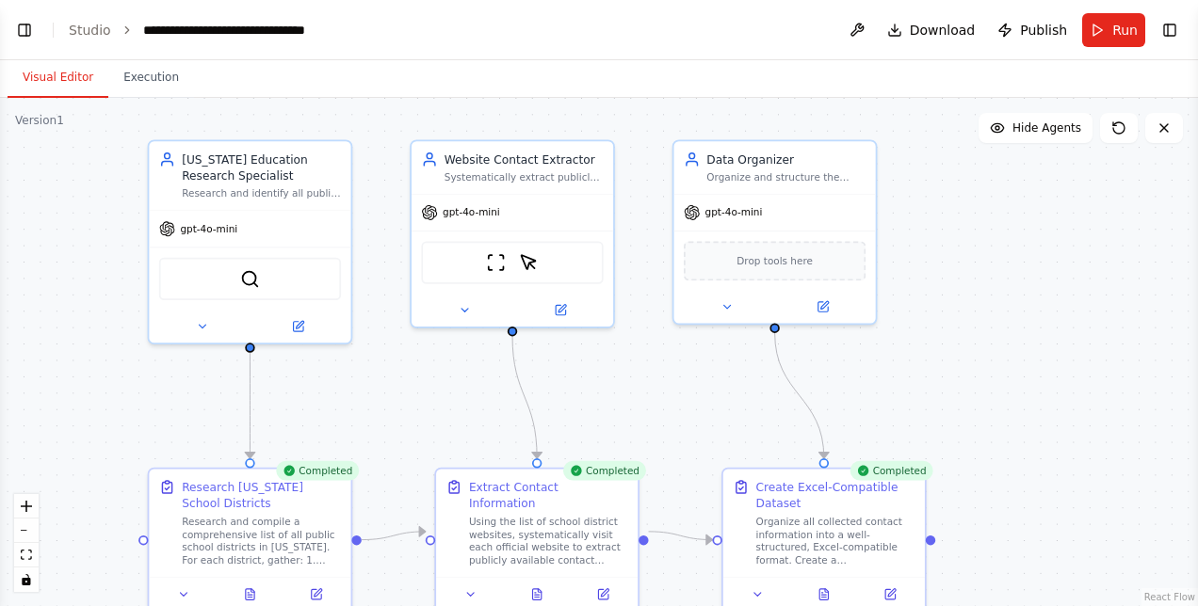
select select "****"
click at [32, 32] on button "Toggle Left Sidebar" at bounding box center [24, 30] width 26 height 26
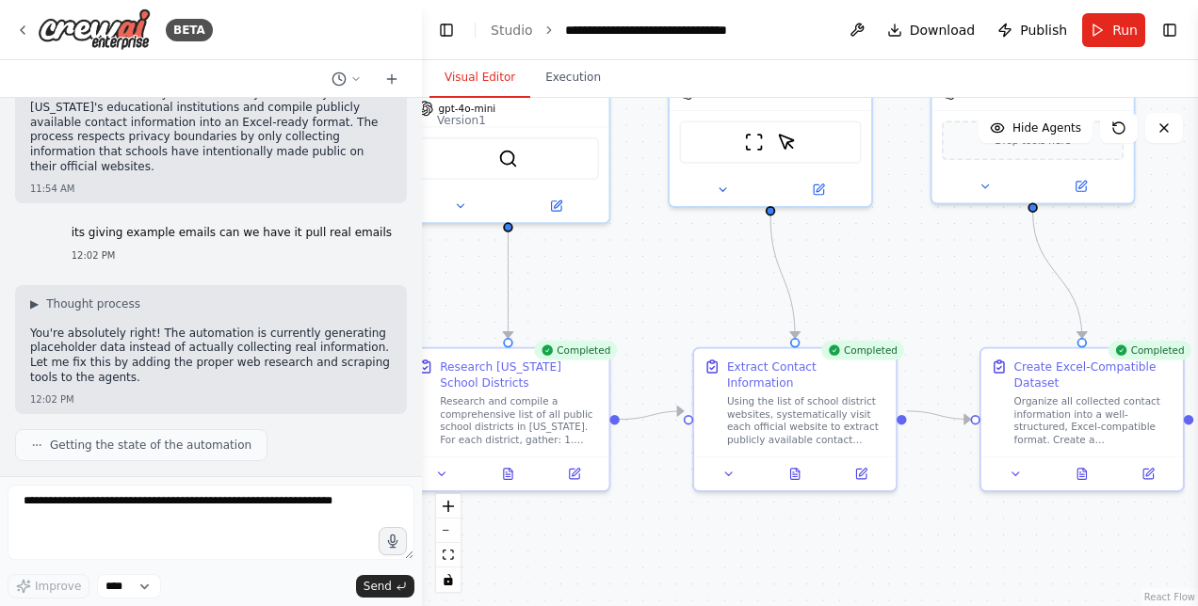
drag, startPoint x: 702, startPoint y: 319, endPoint x: 608, endPoint y: 228, distance: 131.2
click at [609, 230] on div ".deletable-edge-delete-btn { width: 20px; height: 20px; border: 0px solid #ffff…" at bounding box center [810, 352] width 776 height 508
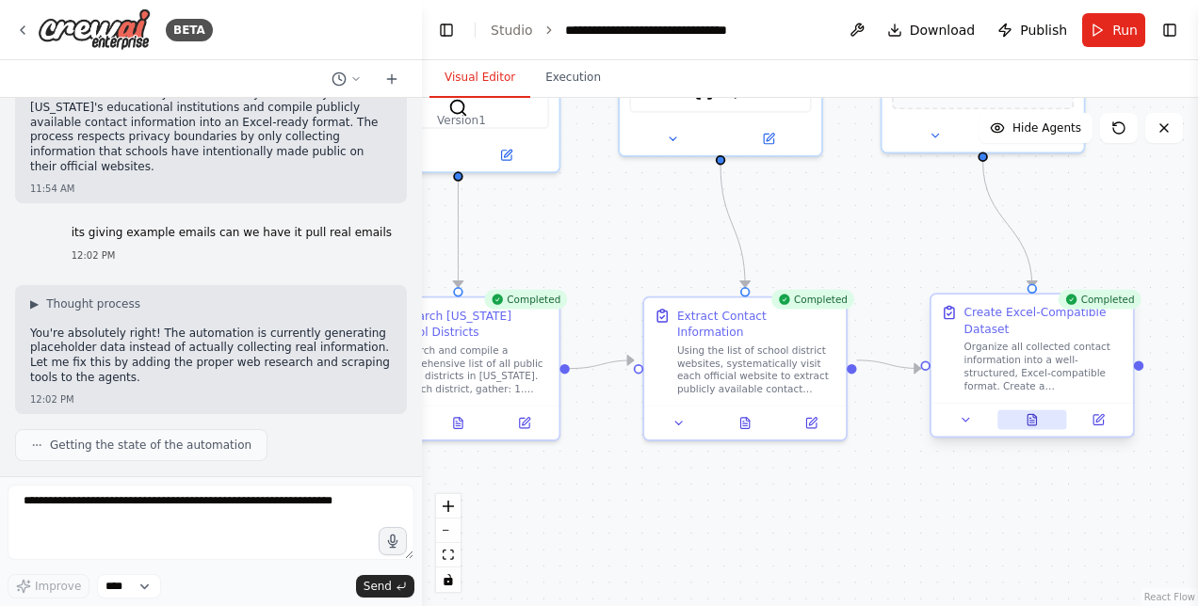
click at [1036, 428] on button at bounding box center [1032, 421] width 70 height 20
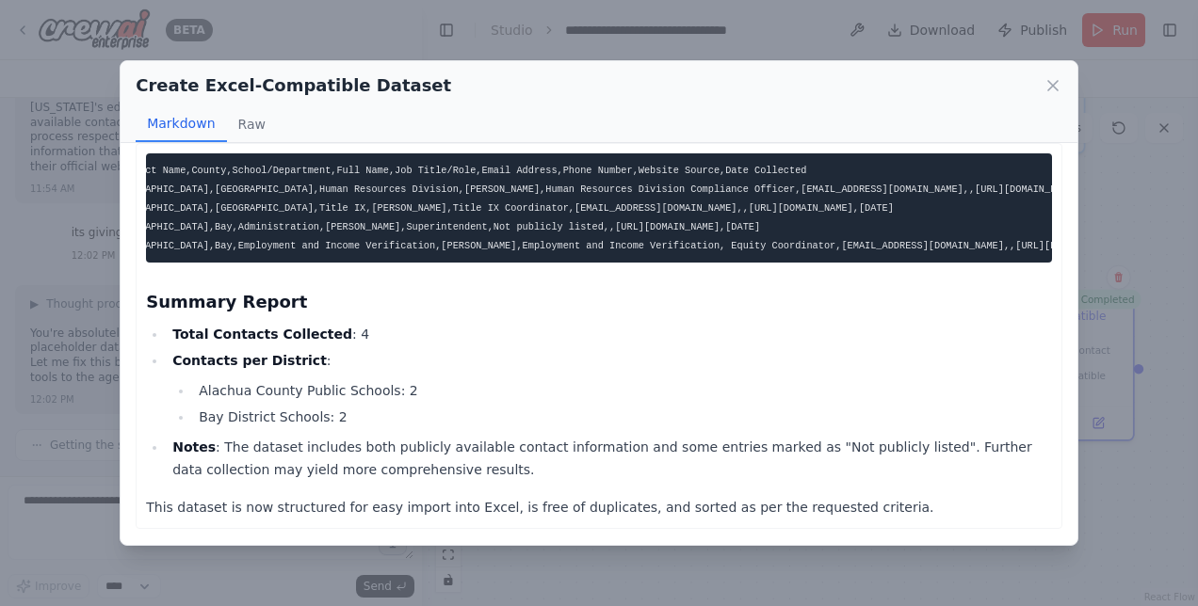
scroll to position [0, 0]
click at [729, 563] on div "Create Excel-Compatible Dataset Markdown Raw District Name,County,School/Depart…" at bounding box center [599, 303] width 1198 height 606
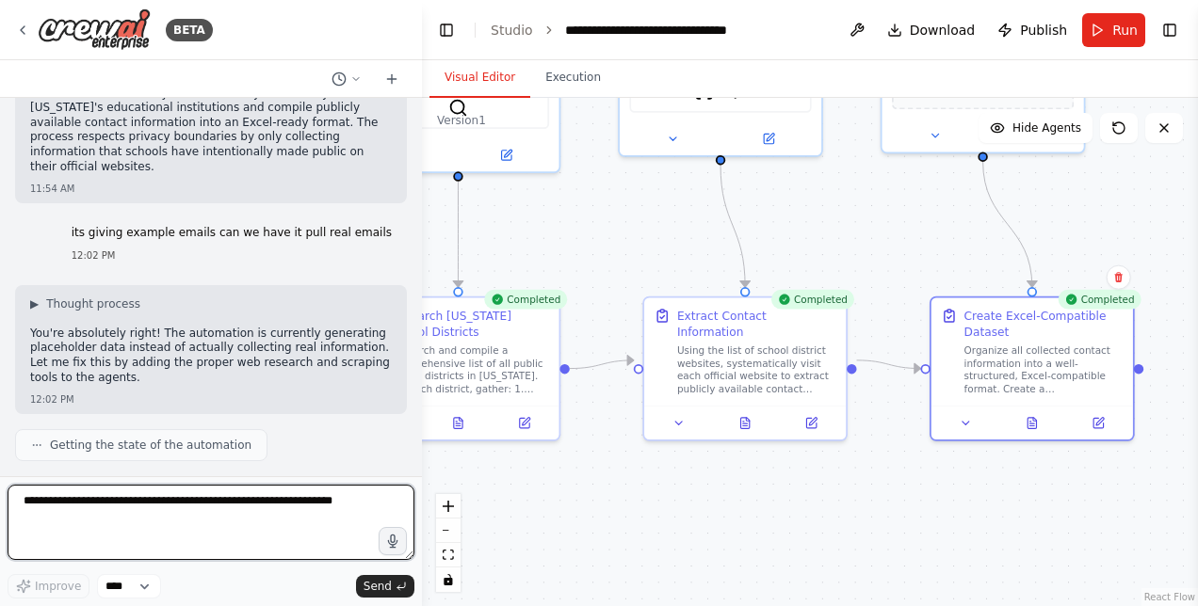
click at [192, 520] on textarea at bounding box center [211, 522] width 407 height 75
type textarea "**********"
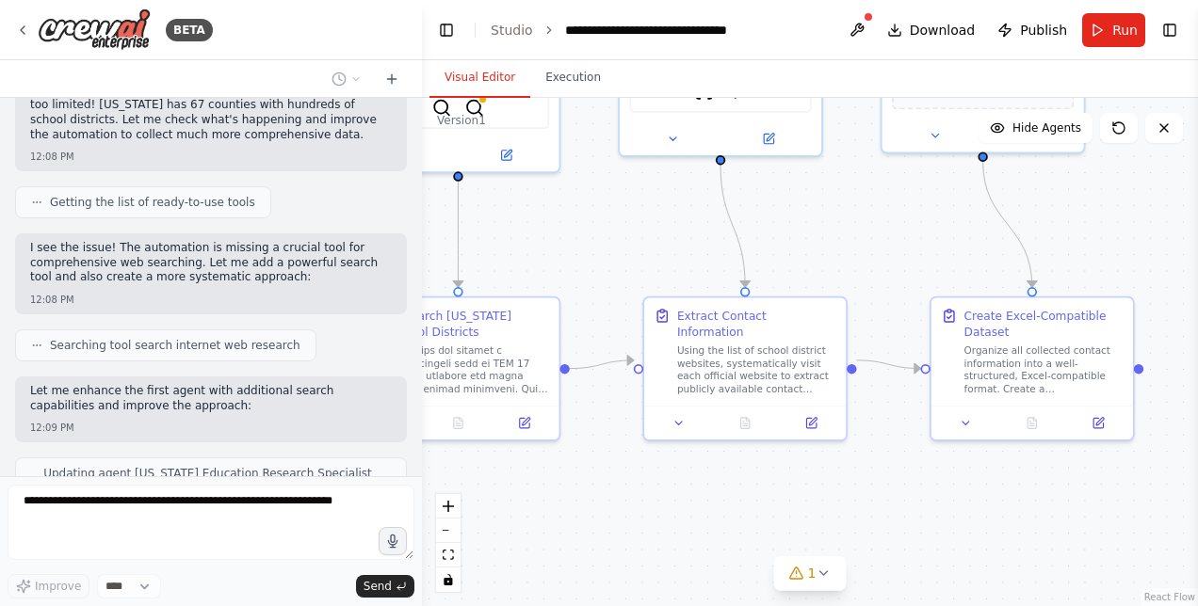
scroll to position [3922, 0]
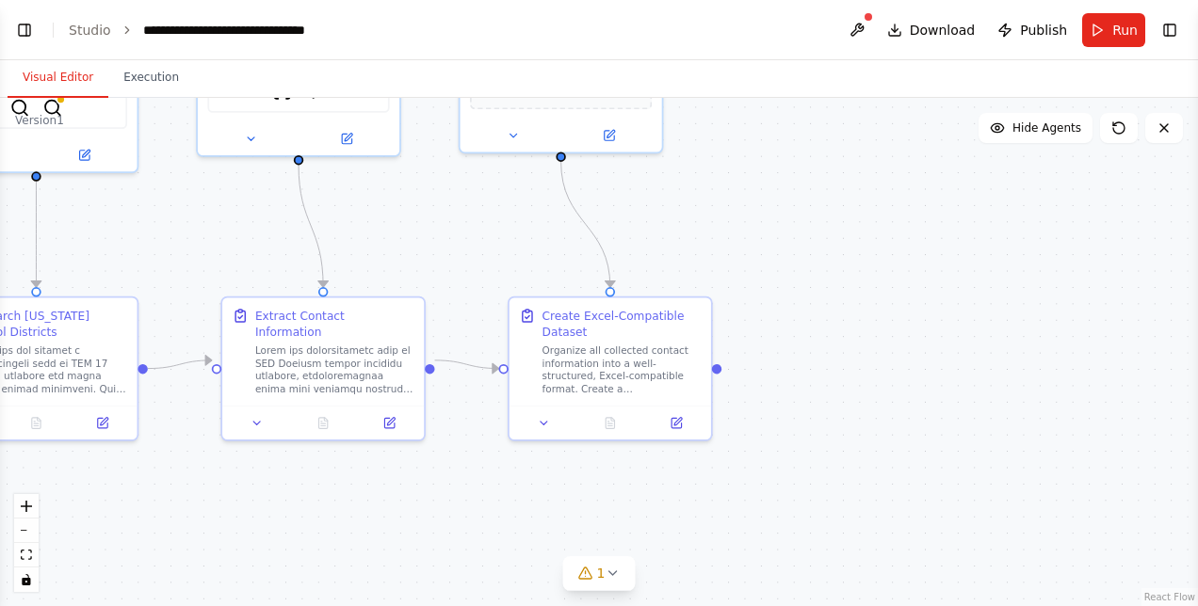
select select "****"
click at [18, 24] on button "Toggle Left Sidebar" at bounding box center [24, 30] width 26 height 26
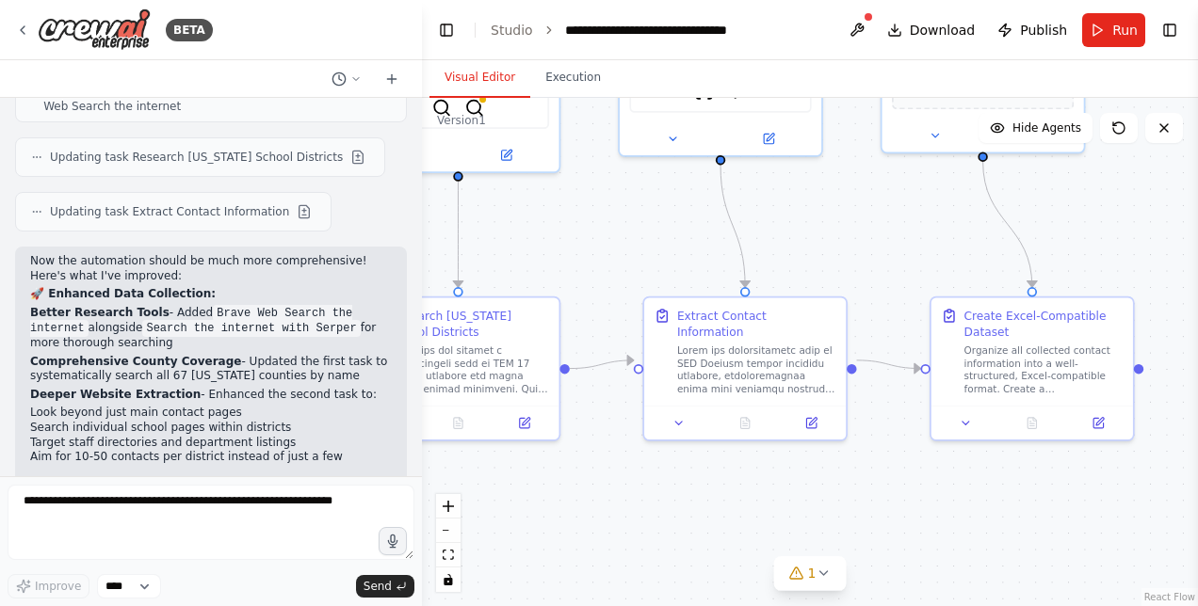
scroll to position [4294, 0]
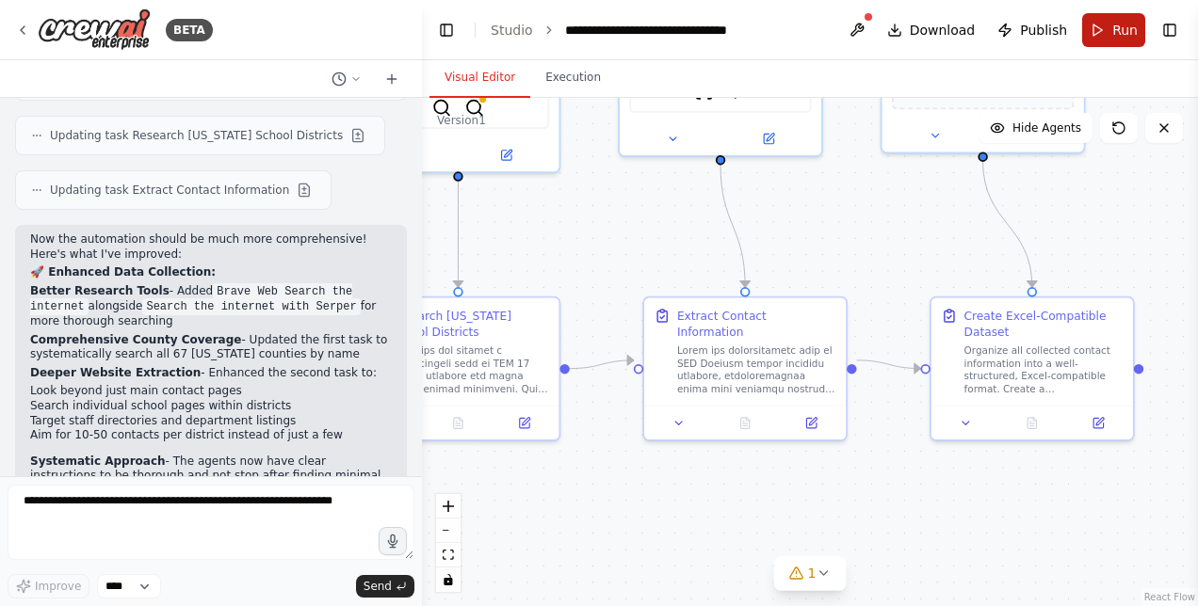
click at [1114, 37] on span "Run" at bounding box center [1124, 30] width 25 height 19
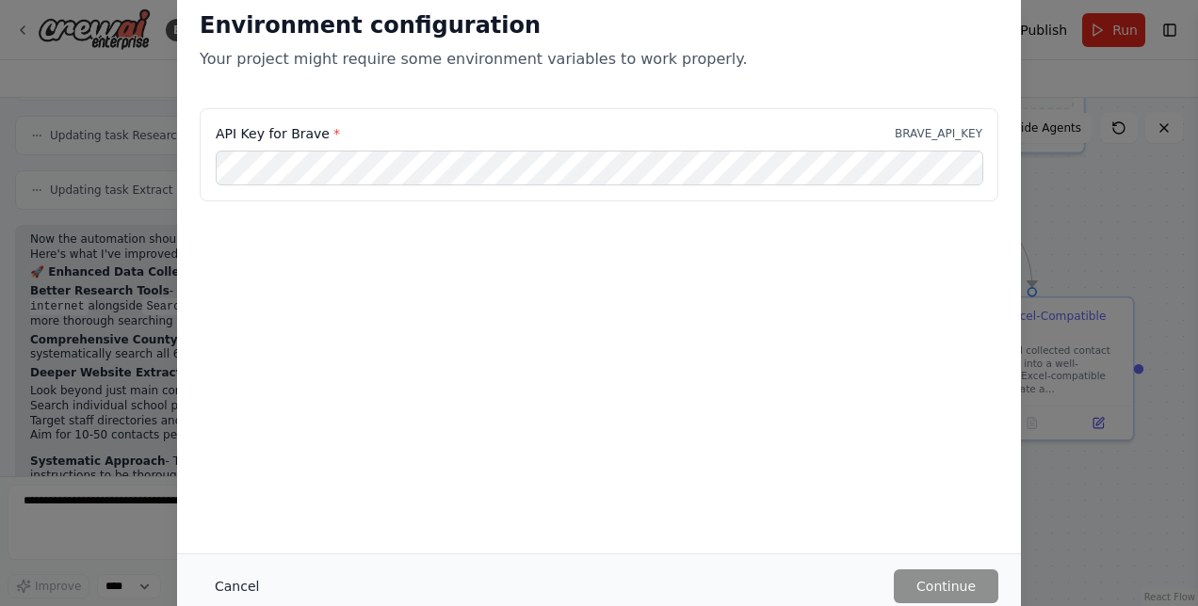
click at [234, 590] on button "Cancel" at bounding box center [237, 587] width 74 height 34
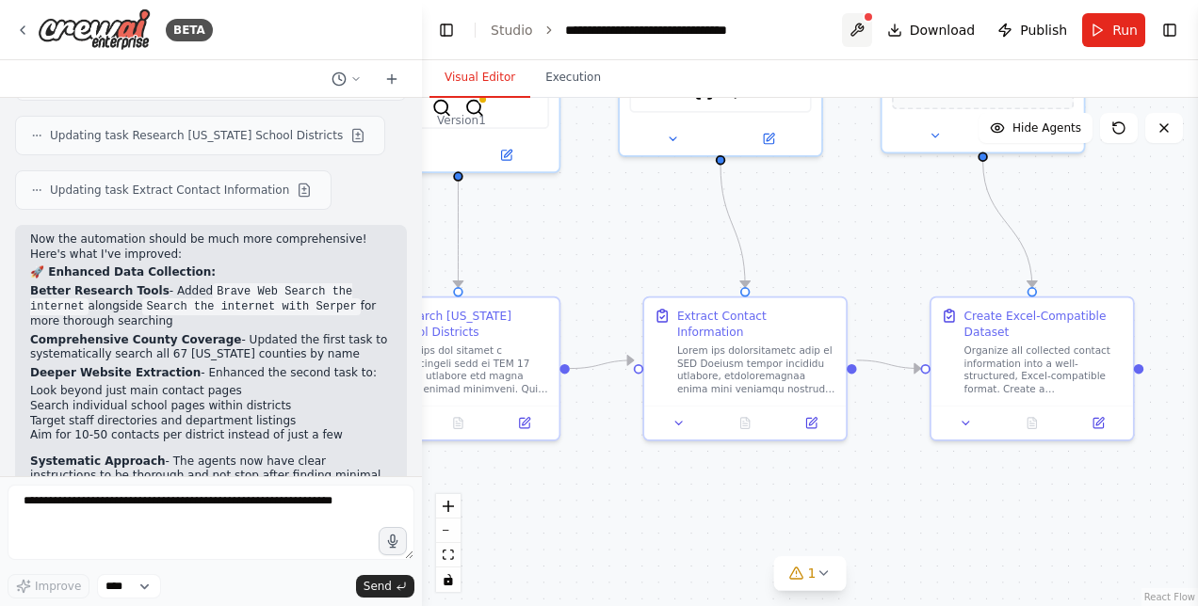
click at [859, 24] on button at bounding box center [857, 30] width 30 height 34
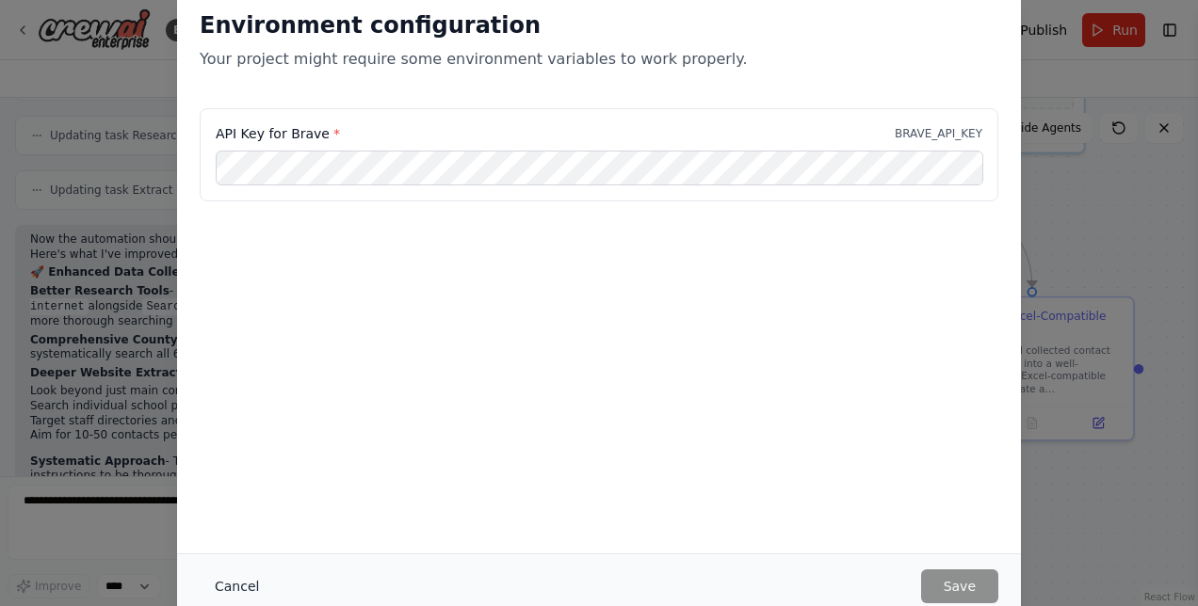
click at [233, 583] on button "Cancel" at bounding box center [237, 587] width 74 height 34
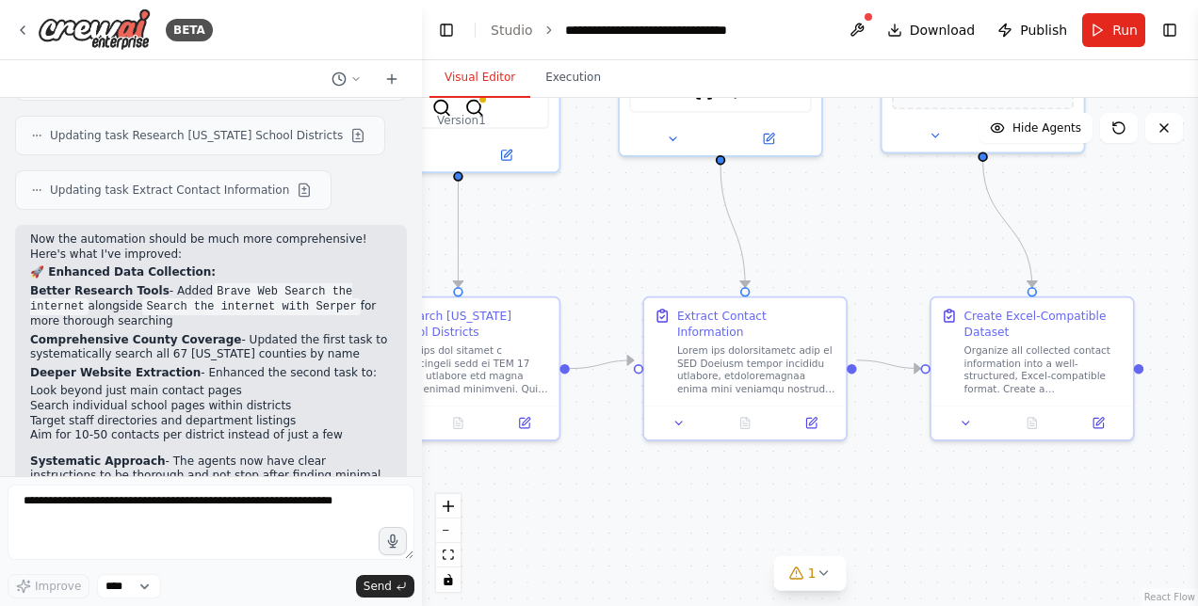
click at [1117, 29] on span "Run" at bounding box center [1124, 30] width 25 height 19
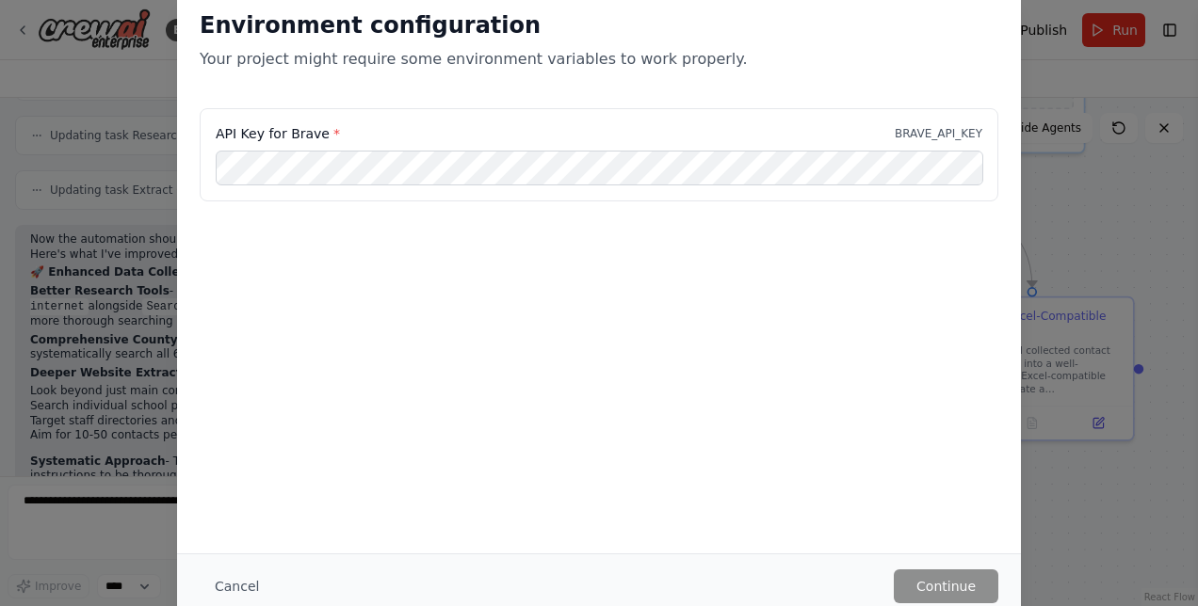
click at [107, 444] on div "Environment configuration Your project might require some environment variables…" at bounding box center [599, 303] width 1198 height 606
